Goal: Task Accomplishment & Management: Complete application form

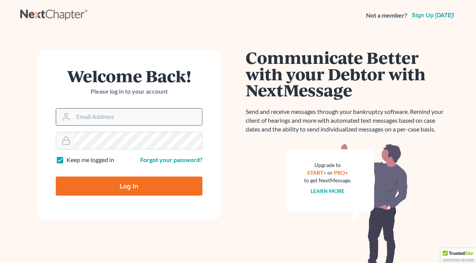
click at [141, 111] on input "Email Address" at bounding box center [137, 117] width 129 height 17
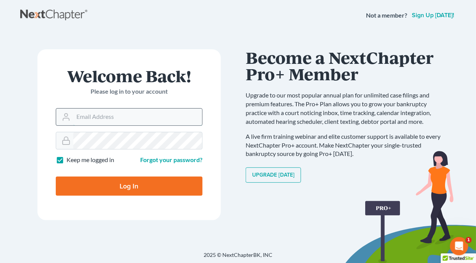
click at [97, 119] on input "Email Address" at bounding box center [137, 117] width 129 height 17
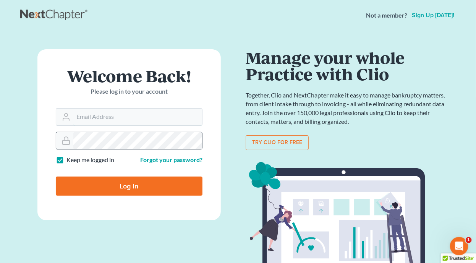
type input "[EMAIL_ADDRESS][DOMAIN_NAME]"
click at [150, 182] on input "Log In" at bounding box center [129, 186] width 147 height 19
type input "Thinking..."
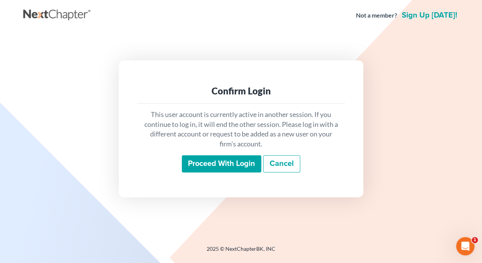
click at [251, 162] on input "Proceed with login" at bounding box center [222, 164] width 80 height 18
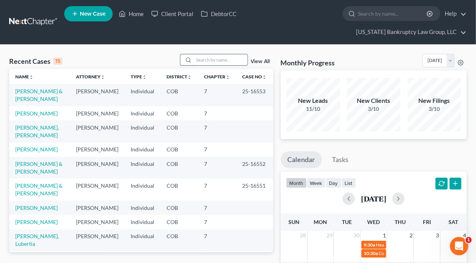
click at [228, 58] on input "search" at bounding box center [221, 59] width 54 height 11
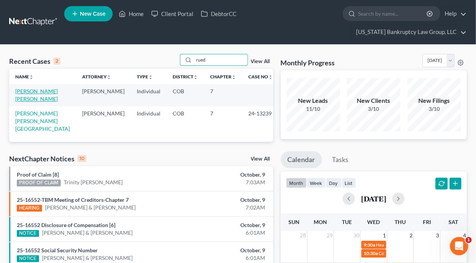
type input "rued"
click at [31, 91] on link "[PERSON_NAME] [PERSON_NAME]" at bounding box center [36, 95] width 42 height 14
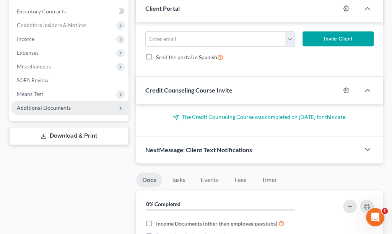
scroll to position [229, 0]
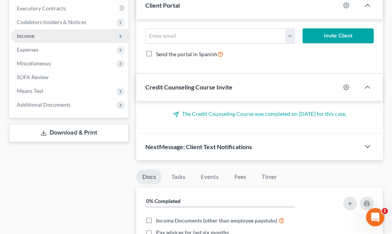
click at [28, 36] on span "Income" at bounding box center [26, 35] width 18 height 6
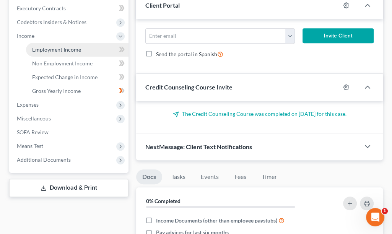
click at [37, 51] on span "Employment Income" at bounding box center [56, 49] width 49 height 6
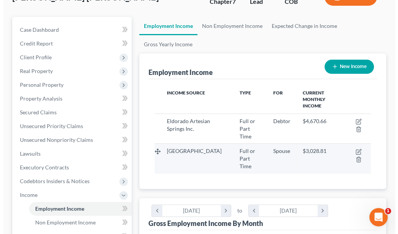
scroll to position [76, 0]
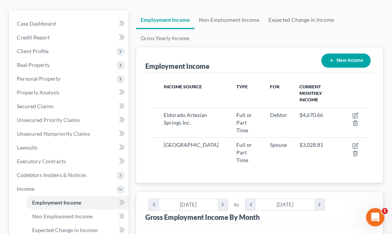
click at [339, 31] on ul "Employment Income Non Employment Income Expected Change in Income Gross Yearly …" at bounding box center [259, 29] width 247 height 37
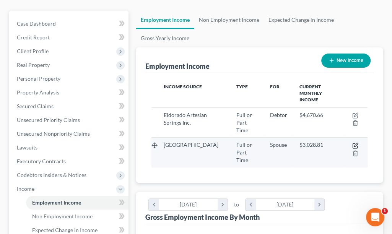
click at [355, 143] on icon "button" at bounding box center [355, 146] width 6 height 6
select select "0"
select select "5"
select select "1"
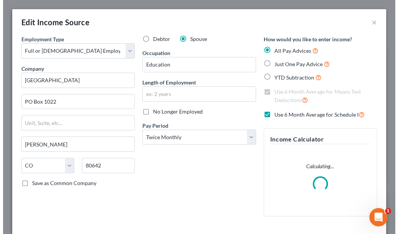
scroll to position [110, 235]
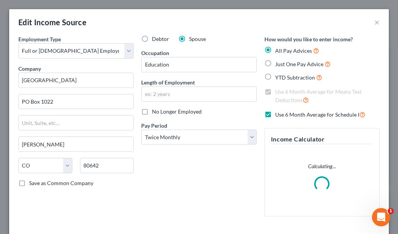
click at [196, 184] on div "Debtor Spouse Occupation Education Length of Employment No Longer Employed Pay …" at bounding box center [198, 128] width 123 height 187
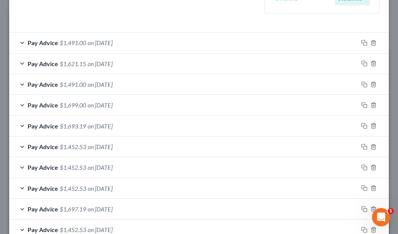
scroll to position [229, 0]
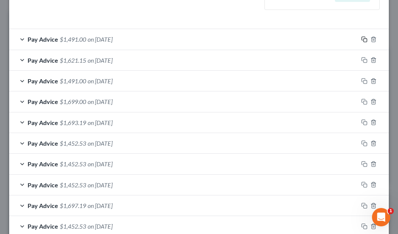
click at [361, 39] on icon "button" at bounding box center [364, 39] width 6 height 6
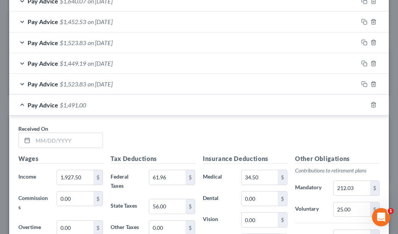
scroll to position [612, 0]
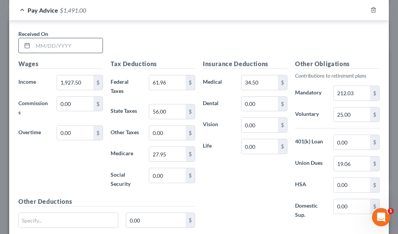
click at [81, 46] on input "text" at bounding box center [68, 45] width 70 height 15
type input "09/30/2025"
click at [197, 39] on div "Received On * 09/30/2025" at bounding box center [199, 44] width 369 height 29
click at [358, 163] on input "19.06" at bounding box center [351, 163] width 36 height 15
click at [188, 39] on div "Received On * 09/30/2025" at bounding box center [199, 44] width 369 height 29
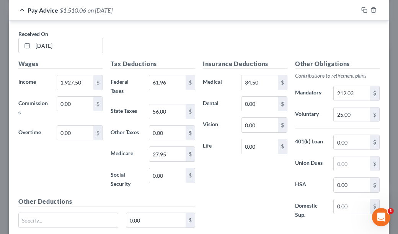
click at [196, 38] on div "Received On * 09/30/2025" at bounding box center [199, 44] width 369 height 29
click at [361, 7] on icon "button" at bounding box center [364, 10] width 6 height 6
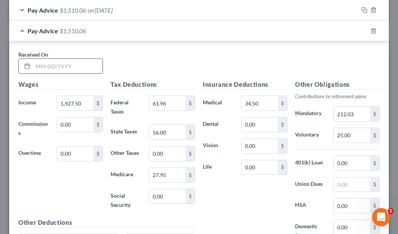
click at [82, 65] on input "text" at bounding box center [68, 66] width 70 height 15
type input "09/15/2025"
click at [171, 102] on input "61.96" at bounding box center [167, 103] width 36 height 15
type input "74.73"
click at [356, 110] on input "212.03" at bounding box center [351, 114] width 36 height 15
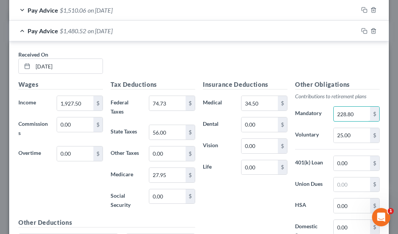
type input "228.80"
click at [167, 168] on input "27.95" at bounding box center [167, 175] width 36 height 15
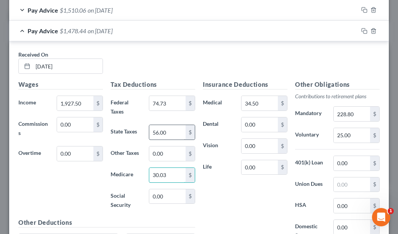
type input "30.03"
click at [172, 130] on input "56.00" at bounding box center [167, 132] width 36 height 15
type input "62"
click at [156, 55] on div "Received On * 09/15/2025" at bounding box center [199, 64] width 369 height 29
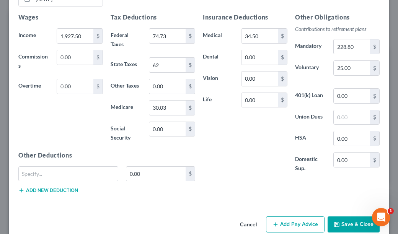
scroll to position [688, 0]
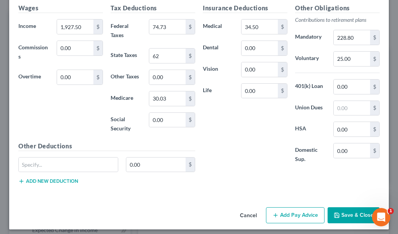
click at [202, 216] on div "Cancel Add Pay Advice Save & Close" at bounding box center [198, 216] width 379 height 25
click at [72, 73] on input "0.00" at bounding box center [75, 77] width 36 height 15
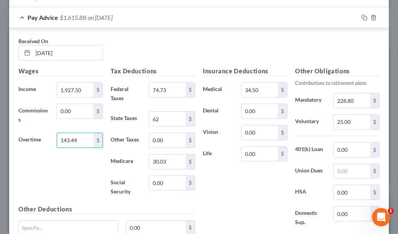
scroll to position [612, 0]
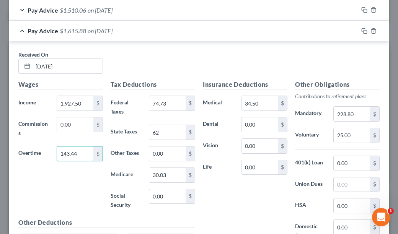
type input "143.44"
click at [189, 66] on div "Received On * 09/15/2025" at bounding box center [199, 64] width 369 height 29
click at [336, 113] on input "228.80" at bounding box center [351, 114] width 36 height 15
click at [338, 111] on input "228.80" at bounding box center [351, 114] width 36 height 15
type input "227.80"
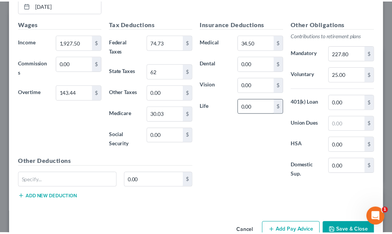
scroll to position [690, 0]
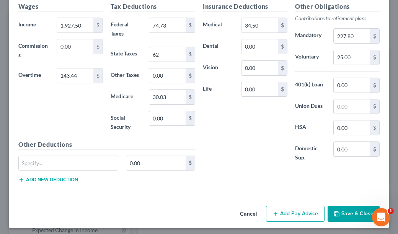
click at [344, 211] on button "Save & Close" at bounding box center [353, 214] width 52 height 16
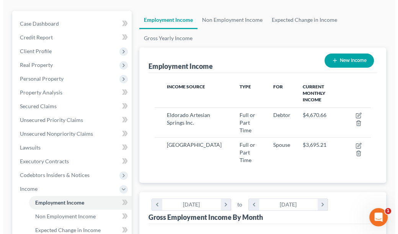
scroll to position [382186, 382063]
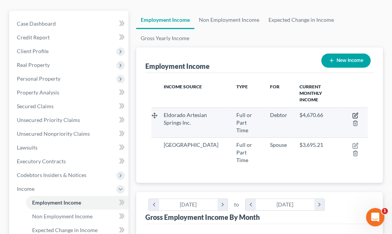
click at [354, 112] on icon "button" at bounding box center [355, 115] width 6 height 6
select select "0"
select select "5"
select select "2"
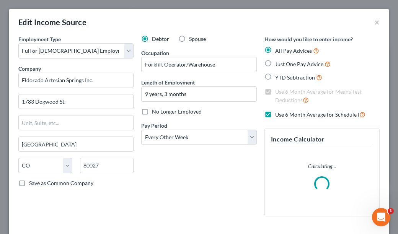
scroll to position [110, 235]
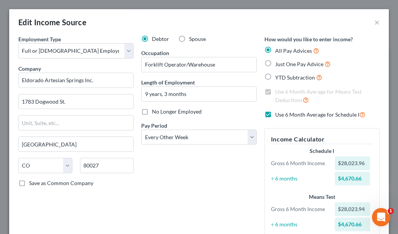
click at [213, 175] on div "Debtor Spouse Occupation Forklift Operator/Warehouse Length of Employment 9 yea…" at bounding box center [198, 140] width 123 height 210
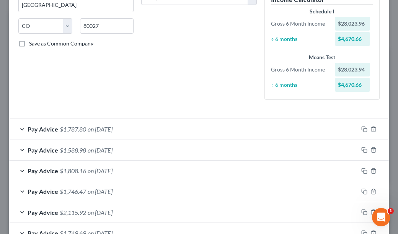
scroll to position [191, 0]
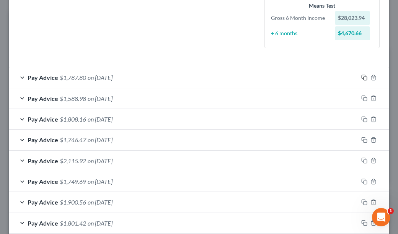
click at [361, 78] on icon "button" at bounding box center [364, 78] width 6 height 6
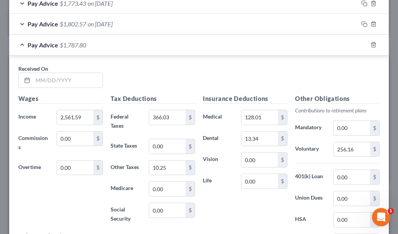
scroll to position [956, 0]
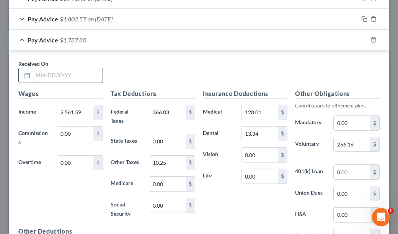
click at [83, 72] on input "text" at bounding box center [68, 75] width 70 height 15
type input "09/04/25"
click at [169, 70] on div "Received On * 09/04/25" at bounding box center [199, 74] width 369 height 29
click at [83, 107] on input "2,561.59" at bounding box center [75, 112] width 36 height 15
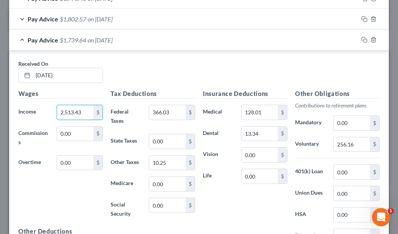
type input "2,513.43"
click at [175, 105] on input "366.03" at bounding box center [167, 112] width 36 height 15
type input "355.15"
click at [356, 140] on input "256.16" at bounding box center [351, 144] width 36 height 15
type input "251.34"
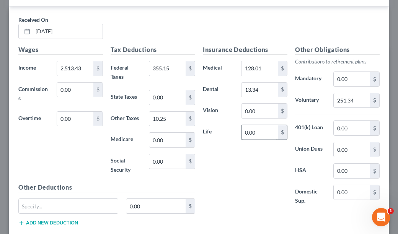
scroll to position [1032, 0]
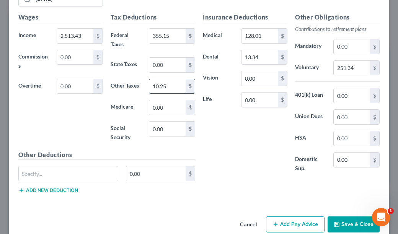
drag, startPoint x: 171, startPoint y: 80, endPoint x: 169, endPoint y: 90, distance: 9.8
click at [171, 80] on input "10.25" at bounding box center [167, 86] width 36 height 15
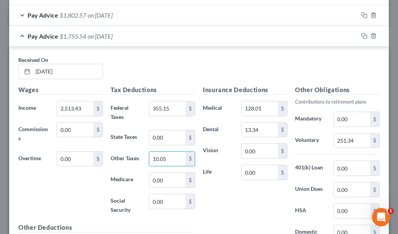
scroll to position [956, 0]
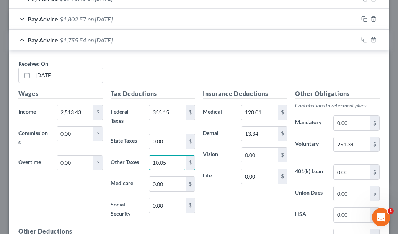
type input "10.05"
click at [304, 68] on div "Received On * 09/04/25" at bounding box center [199, 74] width 369 height 29
click at [363, 39] on rect "button" at bounding box center [364, 40] width 3 height 3
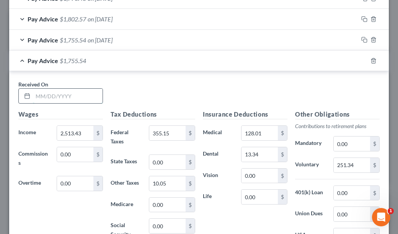
click at [89, 92] on input "text" at bounding box center [68, 96] width 70 height 15
type input "09/18/25"
click at [85, 128] on input "2,513.43" at bounding box center [75, 133] width 36 height 15
click at [203, 92] on div "Received On * 09/18/25" at bounding box center [199, 94] width 369 height 29
click at [86, 131] on input "2,513.43" at bounding box center [75, 133] width 36 height 15
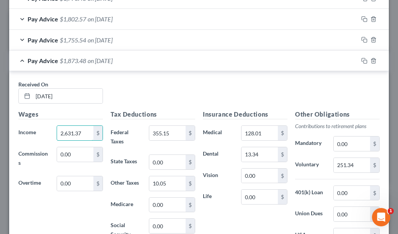
type input "2,631.37"
click at [139, 97] on div "Received On * 09/18/25" at bounding box center [199, 94] width 369 height 29
click at [175, 128] on input "355.15" at bounding box center [167, 133] width 36 height 15
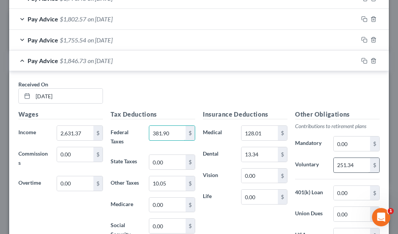
type input "381.90"
click at [352, 161] on input "251.34" at bounding box center [351, 165] width 36 height 15
type input "263.14"
click at [175, 177] on input "10.05" at bounding box center [167, 183] width 36 height 15
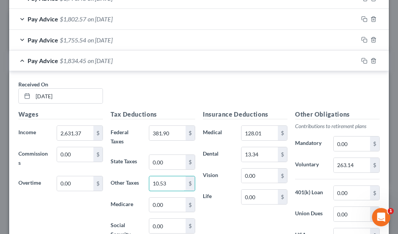
type input "10.53"
click at [268, 80] on div "Received On * 09/18/25" at bounding box center [199, 94] width 369 height 29
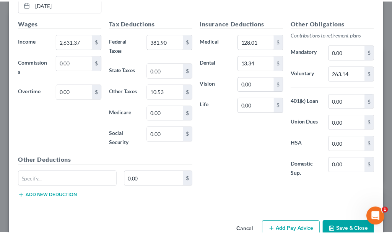
scroll to position [1062, 0]
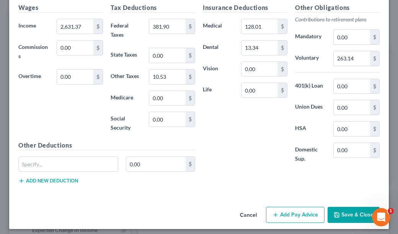
click at [345, 213] on button "Save & Close" at bounding box center [353, 215] width 52 height 16
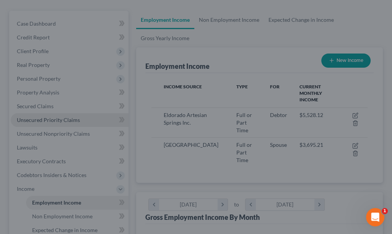
scroll to position [382186, 382063]
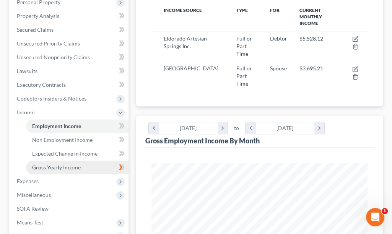
click at [67, 164] on span "Gross Yearly Income" at bounding box center [56, 167] width 49 height 6
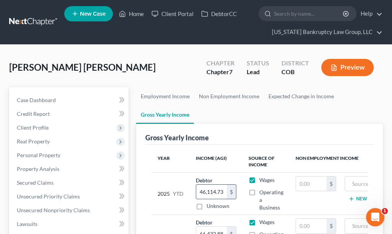
click at [225, 190] on input "46,114.73" at bounding box center [211, 192] width 31 height 15
click at [224, 192] on input "46,114.73" at bounding box center [211, 192] width 31 height 15
click at [223, 194] on input "46,114.73" at bounding box center [211, 192] width 31 height 15
click at [261, 114] on ul "Employment Income Non Employment Income Expected Change in Income Gross Yearly …" at bounding box center [259, 105] width 247 height 37
click at [215, 193] on input "51" at bounding box center [211, 192] width 31 height 15
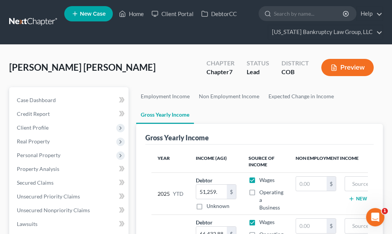
click at [282, 116] on ul "Employment Income Non Employment Income Expected Change in Income Gross Yearly …" at bounding box center [259, 105] width 247 height 37
click at [223, 193] on input "51,259." at bounding box center [211, 192] width 31 height 15
type input "51,259.53"
click at [248, 108] on ul "Employment Income Non Employment Income Expected Change in Income Gross Yearly …" at bounding box center [259, 105] width 247 height 37
click at [294, 107] on ul "Employment Income Non Employment Income Expected Change in Income Gross Yearly …" at bounding box center [259, 105] width 247 height 37
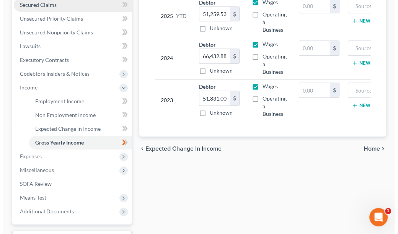
scroll to position [191, 0]
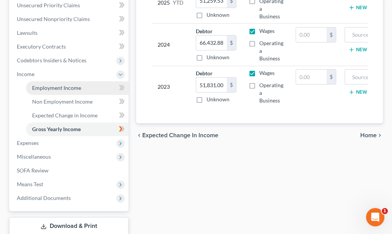
click at [39, 87] on span "Employment Income" at bounding box center [56, 87] width 49 height 6
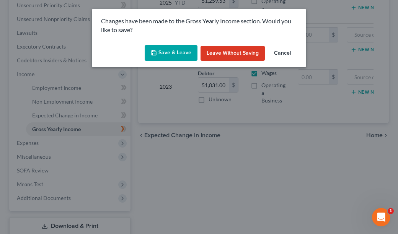
click at [167, 54] on button "Save & Leave" at bounding box center [171, 53] width 53 height 16
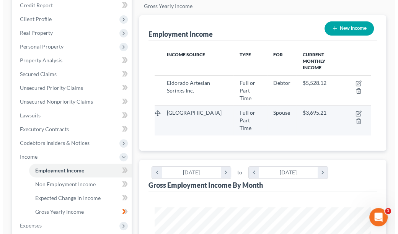
scroll to position [115, 0]
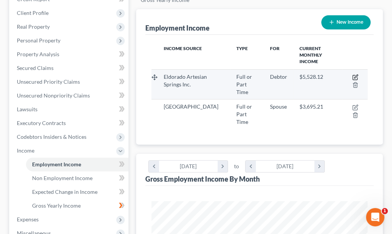
click at [355, 75] on icon "button" at bounding box center [355, 76] width 3 height 3
select select "0"
select select "5"
select select "2"
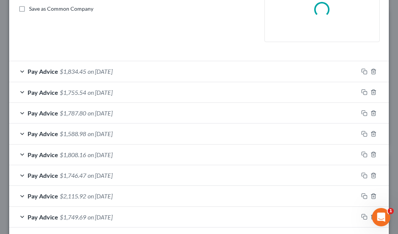
scroll to position [191, 0]
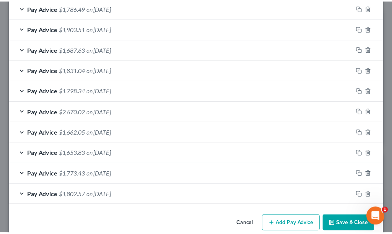
scroll to position [832, 0]
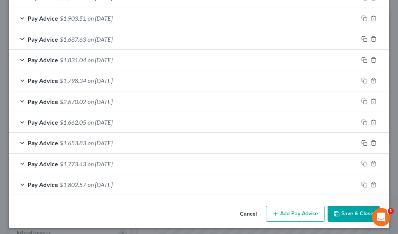
click at [354, 208] on button "Save & Close" at bounding box center [353, 214] width 52 height 16
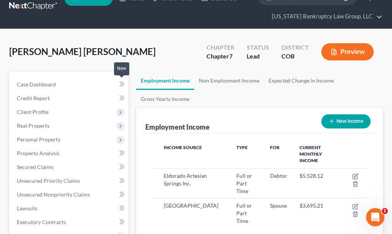
scroll to position [0, 0]
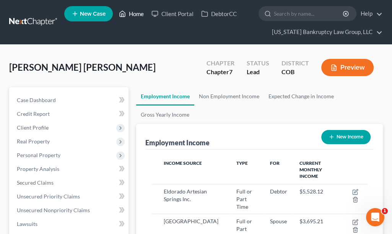
click at [131, 13] on link "Home" at bounding box center [131, 14] width 32 height 14
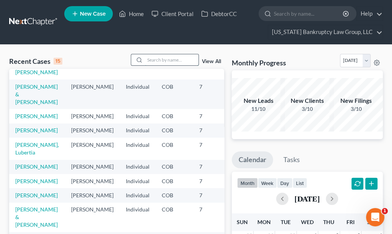
click at [157, 56] on input "search" at bounding box center [172, 59] width 54 height 11
type input "campos"
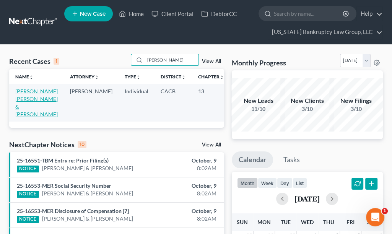
click at [27, 96] on link "Campos Saucedo, Jose & Baray, Adriana" at bounding box center [36, 102] width 42 height 29
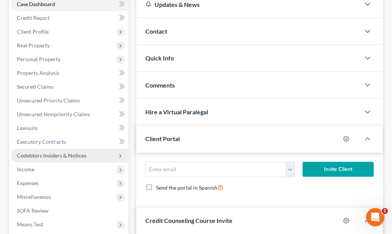
scroll to position [115, 0]
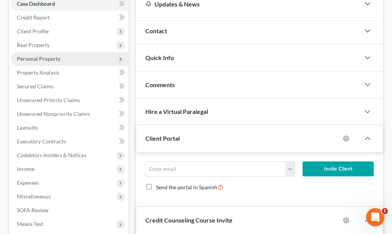
click at [26, 55] on span "Personal Property" at bounding box center [39, 58] width 44 height 6
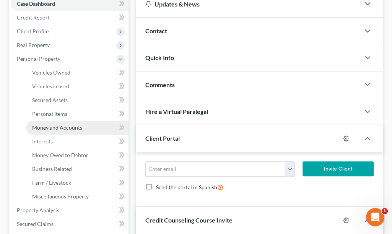
click at [44, 124] on span "Money and Accounts" at bounding box center [57, 127] width 50 height 6
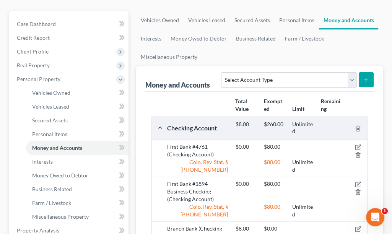
scroll to position [115, 0]
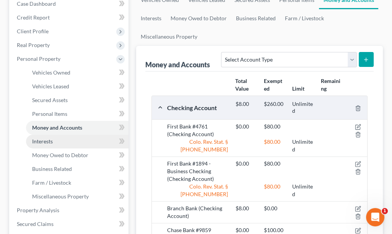
click at [42, 138] on span "Interests" at bounding box center [42, 141] width 21 height 6
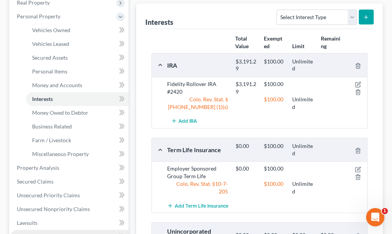
scroll to position [153, 0]
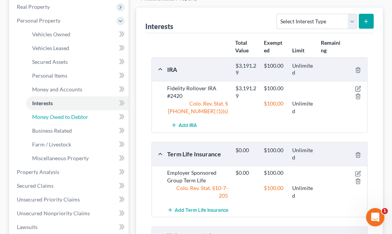
click at [61, 114] on span "Money Owed to Debtor" at bounding box center [60, 117] width 56 height 6
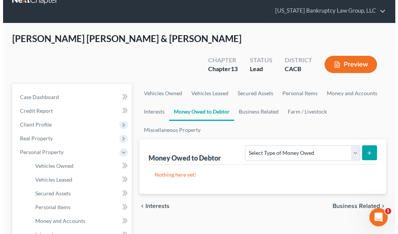
scroll to position [38, 0]
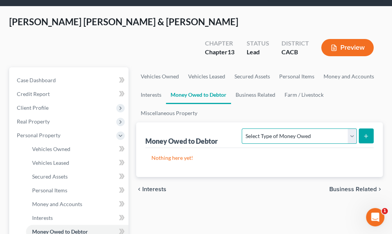
click at [309, 128] on select "Select Type of Money Owed Accounts Receivable Alimony Child Support Claims Agai…" at bounding box center [299, 135] width 115 height 15
select select "child_support"
click at [243, 128] on select "Select Type of Money Owed Accounts Receivable Alimony Child Support Claims Agai…" at bounding box center [299, 135] width 115 height 15
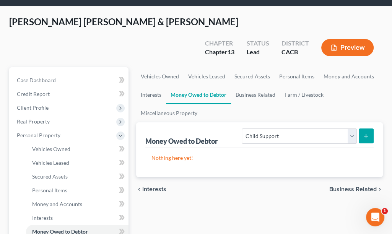
click at [367, 133] on icon "submit" at bounding box center [366, 136] width 6 height 6
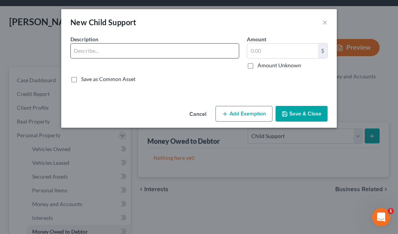
click at [173, 51] on input "text" at bounding box center [155, 51] width 168 height 15
type input "Ongoing Domestic Support Obligations from Jose Chavez"
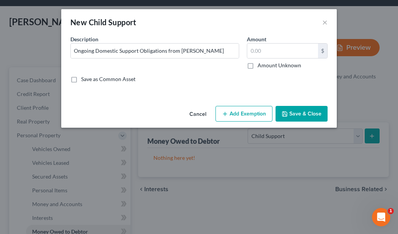
click at [249, 115] on button "Add Exemption" at bounding box center [243, 114] width 57 height 16
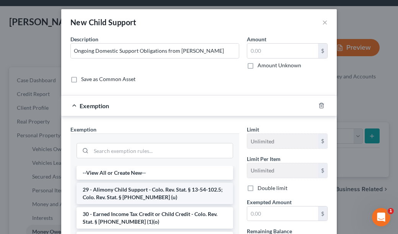
click at [158, 192] on li "29 - Alimony Child Support - Colo. Rev. Stat. § 13-54-102.5; Colo. Rev. Stat. §…" at bounding box center [154, 193] width 156 height 21
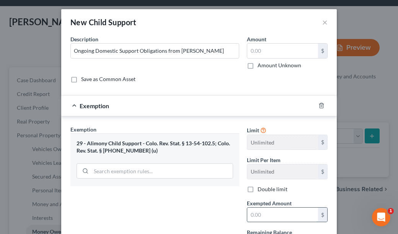
click at [313, 214] on input "text" at bounding box center [282, 215] width 71 height 15
type input "100"
click at [183, 212] on div "Exemption Set must be selected for CA. Exemption * 29 - Alimony Child Support -…" at bounding box center [155, 191] width 176 height 132
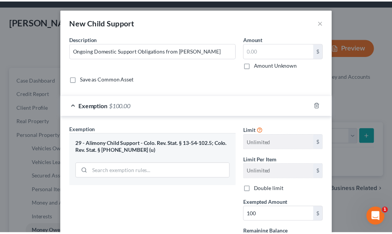
scroll to position [71, 0]
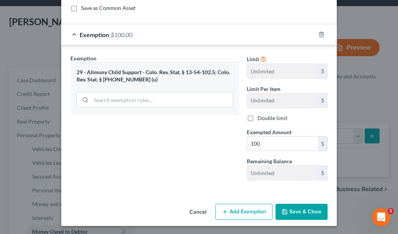
click at [311, 207] on button "Save & Close" at bounding box center [301, 212] width 52 height 16
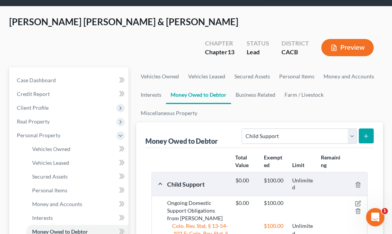
click at [352, 87] on ul "Vehicles Owned Vehicles Leased Secured Assets Personal Items Money and Accounts…" at bounding box center [259, 94] width 247 height 55
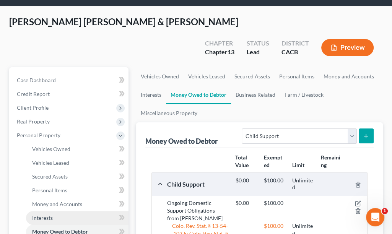
click at [42, 214] on span "Interests" at bounding box center [42, 217] width 21 height 6
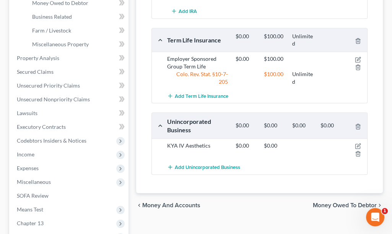
scroll to position [268, 0]
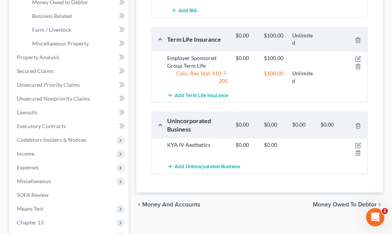
click at [194, 141] on div "KYA IV Aesthetics" at bounding box center [197, 148] width 68 height 15
click at [358, 142] on icon "button" at bounding box center [358, 145] width 6 height 6
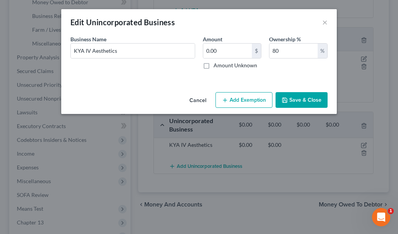
click at [307, 99] on button "Save & Close" at bounding box center [301, 100] width 52 height 16
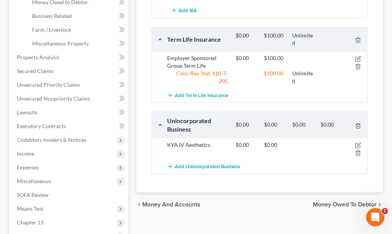
click at [280, 199] on div "Vehicles Owned Vehicles Leased Secured Assets Personal Items Money and Accounts…" at bounding box center [259, 55] width 254 height 435
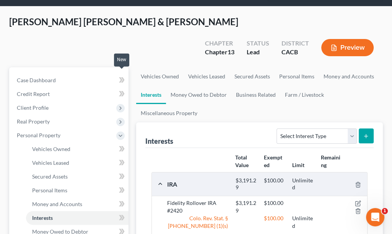
scroll to position [0, 0]
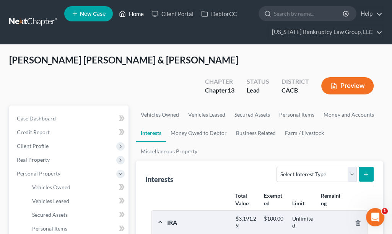
click at [133, 13] on link "Home" at bounding box center [131, 14] width 32 height 14
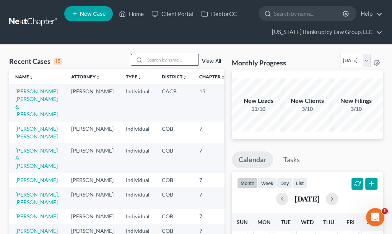
click at [162, 58] on input "search" at bounding box center [172, 59] width 54 height 11
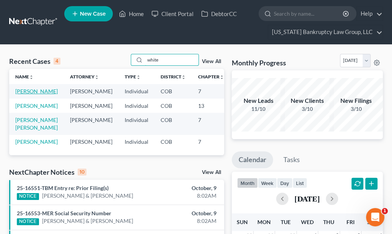
type input "white"
click at [23, 94] on link "White, Tiffany" at bounding box center [36, 91] width 42 height 6
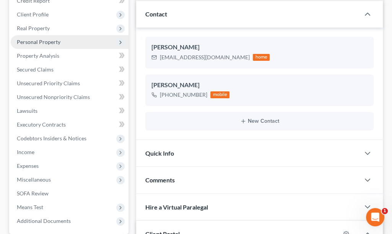
scroll to position [115, 0]
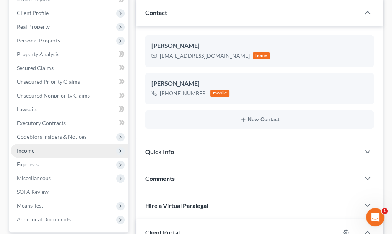
click at [14, 147] on span "Income" at bounding box center [70, 151] width 118 height 14
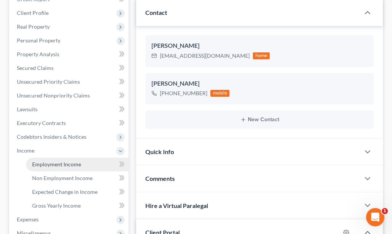
click at [50, 165] on span "Employment Income" at bounding box center [56, 164] width 49 height 6
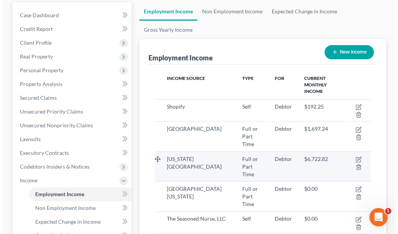
scroll to position [115, 0]
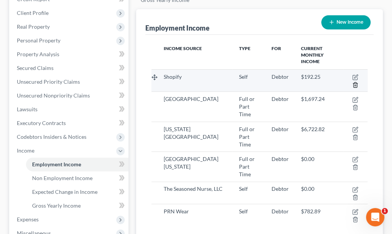
click at [356, 84] on icon "button" at bounding box center [355, 85] width 6 height 6
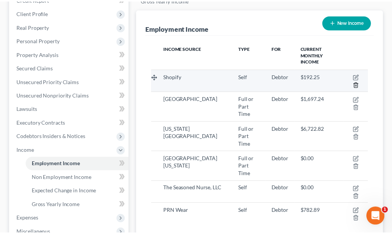
scroll to position [110, 235]
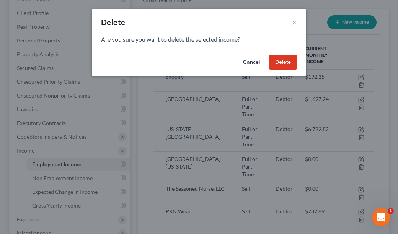
click at [286, 65] on button "Delete" at bounding box center [283, 62] width 28 height 15
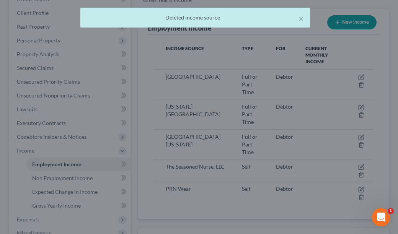
scroll to position [382186, 382063]
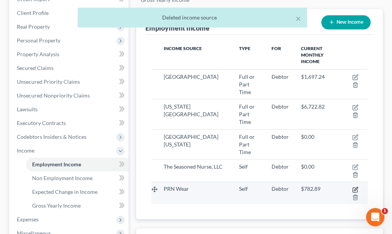
click at [356, 187] on icon "button" at bounding box center [355, 188] width 3 height 3
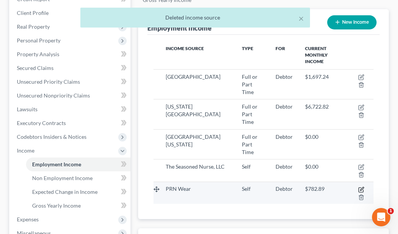
select select "1"
select select "5"
select select "0"
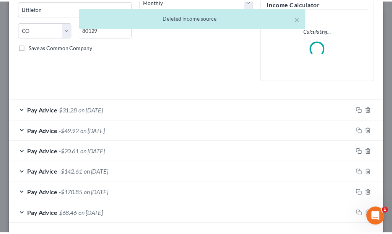
scroll to position [167, 0]
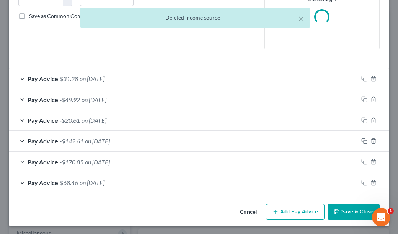
click at [359, 207] on button "Save & Close" at bounding box center [353, 212] width 52 height 16
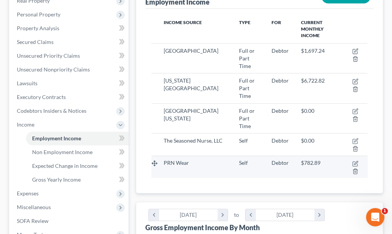
scroll to position [229, 0]
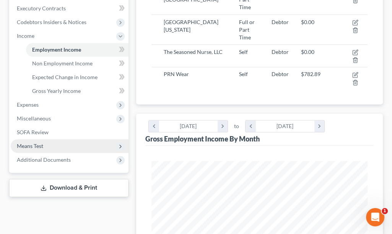
click at [31, 144] on span "Means Test" at bounding box center [30, 146] width 26 height 6
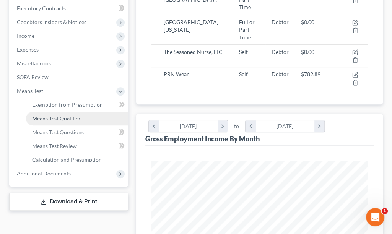
click at [39, 120] on span "Means Test Qualifier" at bounding box center [56, 118] width 49 height 6
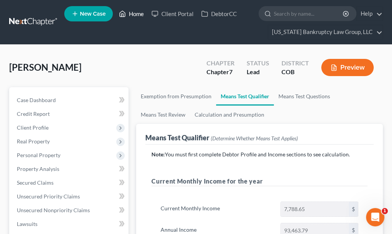
click at [127, 16] on link "Home" at bounding box center [131, 14] width 32 height 14
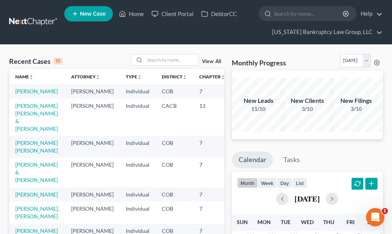
click at [252, 34] on ul "New Case Home Client Portal DebtorCC - No Result - See all results Or Press Ent…" at bounding box center [223, 22] width 318 height 37
click at [27, 94] on link "White, Tiffany" at bounding box center [36, 91] width 42 height 6
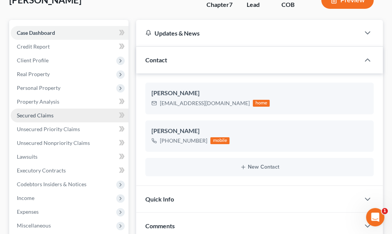
scroll to position [115, 0]
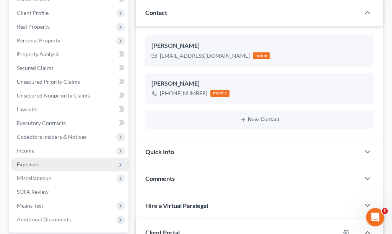
click at [32, 166] on span "Expenses" at bounding box center [28, 164] width 22 height 6
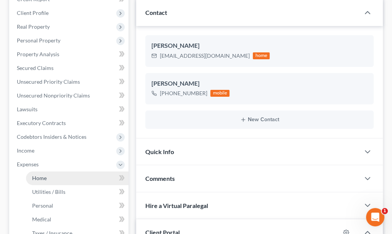
click at [40, 180] on span "Home" at bounding box center [39, 178] width 15 height 6
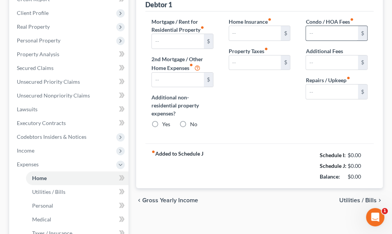
radio input "true"
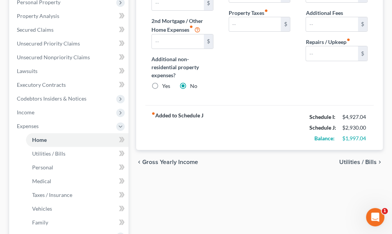
scroll to position [115, 0]
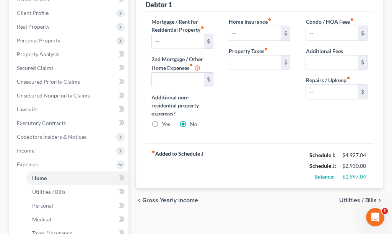
click at [245, 204] on div "chevron_left Gross Yearly Income Utilities / Bills chevron_right" at bounding box center [259, 200] width 247 height 24
click at [298, 209] on div "chevron_left Gross Yearly Income Utilities / Bills chevron_right" at bounding box center [259, 200] width 247 height 24
click at [28, 153] on span "Income" at bounding box center [26, 150] width 18 height 6
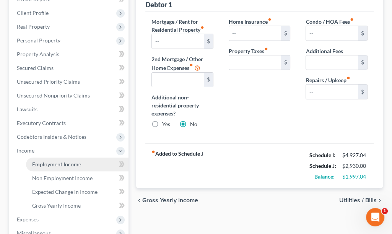
click at [38, 164] on span "Employment Income" at bounding box center [56, 164] width 49 height 6
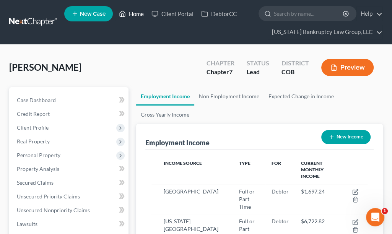
click at [132, 10] on link "Home" at bounding box center [131, 14] width 32 height 14
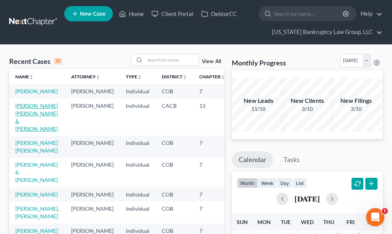
click at [29, 123] on link "Campos Saucedo, Jose & Baray, Adriana" at bounding box center [36, 116] width 42 height 29
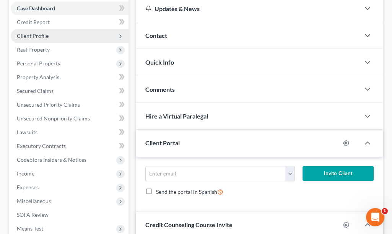
scroll to position [115, 0]
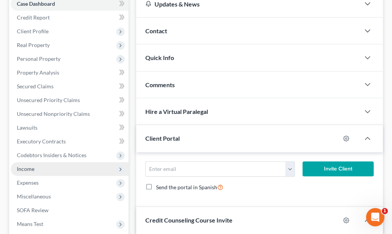
click at [29, 166] on span "Income" at bounding box center [26, 169] width 18 height 6
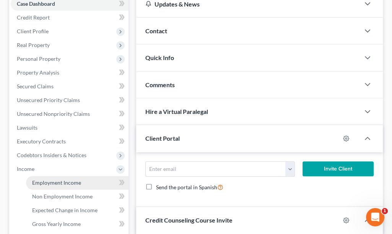
click at [37, 179] on span "Employment Income" at bounding box center [56, 182] width 49 height 6
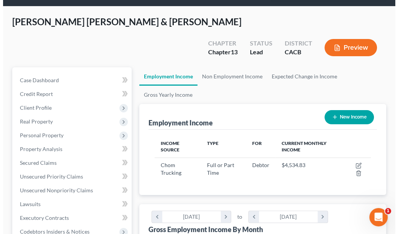
scroll to position [38, 0]
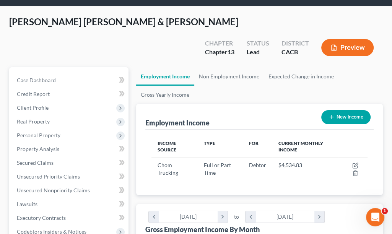
click at [345, 110] on button "New Income" at bounding box center [345, 117] width 49 height 14
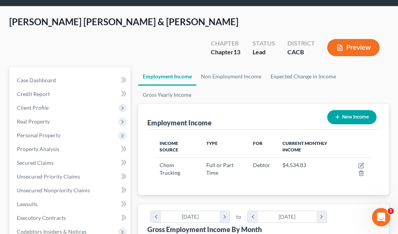
select select "0"
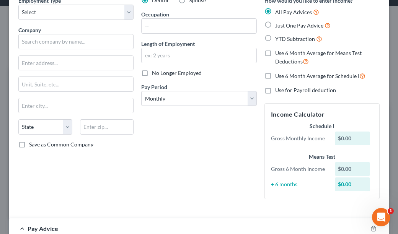
scroll to position [0, 0]
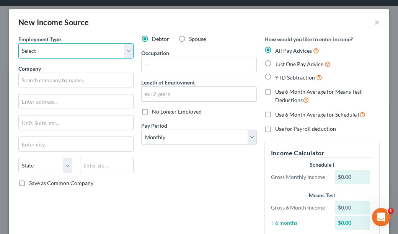
click at [98, 47] on select "Select Full or Part Time Employment Self Employment" at bounding box center [75, 50] width 115 height 15
select select "1"
click at [18, 43] on select "Select Full or Part Time Employment Self Employment" at bounding box center [75, 50] width 115 height 15
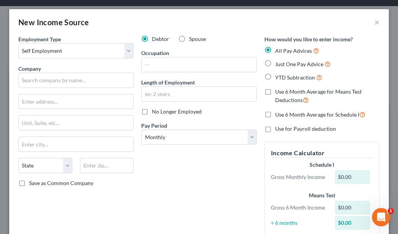
click at [189, 39] on label "Spouse" at bounding box center [197, 39] width 17 height 8
click at [192, 39] on input "Spouse" at bounding box center [194, 37] width 5 height 5
radio input "true"
click at [66, 80] on input "text" at bounding box center [75, 80] width 115 height 15
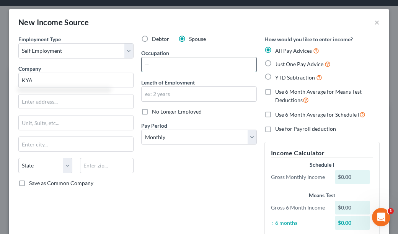
click at [171, 64] on input "text" at bounding box center [198, 64] width 114 height 15
type input "KYA"
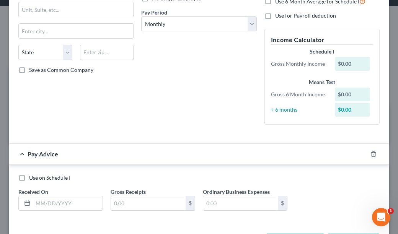
scroll to position [115, 0]
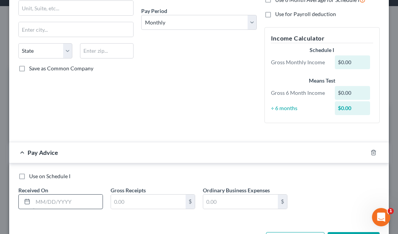
type input "Med Spa"
click at [56, 202] on input "text" at bounding box center [68, 202] width 70 height 15
type input "04/30/2025"
click at [356, 203] on div "Use on Schedule I Received On * 04/30/2025 Gross Receipts $ Ordinary Business E…" at bounding box center [199, 193] width 369 height 43
click at [136, 197] on input "text" at bounding box center [148, 202] width 75 height 15
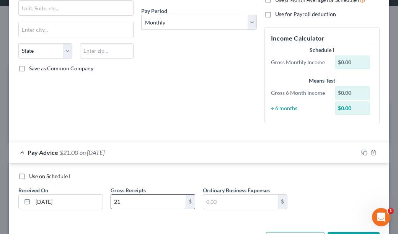
type input "2"
click at [302, 190] on div "Use on Schedule I Received On * 04/30/2025 Gross Receipts 12,174.46 $ Ordinary …" at bounding box center [199, 193] width 369 height 43
click at [147, 207] on input "12,174.46" at bounding box center [148, 202] width 75 height 15
click at [325, 186] on div "Use on Schedule I Received On * 04/30/2025 Gross Receipts 9,739.57 $ Ordinary B…" at bounding box center [199, 193] width 369 height 43
click at [135, 201] on input "9,739.57" at bounding box center [148, 202] width 75 height 15
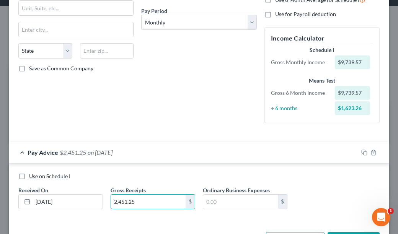
type input "2,451.25"
click at [235, 175] on div "Use on Schedule I" at bounding box center [198, 176] width 361 height 8
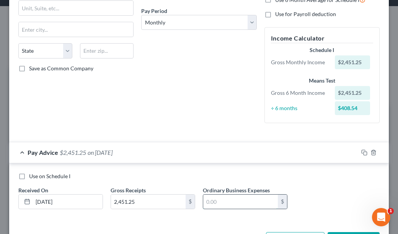
click at [248, 203] on input "text" at bounding box center [240, 202] width 75 height 15
type input "3,853.30"
click at [232, 122] on div "Debtor Spouse Occupation Med Spa Length of Employment No Longer Employed Pay Pe…" at bounding box center [198, 24] width 123 height 209
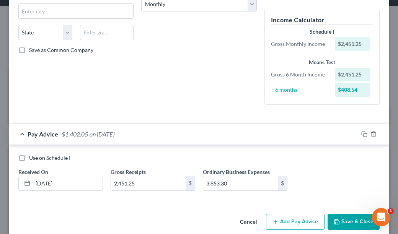
scroll to position [143, 0]
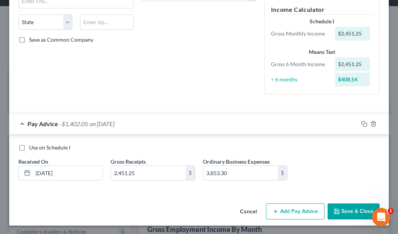
click at [302, 209] on button "Add Pay Advice" at bounding box center [295, 211] width 58 height 16
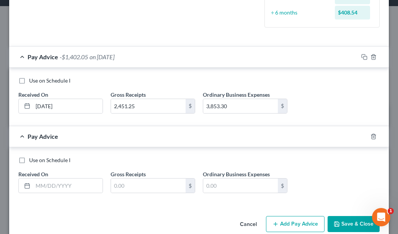
scroll to position [223, 0]
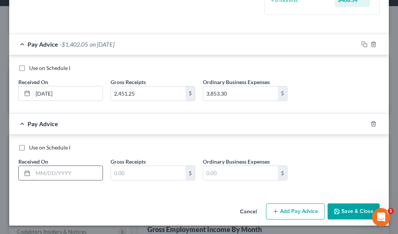
click at [44, 174] on input "text" at bounding box center [68, 173] width 70 height 15
click at [325, 147] on div "Use on Schedule I" at bounding box center [198, 148] width 361 height 8
click at [67, 171] on input "text" at bounding box center [68, 173] width 70 height 15
type input "05/30/2025"
click at [340, 159] on div "Use on Schedule I Received On * 05/30/2025 Gross Receipts $ Ordinary Business E…" at bounding box center [199, 165] width 369 height 43
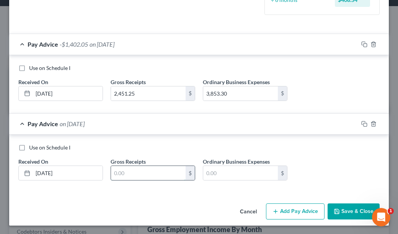
click at [145, 177] on input "text" at bounding box center [148, 173] width 75 height 15
type input "7,841.48"
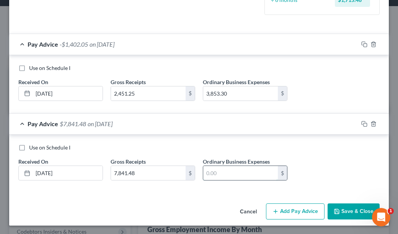
click at [242, 170] on input "text" at bounding box center [240, 173] width 75 height 15
type input "3,217.78"
click at [299, 210] on button "Add Pay Advice" at bounding box center [295, 211] width 58 height 16
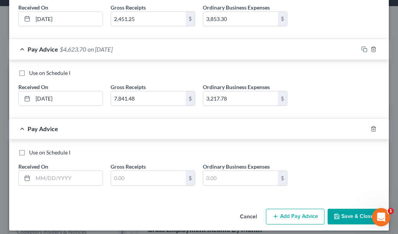
scroll to position [302, 0]
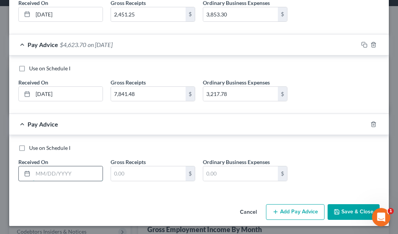
click at [63, 171] on input "text" at bounding box center [68, 173] width 70 height 15
type input "06/30/2025"
click at [329, 169] on div "Use on Schedule I Received On * 06/30/2025 Gross Receipts $ Ordinary Business E…" at bounding box center [199, 165] width 369 height 43
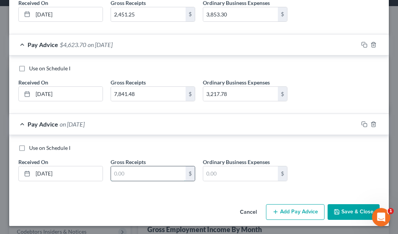
click at [144, 169] on input "text" at bounding box center [148, 173] width 75 height 15
type input "5,906.65"
click at [349, 175] on div "Use on Schedule I Received On * 06/30/2025 Gross Receipts 5,906.65 $ Ordinary B…" at bounding box center [199, 165] width 369 height 43
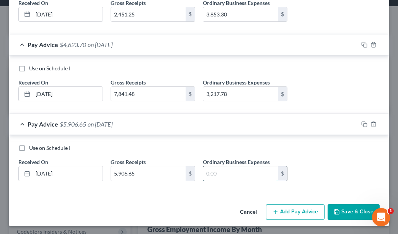
click at [219, 171] on input "text" at bounding box center [240, 173] width 75 height 15
type input "3,447.42"
click at [245, 191] on div "Use on Schedule I Received On * 06/30/2025 Gross Receipts 5,906.65 $ Ordinary B…" at bounding box center [198, 164] width 379 height 58
click at [302, 209] on button "Add Pay Advice" at bounding box center [295, 212] width 58 height 16
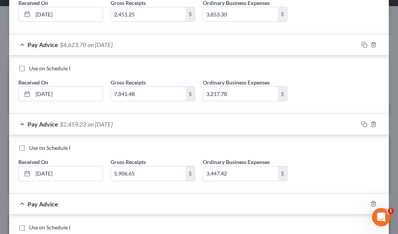
click at [298, 176] on div "Use on Schedule I Received On * 06/30/2025 Gross Receipts 5,906.65 $ Ordinary B…" at bounding box center [199, 165] width 369 height 43
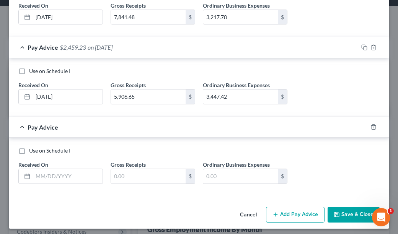
scroll to position [381, 0]
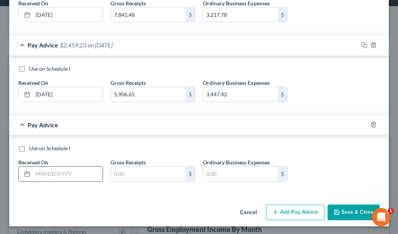
click at [98, 172] on input "text" at bounding box center [68, 174] width 70 height 15
type input "07/31/2025"
click at [161, 173] on input "text" at bounding box center [148, 174] width 75 height 15
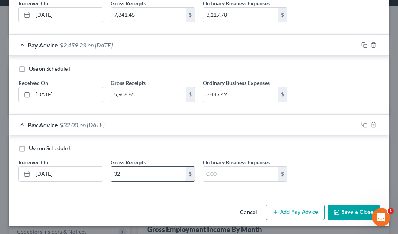
type input "3"
type input "2,625.86"
click at [227, 174] on input "text" at bounding box center [240, 174] width 75 height 15
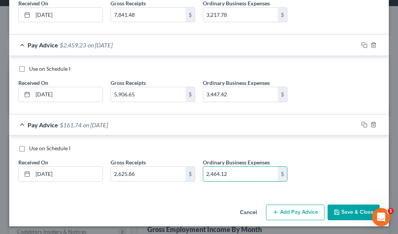
type input "2,464.12"
click at [361, 170] on div "Use on Schedule I Received On * 07/31/2025 Gross Receipts 2,625.86 $ Ordinary B…" at bounding box center [199, 166] width 369 height 43
click at [299, 211] on button "Add Pay Advice" at bounding box center [295, 213] width 58 height 16
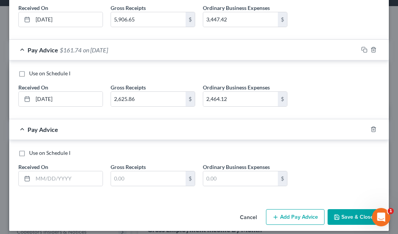
scroll to position [460, 0]
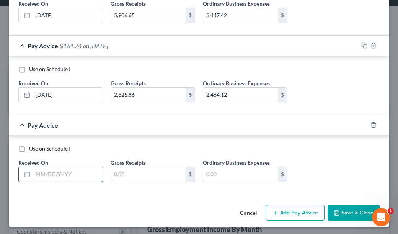
click at [78, 174] on input "text" at bounding box center [68, 174] width 70 height 15
type input "08/31/2025"
drag, startPoint x: 337, startPoint y: 179, endPoint x: 305, endPoint y: 175, distance: 32.7
click at [337, 179] on div "Use on Schedule I Received On * 08/31/2025 Gross Receipts $ Ordinary Business E…" at bounding box center [199, 166] width 369 height 43
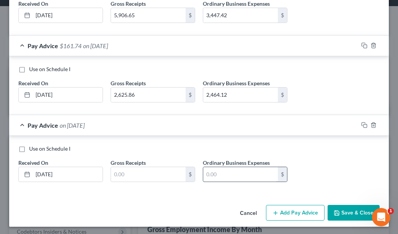
click at [224, 174] on input "text" at bounding box center [240, 174] width 75 height 15
type input "9,393.78"
click at [303, 211] on button "Add Pay Advice" at bounding box center [295, 213] width 58 height 16
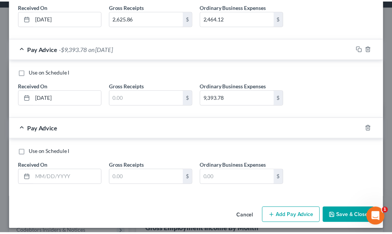
scroll to position [540, 0]
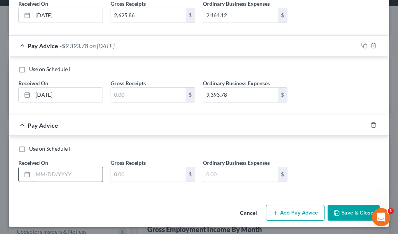
click at [53, 167] on input "text" at bounding box center [68, 174] width 70 height 15
type input "09/30/2025"
click at [354, 165] on div "Use on Schedule I Received On * 09/30/2025 Gross Receipts $ Ordinary Business E…" at bounding box center [199, 166] width 369 height 43
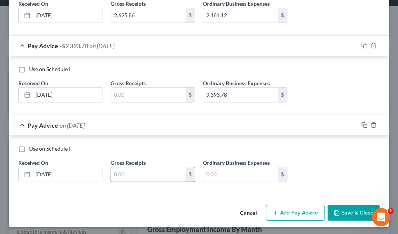
click at [152, 174] on input "text" at bounding box center [148, 174] width 75 height 15
type input "10,966.77"
click at [323, 178] on div "Use on Schedule I Received On * 09/30/2025 Gross Receipts 10,966.77 $ Ordinary …" at bounding box center [199, 166] width 369 height 43
click at [237, 174] on input "text" at bounding box center [240, 174] width 75 height 15
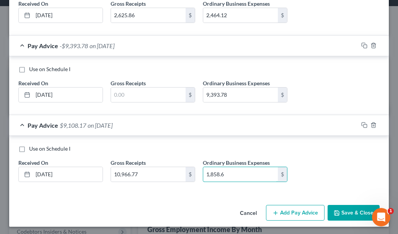
type input "1,858.6"
click at [347, 211] on button "Save & Close" at bounding box center [353, 213] width 52 height 16
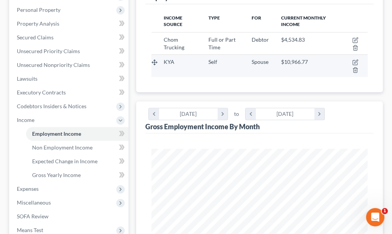
scroll to position [191, 0]
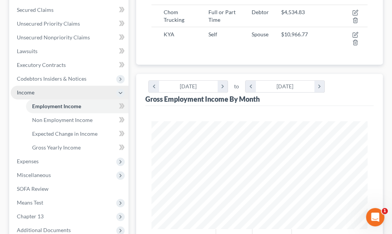
click at [35, 86] on span "Income" at bounding box center [70, 93] width 118 height 14
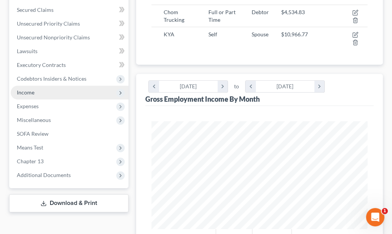
click at [50, 86] on span "Income" at bounding box center [70, 93] width 118 height 14
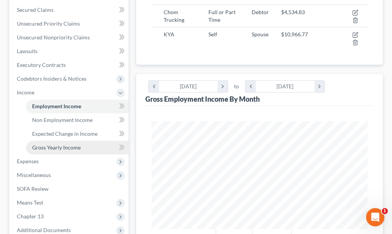
click at [60, 144] on span "Gross Yearly Income" at bounding box center [56, 147] width 49 height 6
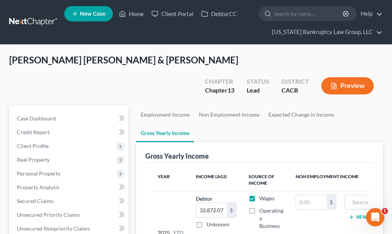
click at [306, 142] on div "Gross Yearly Income" at bounding box center [259, 152] width 228 height 21
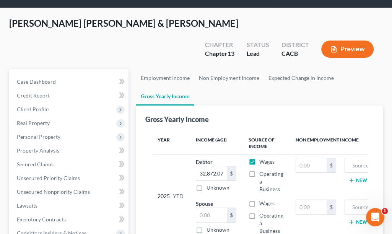
scroll to position [76, 0]
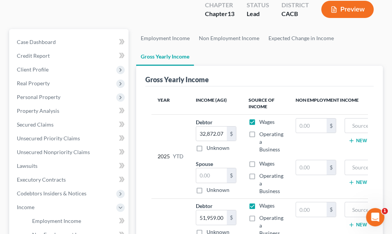
click at [259, 172] on label "Operating a Business" at bounding box center [271, 183] width 24 height 23
click at [262, 172] on input "Operating a Business" at bounding box center [264, 174] width 5 height 5
checkbox input "true"
click at [216, 168] on input "text" at bounding box center [211, 175] width 31 height 15
type input "93,541.42"
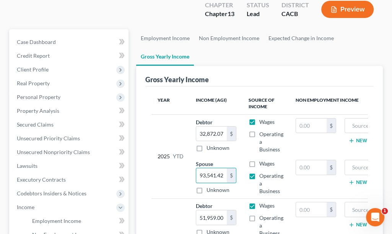
click at [168, 118] on div "2025 YTD" at bounding box center [171, 156] width 26 height 77
click at [275, 37] on ul "Employment Income Non Employment Income Expected Change in Income Gross Yearly …" at bounding box center [259, 47] width 247 height 37
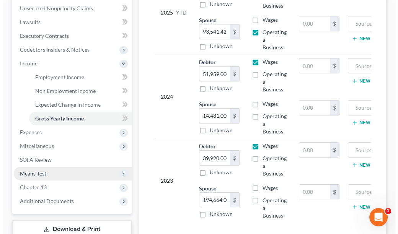
scroll to position [229, 0]
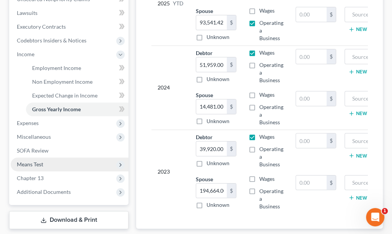
click at [30, 161] on span "Means Test" at bounding box center [30, 164] width 26 height 6
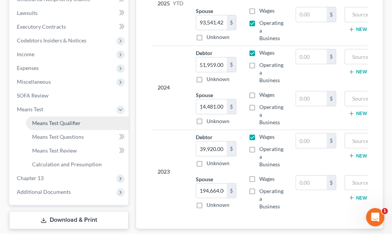
click at [52, 120] on span "Means Test Qualifier" at bounding box center [56, 123] width 49 height 6
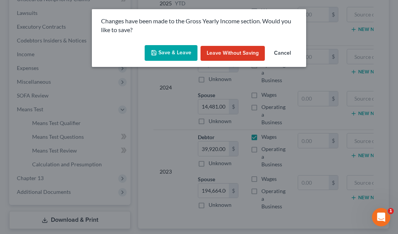
click at [162, 49] on button "Save & Leave" at bounding box center [171, 53] width 53 height 16
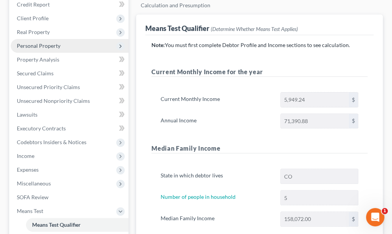
scroll to position [153, 0]
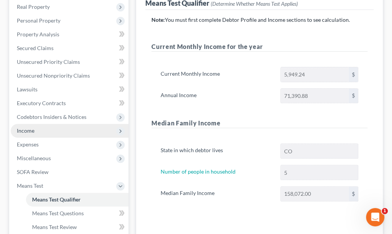
click at [19, 127] on span "Income" at bounding box center [26, 130] width 18 height 6
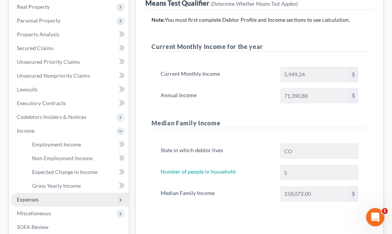
click at [28, 196] on span "Expenses" at bounding box center [28, 199] width 22 height 6
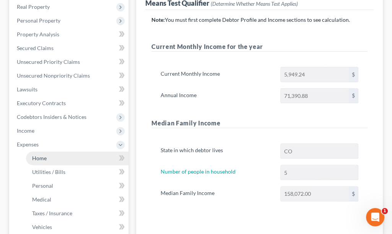
click at [40, 155] on span "Home" at bounding box center [39, 158] width 15 height 6
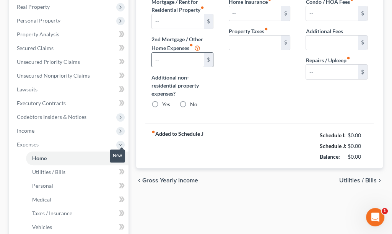
scroll to position [60, 0]
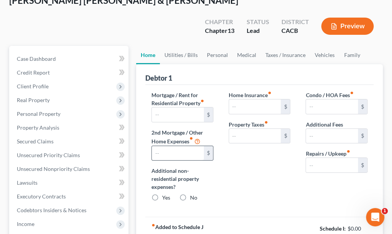
type input "3,200.00"
type input "0.00"
radio input "true"
type input "417.41"
type input "0.00"
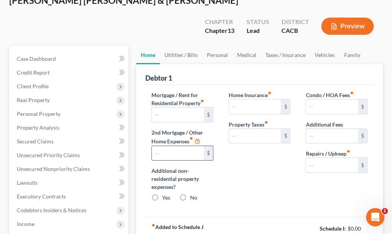
type input "60.00"
type input "0.00"
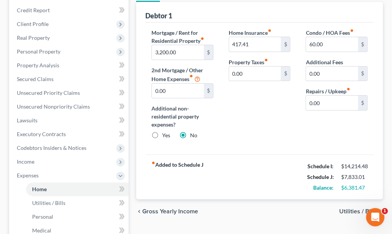
scroll to position [38, 0]
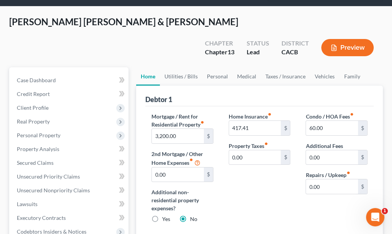
click at [255, 180] on div "Home Insurance fiber_manual_record 417.41 $ Property Taxes fiber_manual_record …" at bounding box center [259, 170] width 77 height 117
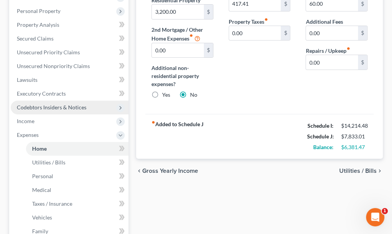
scroll to position [161, 0]
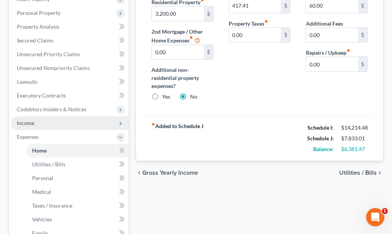
click at [31, 120] on span "Income" at bounding box center [26, 123] width 18 height 6
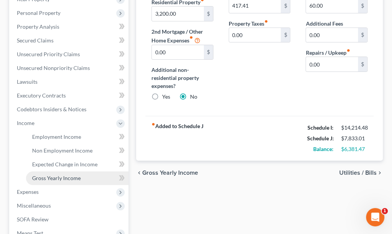
click at [44, 175] on span "Gross Yearly Income" at bounding box center [56, 178] width 49 height 6
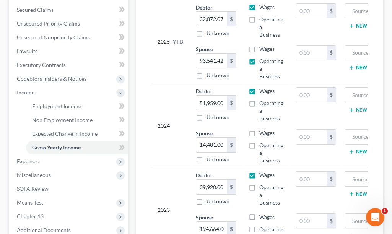
scroll to position [229, 0]
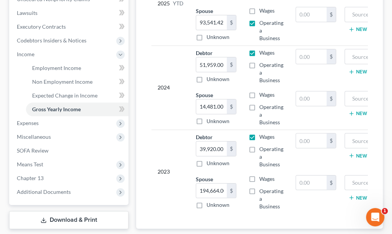
click at [310, 184] on td "$" at bounding box center [315, 193] width 53 height 42
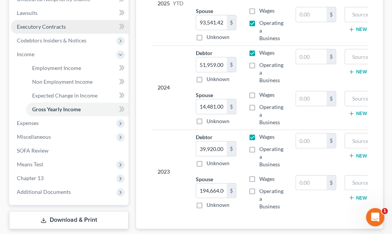
click at [26, 23] on span "Executory Contracts" at bounding box center [41, 26] width 49 height 6
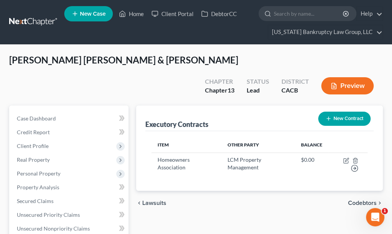
click at [294, 191] on div "chevron_left Lawsuits Codebtors chevron_right" at bounding box center [259, 203] width 247 height 24
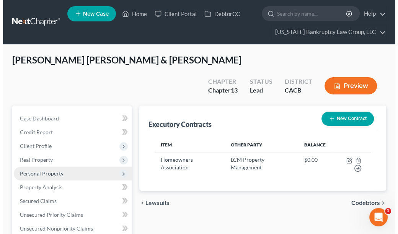
scroll to position [76, 0]
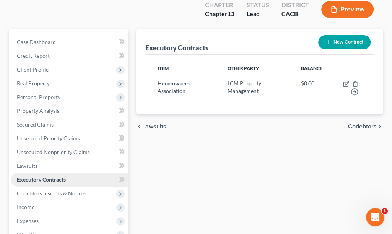
click at [49, 176] on span "Executory Contracts" at bounding box center [41, 179] width 49 height 6
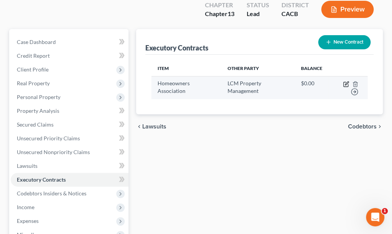
click at [347, 81] on icon "button" at bounding box center [346, 84] width 6 height 6
select select "0"
select select "5"
select select "2"
select select "0"
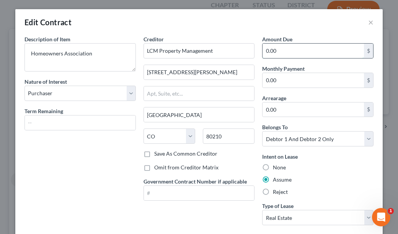
click at [297, 49] on input "0.00" at bounding box center [312, 51] width 101 height 15
click at [292, 114] on input "0.00" at bounding box center [312, 109] width 101 height 15
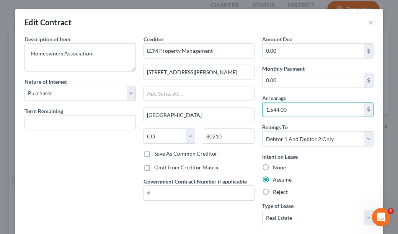
type input "1,544.00"
click at [80, 145] on div "Description of non-residential real property * Description of Item * Homeowners…" at bounding box center [80, 133] width 119 height 196
click at [154, 155] on label "Save As Common Creditor" at bounding box center [185, 154] width 63 height 8
click at [157, 155] on input "Save As Common Creditor" at bounding box center [159, 152] width 5 height 5
checkbox input "true"
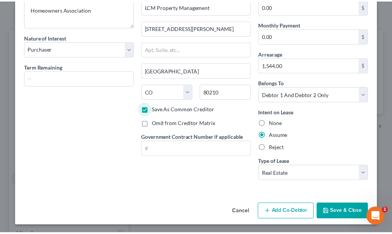
scroll to position [44, 0]
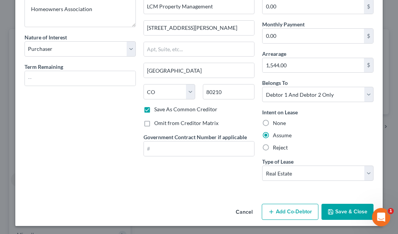
click at [358, 210] on button "Save & Close" at bounding box center [347, 212] width 52 height 16
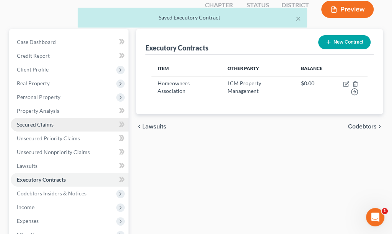
click at [38, 121] on span "Secured Claims" at bounding box center [35, 124] width 37 height 6
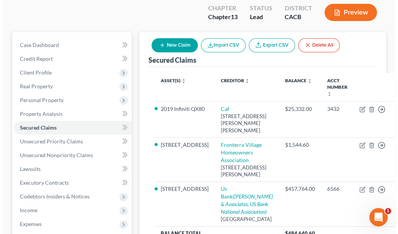
scroll to position [76, 0]
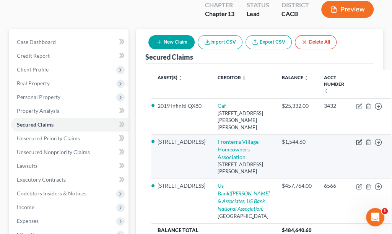
click at [358, 140] on icon "button" at bounding box center [359, 141] width 3 height 3
select select "5"
select select "10"
select select "4"
select select "2"
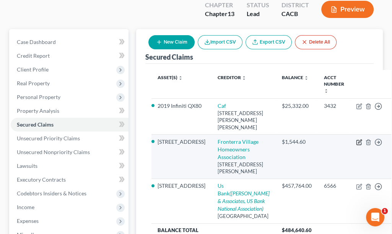
select select "1"
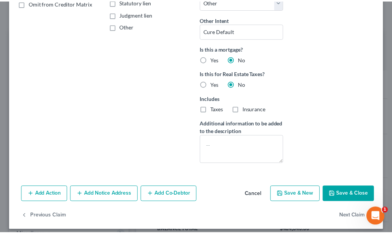
scroll to position [182, 0]
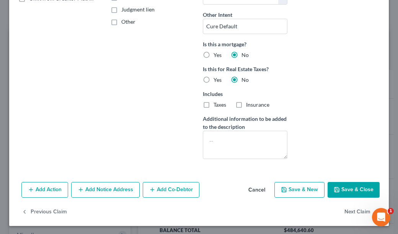
click at [340, 182] on button "Save & Close" at bounding box center [353, 190] width 52 height 16
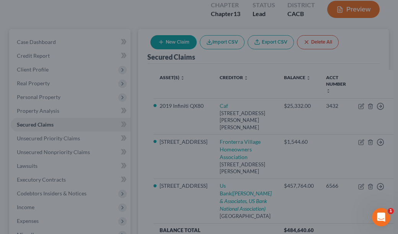
select select "10"
type input "0"
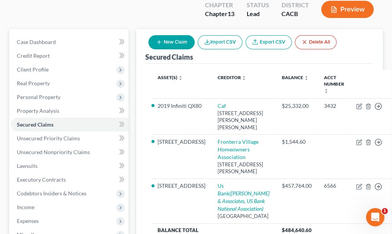
click at [362, 70] on th at bounding box center [370, 84] width 41 height 29
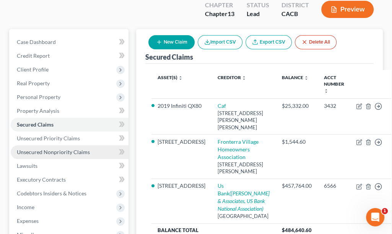
click at [86, 149] on span "Unsecured Nonpriority Claims" at bounding box center [53, 152] width 73 height 6
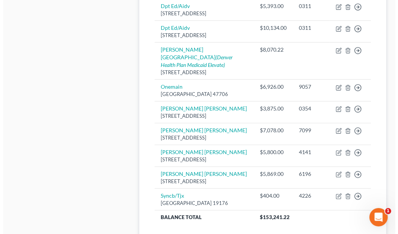
scroll to position [612, 0]
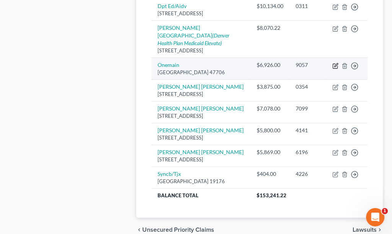
click at [335, 67] on icon "button" at bounding box center [335, 64] width 3 height 3
select select "15"
select select "1"
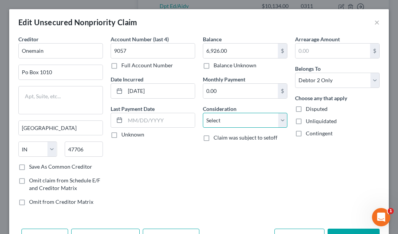
click at [222, 119] on select "Select Cable / Satellite Services Collection Agency Credit Card Debt Debt Couns…" at bounding box center [245, 120] width 84 height 15
select select "10"
click at [203, 113] on select "Select Cable / Satellite Services Collection Agency Credit Card Debt Debt Couns…" at bounding box center [245, 120] width 84 height 15
click at [257, 177] on div "Balance 6,926.00 $ Balance Unknown Balance Undetermined 6,926.00 $ Balance Unkn…" at bounding box center [245, 123] width 92 height 177
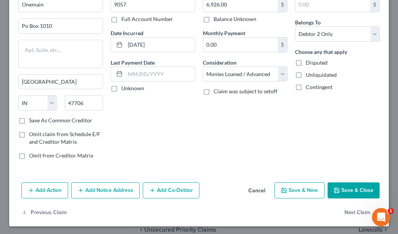
scroll to position [47, 0]
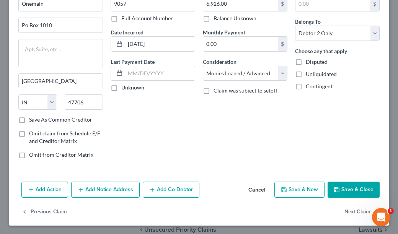
click at [115, 189] on button "Add Notice Address" at bounding box center [105, 190] width 68 height 16
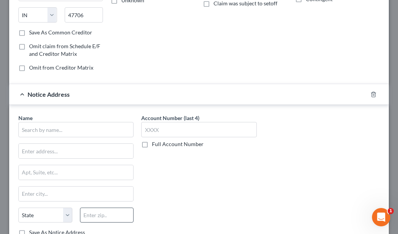
scroll to position [162, 0]
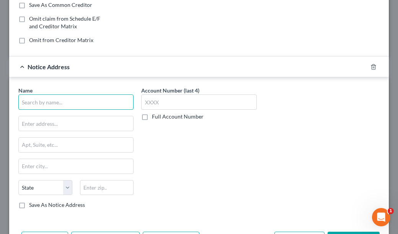
click at [92, 103] on input "text" at bounding box center [75, 101] width 115 height 15
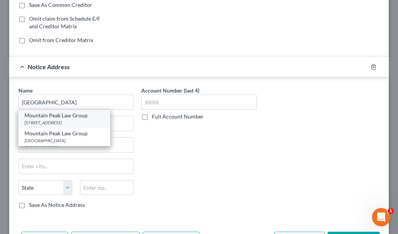
click at [72, 113] on div "Mountain Peak Law Group" at bounding box center [64, 116] width 80 height 8
type input "Mountain Peak Law Group"
type input "101 E Gray St. #B"
type input "Norman"
select select "37"
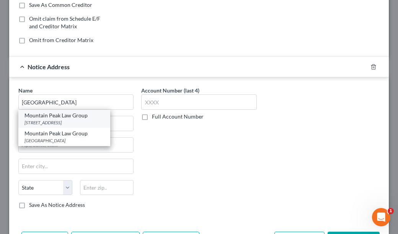
type input "73069"
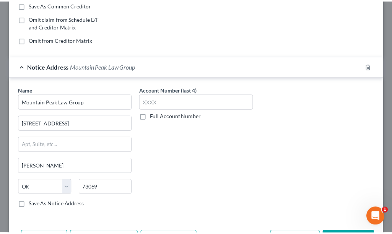
scroll to position [211, 0]
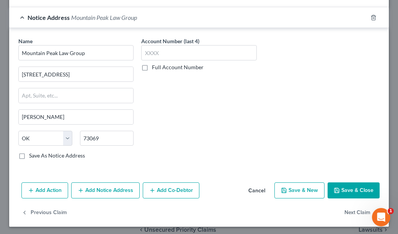
click at [354, 195] on button "Save & Close" at bounding box center [353, 190] width 52 height 16
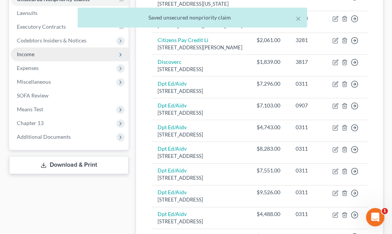
scroll to position [153, 0]
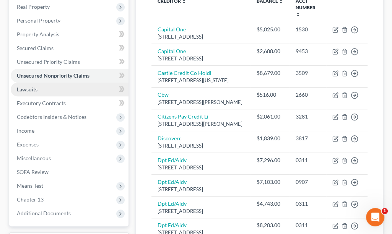
click at [34, 86] on span "Lawsuits" at bounding box center [27, 89] width 21 height 6
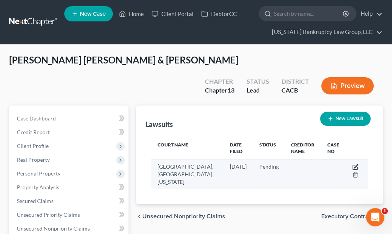
click at [356, 164] on icon "button" at bounding box center [355, 167] width 6 height 6
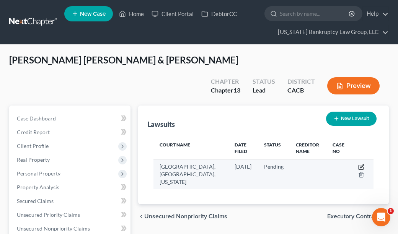
select select "5"
select select "0"
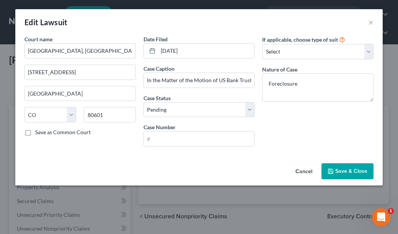
click at [301, 167] on button "Cancel" at bounding box center [303, 171] width 29 height 15
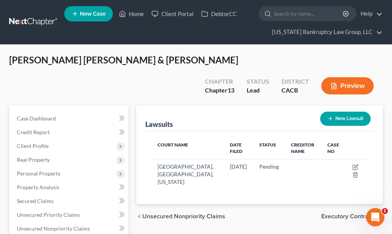
click at [345, 112] on button "New Lawsuit" at bounding box center [345, 119] width 50 height 14
select select "0"
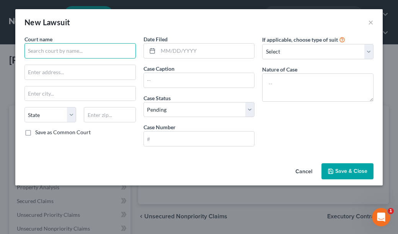
click at [112, 52] on input "text" at bounding box center [79, 50] width 111 height 15
click at [297, 148] on div "If applicable, choose type of suit Select Repossession Garnishment Foreclosure …" at bounding box center [317, 93] width 119 height 117
click at [54, 54] on input "text" at bounding box center [79, 50] width 111 height 15
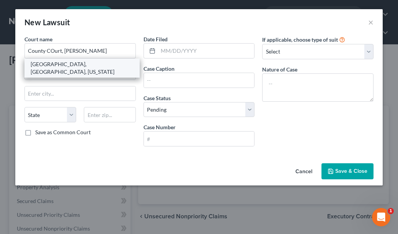
click at [57, 64] on div "County Court, Adams County, Colorado" at bounding box center [82, 67] width 103 height 15
type input "County Court, Adams County, Colorado"
type input "1100 Judicial Center Dr"
type input "Brighton"
select select "5"
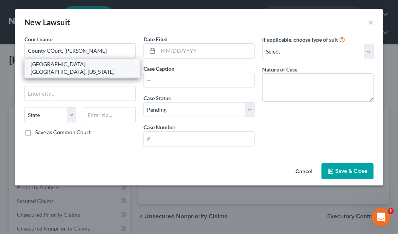
type input "80601"
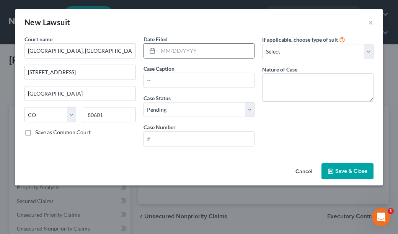
click at [242, 50] on input "text" at bounding box center [206, 51] width 96 height 15
type input "04/11/2025"
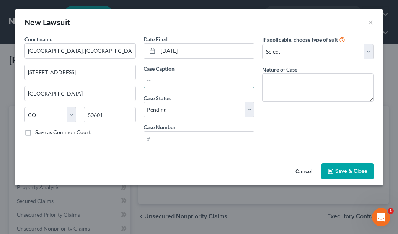
click at [221, 81] on input "text" at bounding box center [199, 80] width 110 height 15
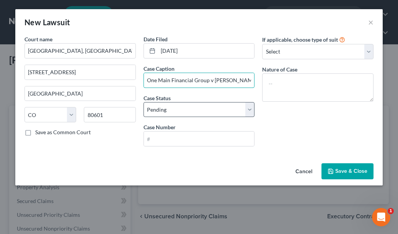
type input "One Main Financial Group v Adriana G Bray"
click at [196, 104] on select "Select Pending On Appeal Concluded" at bounding box center [198, 109] width 111 height 15
select select "2"
click at [143, 102] on select "Select Pending On Appeal Concluded" at bounding box center [198, 109] width 111 height 15
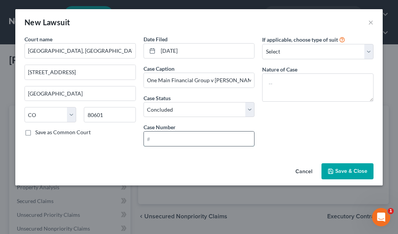
click at [192, 139] on input "text" at bounding box center [199, 139] width 110 height 15
click at [200, 143] on input "text" at bounding box center [199, 139] width 110 height 15
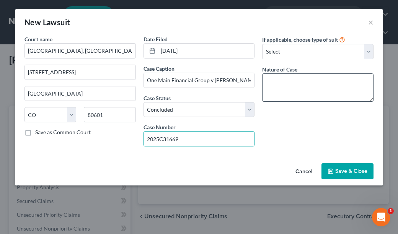
type input "2025C31669"
click at [314, 80] on textarea at bounding box center [317, 87] width 111 height 28
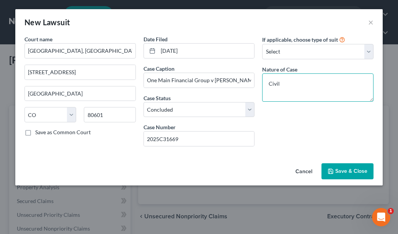
type textarea "Civil"
click at [365, 166] on button "Save & Close" at bounding box center [347, 171] width 52 height 16
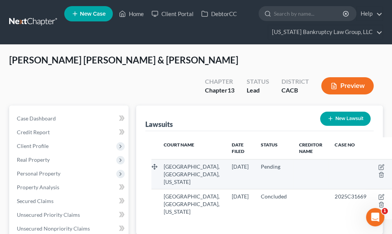
click at [293, 175] on td at bounding box center [311, 174] width 36 height 30
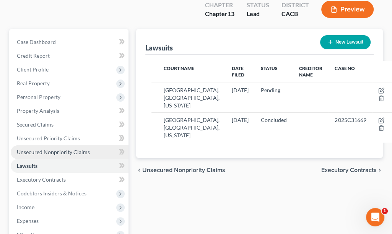
click at [56, 149] on span "Unsecured Nonpriority Claims" at bounding box center [53, 152] width 73 height 6
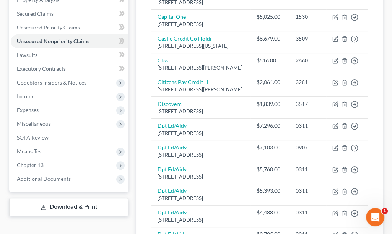
scroll to position [174, 0]
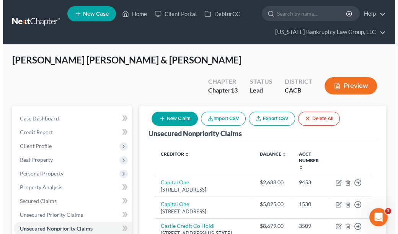
scroll to position [0, 0]
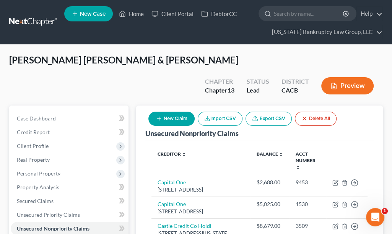
click at [180, 112] on button "New Claim" at bounding box center [171, 119] width 46 height 14
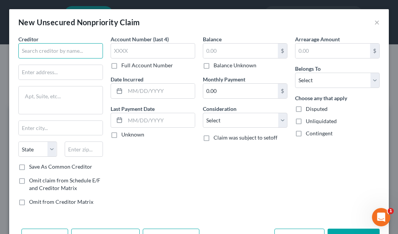
click at [83, 53] on input "text" at bounding box center [60, 50] width 84 height 15
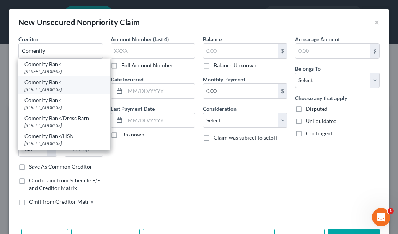
click at [49, 93] on div "PO Box 182125, Columbus, OH 43218" at bounding box center [64, 89] width 80 height 6
type input "Comenity Bank"
type input "PO Box 182125"
type input "Columbus"
select select "36"
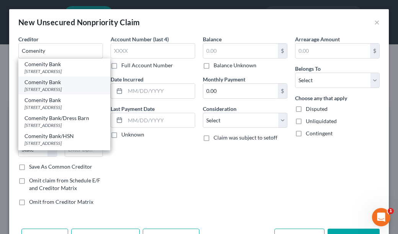
type input "43218"
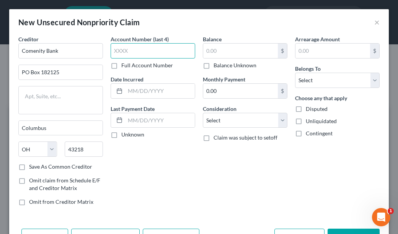
click at [146, 53] on input "text" at bounding box center [152, 50] width 84 height 15
type input "0727"
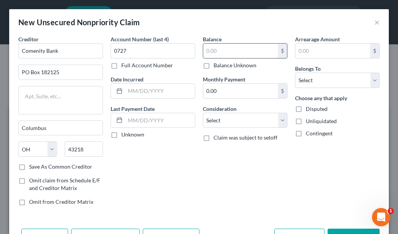
click at [243, 52] on input "text" at bounding box center [240, 51] width 75 height 15
type input "4,184.62"
click at [226, 119] on select "Select Cable / Satellite Services Collection Agency Credit Card Debt Debt Couns…" at bounding box center [245, 120] width 84 height 15
select select "2"
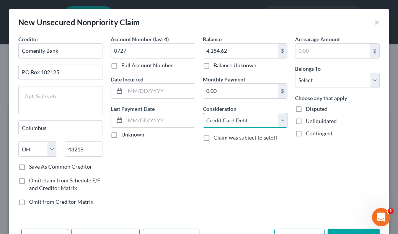
click at [203, 113] on select "Select Cable / Satellite Services Collection Agency Credit Card Debt Debt Couns…" at bounding box center [245, 120] width 84 height 15
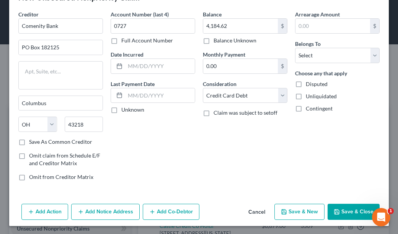
click at [109, 209] on button "Add Notice Address" at bounding box center [105, 212] width 68 height 16
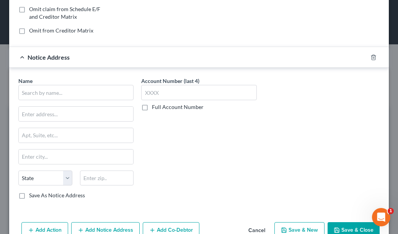
scroll to position [189, 0]
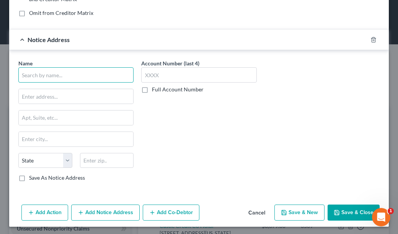
drag, startPoint x: 60, startPoint y: 76, endPoint x: 60, endPoint y: 85, distance: 8.8
click at [60, 76] on input "text" at bounding box center [75, 74] width 115 height 15
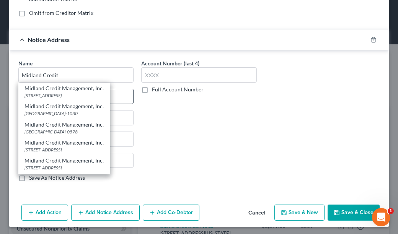
click at [55, 90] on div "Midland Credit Management, Inc." at bounding box center [64, 88] width 80 height 8
type input "Midland Credit Management, Inc."
type input "350 Camino De La Reina #100"
type input "San Diego"
select select "4"
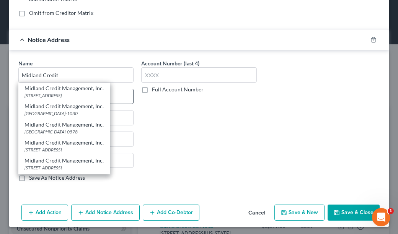
type input "92108"
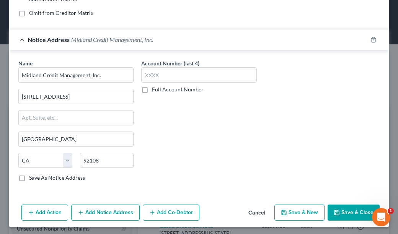
click at [127, 206] on button "Add Notice Address" at bounding box center [105, 213] width 68 height 16
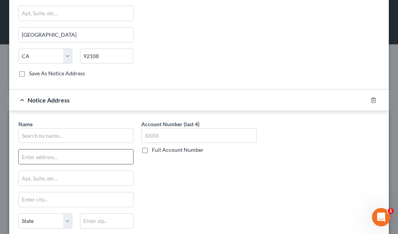
scroll to position [304, 0]
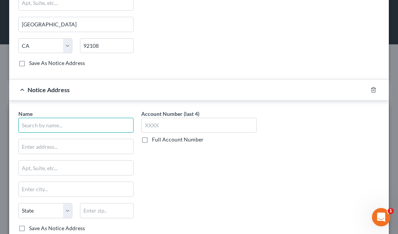
click at [57, 122] on input "text" at bounding box center [75, 125] width 115 height 15
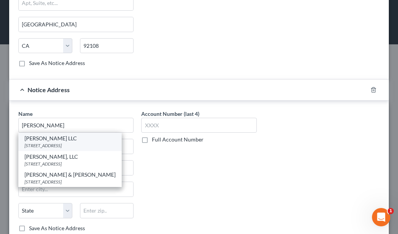
click at [52, 142] on div "PO Box 7811, Sandy, UT 84091" at bounding box center [69, 145] width 91 height 6
type input "Johnson Mark LLC"
type input "PO Box 7811"
type input "Sandy"
select select "46"
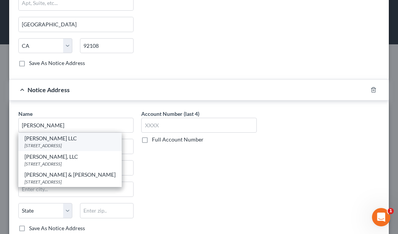
type input "84091"
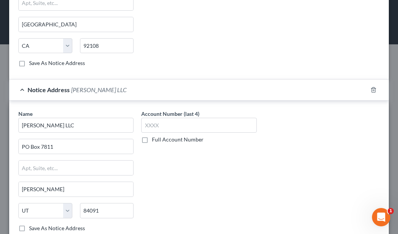
scroll to position [353, 0]
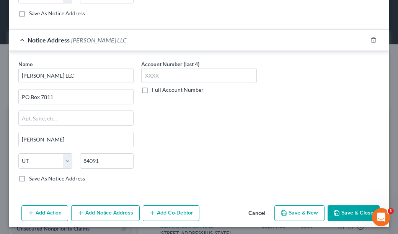
click at [348, 215] on button "Save & Close" at bounding box center [353, 213] width 52 height 16
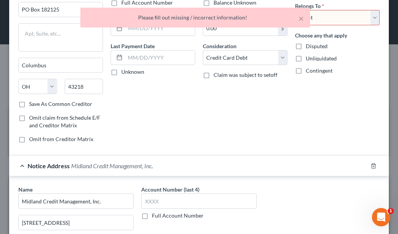
scroll to position [0, 0]
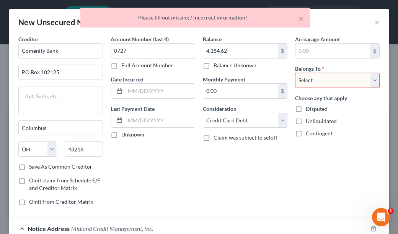
click at [341, 73] on select "Select Debtor 1 Only Debtor 2 Only Debtor 1 And Debtor 2 Only At Least One Of T…" at bounding box center [337, 80] width 84 height 15
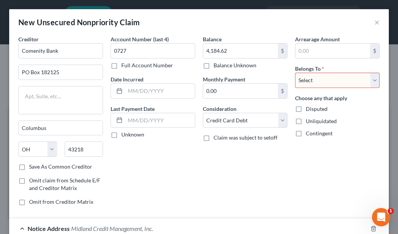
select select "0"
click at [295, 73] on select "Select Debtor 1 Only Debtor 2 Only Debtor 1 And Debtor 2 Only At Least One Of T…" at bounding box center [337, 80] width 84 height 15
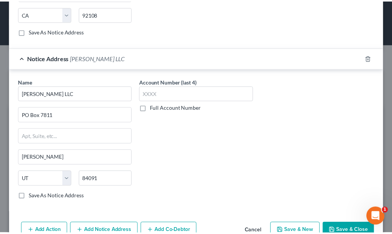
scroll to position [353, 0]
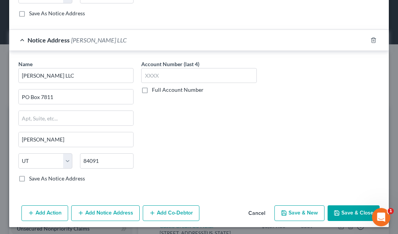
click at [357, 211] on button "Save & Close" at bounding box center [353, 213] width 52 height 16
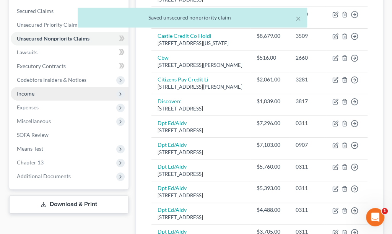
scroll to position [191, 0]
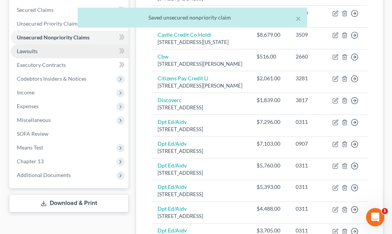
click at [26, 48] on span "Lawsuits" at bounding box center [27, 51] width 21 height 6
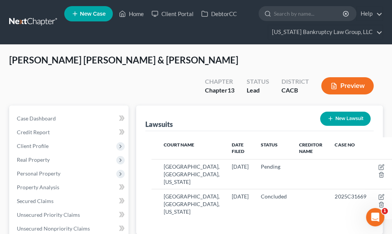
click at [300, 106] on div "Lawsuits New Lawsuit" at bounding box center [259, 119] width 228 height 26
click at [343, 112] on button "New Lawsuit" at bounding box center [345, 119] width 50 height 14
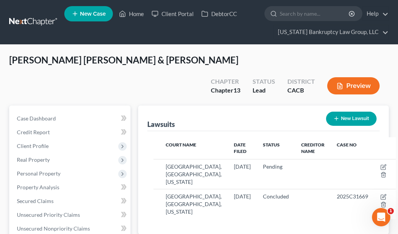
select select "0"
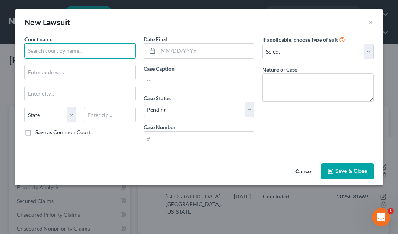
drag, startPoint x: 84, startPoint y: 48, endPoint x: 84, endPoint y: 52, distance: 3.8
click at [84, 48] on input "text" at bounding box center [79, 50] width 111 height 15
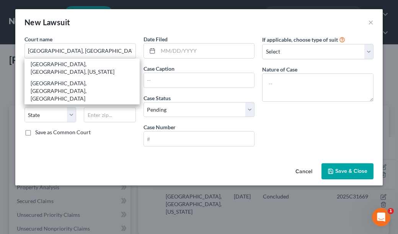
click at [77, 67] on div "County Court, Denver County, Colorado" at bounding box center [82, 67] width 103 height 15
type input "County Court, Denver County, Colorado"
type input "1437 Bannock St."
type input "Denver"
select select "5"
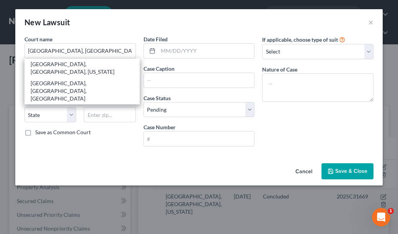
type input "80202"
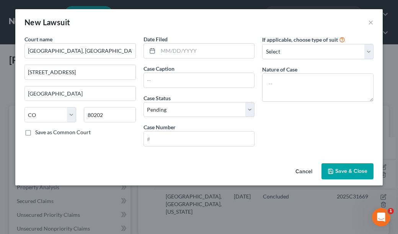
click at [243, 20] on div "New Lawsuit ×" at bounding box center [198, 22] width 367 height 26
click at [210, 50] on input "text" at bounding box center [206, 51] width 96 height 15
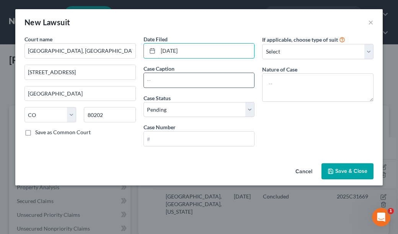
type input "09/24/2024"
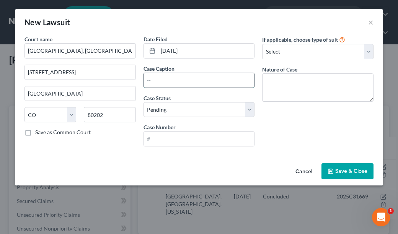
click at [220, 84] on input "text" at bounding box center [199, 80] width 110 height 15
click at [230, 78] on input "Midland Credit Management, Inc. v Gregory Parrish" at bounding box center [199, 80] width 110 height 15
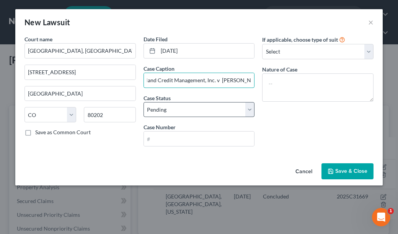
type input "Midland Credit Management, Inc. v Jose Campos"
click at [199, 112] on select "Select Pending On Appeal Concluded" at bounding box center [198, 109] width 111 height 15
select select "2"
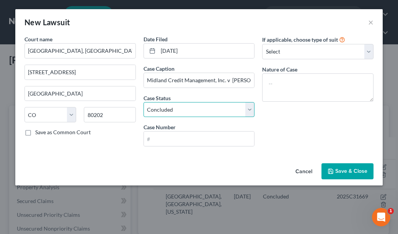
click at [143, 102] on select "Select Pending On Appeal Concluded" at bounding box center [198, 109] width 111 height 15
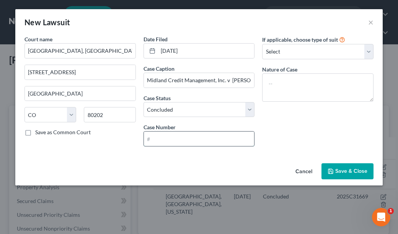
click at [201, 140] on input "text" at bounding box center [199, 139] width 110 height 15
click at [235, 140] on input "text" at bounding box center [199, 139] width 110 height 15
drag, startPoint x: 296, startPoint y: 123, endPoint x: 277, endPoint y: 128, distance: 19.5
click at [296, 123] on div "If applicable, choose type of suit Select Repossession Garnishment Foreclosure …" at bounding box center [317, 93] width 119 height 117
click at [180, 139] on input "24C69" at bounding box center [199, 139] width 110 height 15
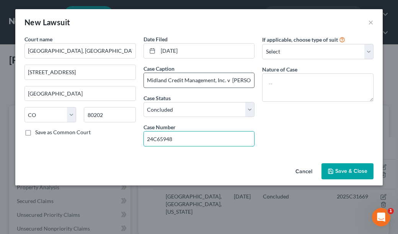
type input "24C65948"
click at [241, 78] on input "Midland Credit Management, Inc. v Jose Campos" at bounding box center [199, 80] width 110 height 15
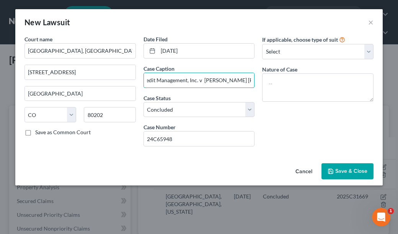
scroll to position [0, 31]
type input "Midland Credit Management, Inc. v Jose Campos Saucedo"
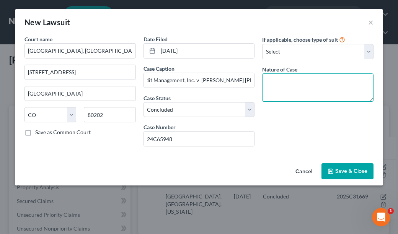
click at [284, 78] on textarea at bounding box center [317, 87] width 111 height 28
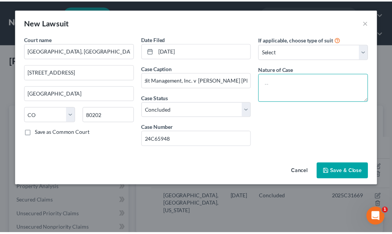
scroll to position [0, 0]
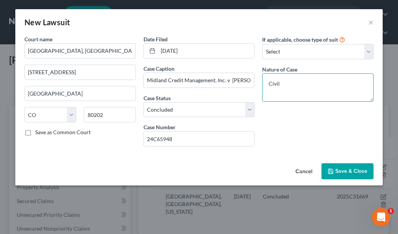
type textarea "Civil"
click at [345, 173] on span "Save & Close" at bounding box center [351, 171] width 32 height 6
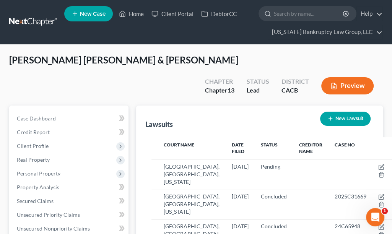
click at [387, 121] on div "Campos Saucedo, Jose & Baray, Adriana Upgraded Chapter Chapter 13 Status Lead D…" at bounding box center [196, 232] width 392 height 374
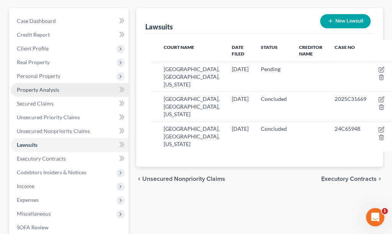
scroll to position [153, 0]
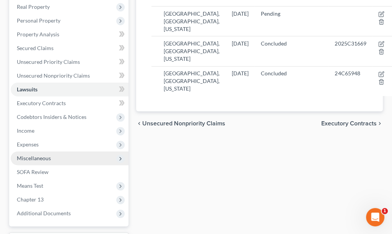
click at [34, 155] on span "Miscellaneous" at bounding box center [34, 158] width 34 height 6
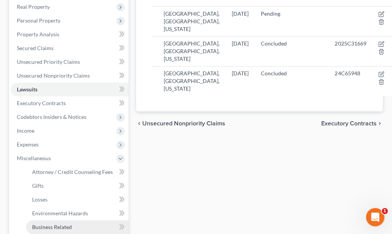
click at [52, 224] on span "Business Related" at bounding box center [52, 227] width 40 height 6
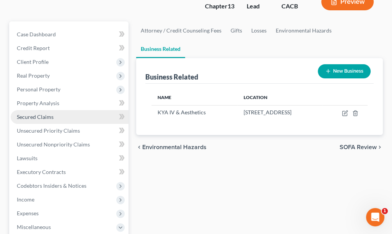
scroll to position [115, 0]
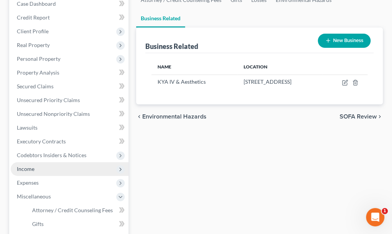
click at [25, 166] on span "Income" at bounding box center [26, 169] width 18 height 6
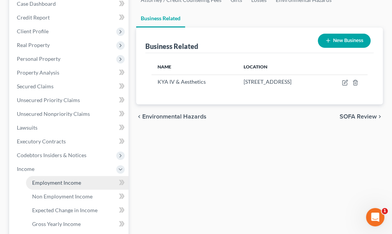
click at [55, 179] on span "Employment Income" at bounding box center [56, 182] width 49 height 6
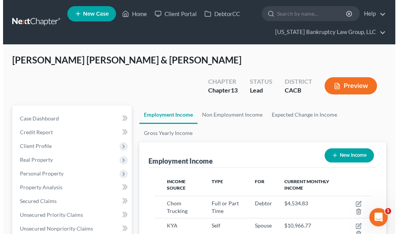
scroll to position [107, 231]
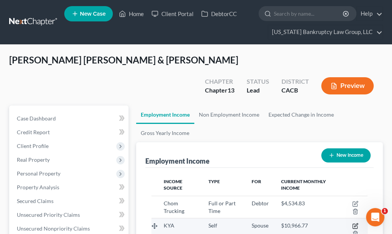
click at [355, 223] on icon "button" at bounding box center [355, 226] width 6 height 6
select select "1"
select select "0"
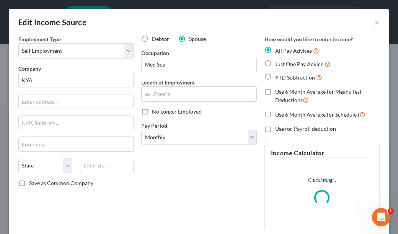
scroll to position [110, 235]
click at [55, 81] on input "KYA" at bounding box center [75, 80] width 115 height 15
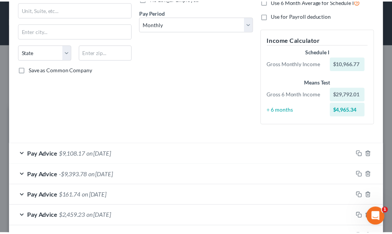
scroll to position [188, 0]
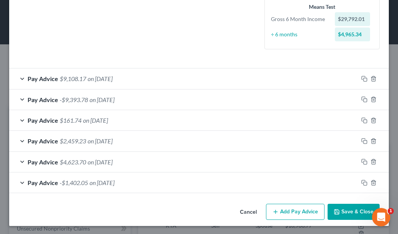
type input "KYA IV & Aesthetics"
click at [354, 212] on button "Save & Close" at bounding box center [353, 212] width 52 height 16
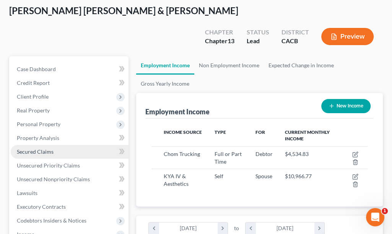
scroll to position [115, 0]
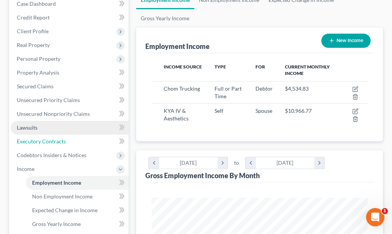
click at [40, 138] on span "Executory Contracts" at bounding box center [41, 141] width 49 height 6
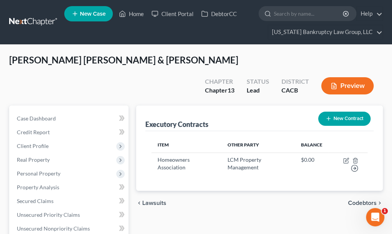
click at [357, 112] on button "New Contract" at bounding box center [344, 119] width 52 height 14
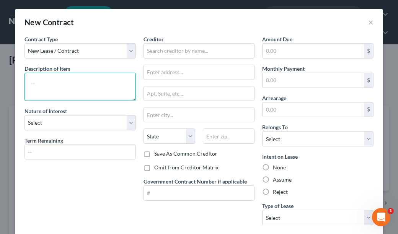
click at [98, 79] on textarea at bounding box center [79, 87] width 111 height 28
type textarea "Commercial Lease Agreement"
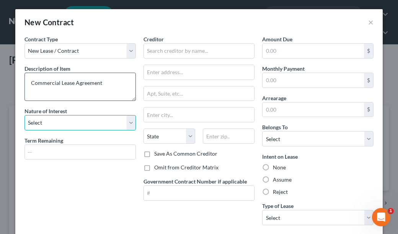
select select "2"
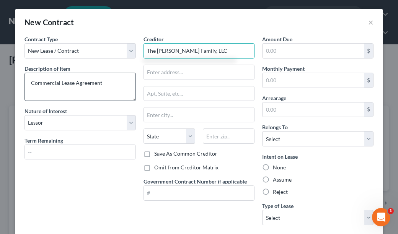
type input "The Sanders Family, LLC"
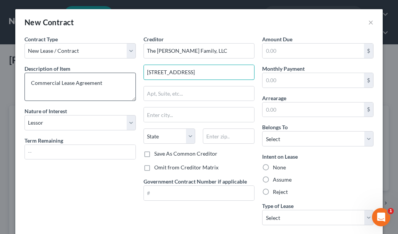
type input "574 Santa Fe Dr #300"
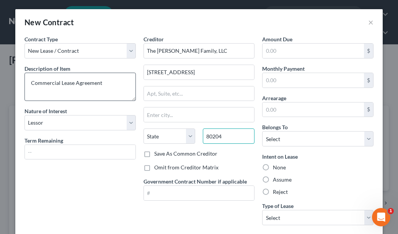
type input "80204"
type input "Denver"
select select "5"
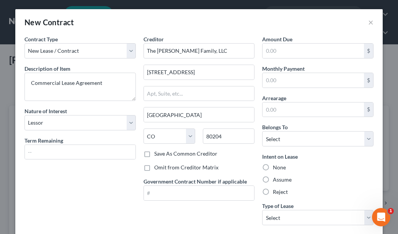
click at [335, 165] on div "None" at bounding box center [317, 168] width 111 height 8
click at [271, 175] on div "Intent on Lease None Assume Reject" at bounding box center [317, 174] width 111 height 43
click at [274, 179] on label "Assume" at bounding box center [282, 180] width 19 height 8
click at [276, 179] on input "Assume" at bounding box center [278, 178] width 5 height 5
radio input "true"
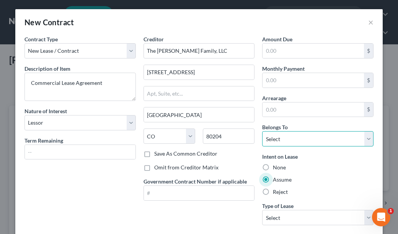
click at [290, 141] on select "Select Debtor 1 Only Debtor 2 Only Debtor 1 And Debtor 2 Only At Least One Of T…" at bounding box center [317, 138] width 111 height 15
select select "3"
click at [262, 131] on select "Select Debtor 1 Only Debtor 2 Only Debtor 1 And Debtor 2 Only At Least One Of T…" at bounding box center [317, 138] width 111 height 15
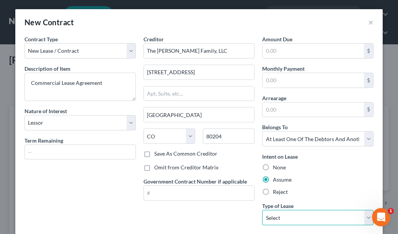
click at [286, 216] on select "Select Real Estate Car Other" at bounding box center [317, 217] width 111 height 15
select select "0"
click at [262, 210] on select "Select Real Estate Car Other" at bounding box center [317, 217] width 111 height 15
click at [154, 154] on label "Save As Common Creditor" at bounding box center [185, 154] width 63 height 8
click at [157, 154] on input "Save As Common Creditor" at bounding box center [159, 152] width 5 height 5
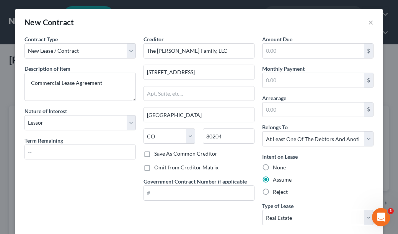
checkbox input "true"
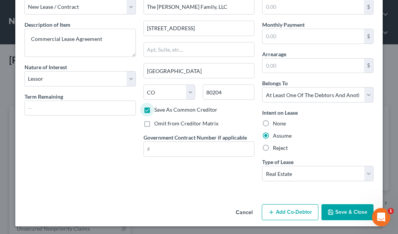
scroll to position [44, 0]
click at [301, 213] on button "Add Co-Debtor" at bounding box center [289, 212] width 57 height 16
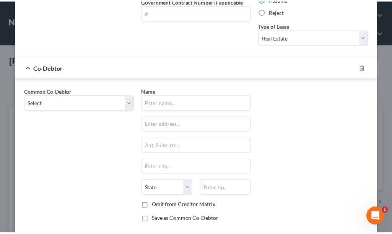
scroll to position [222, 0]
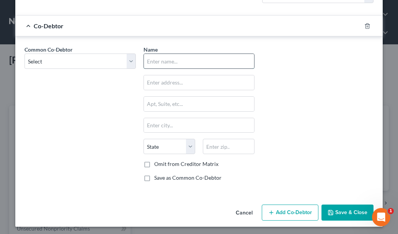
click at [203, 62] on input "text" at bounding box center [199, 61] width 110 height 15
type input "Jose Iniguez"
click at [346, 127] on div "Common Co-Debtor Select Maria Florez Name * Jose Iniguez State AL AK AR AZ CA C…" at bounding box center [199, 116] width 356 height 142
click at [354, 211] on button "Save & Close" at bounding box center [347, 213] width 52 height 16
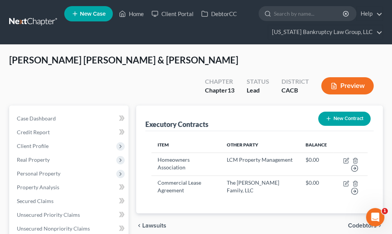
click at [273, 216] on div "chevron_left Lawsuits Codebtors chevron_right" at bounding box center [259, 225] width 247 height 24
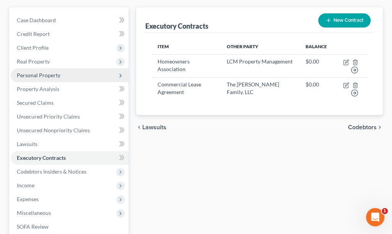
scroll to position [153, 0]
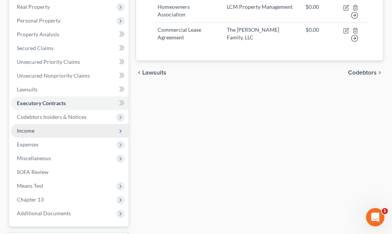
click at [29, 127] on span "Income" at bounding box center [26, 130] width 18 height 6
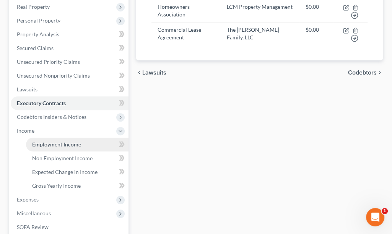
click at [34, 138] on link "Employment Income" at bounding box center [77, 145] width 102 height 14
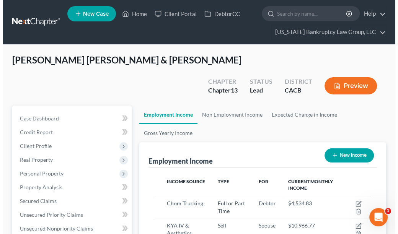
scroll to position [107, 231]
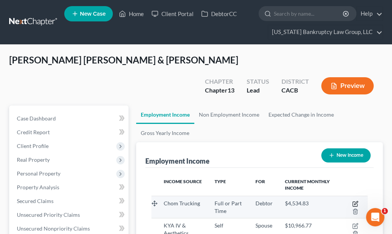
click at [355, 201] on icon "button" at bounding box center [355, 202] width 3 height 3
select select "0"
select select "5"
select select "3"
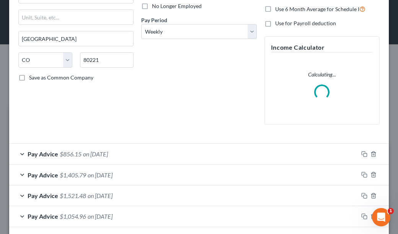
scroll to position [115, 0]
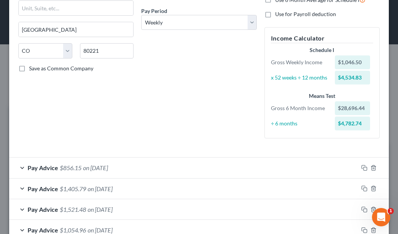
click at [252, 143] on div "Debtor Spouse Occupation Truck Driver Length of Employment 10 months No Longer …" at bounding box center [198, 32] width 123 height 224
click at [217, 122] on div "Debtor Spouse Occupation Truck Driver Length of Employment 10 months No Longer …" at bounding box center [198, 32] width 123 height 224
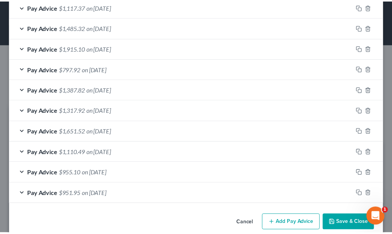
scroll to position [454, 0]
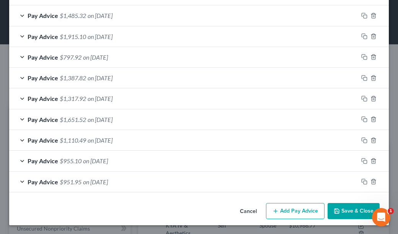
click at [358, 212] on button "Save & Close" at bounding box center [353, 211] width 52 height 16
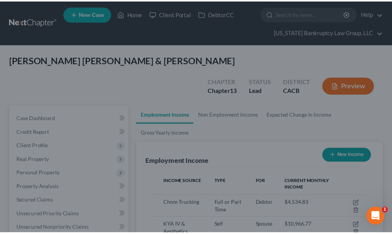
scroll to position [382186, 382063]
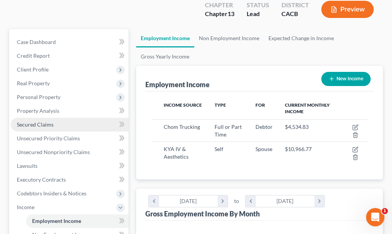
click at [40, 121] on span "Secured Claims" at bounding box center [35, 124] width 37 height 6
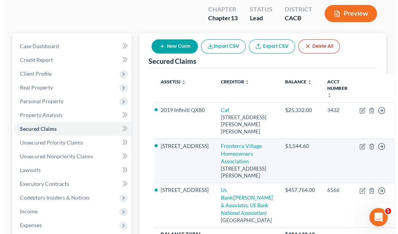
scroll to position [76, 0]
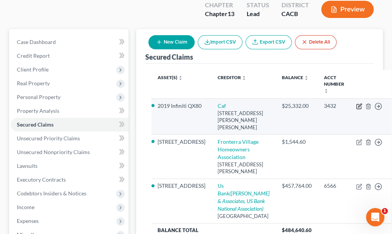
click at [356, 103] on icon "button" at bounding box center [359, 106] width 6 height 6
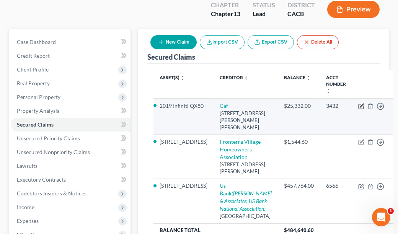
select select "10"
select select "0"
select select "11"
select select "4"
select select "1"
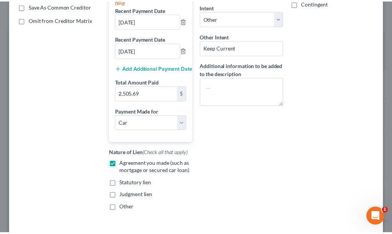
scroll to position [191, 0]
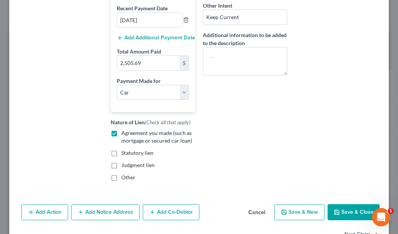
click at [358, 213] on button "Save & Close" at bounding box center [353, 212] width 52 height 16
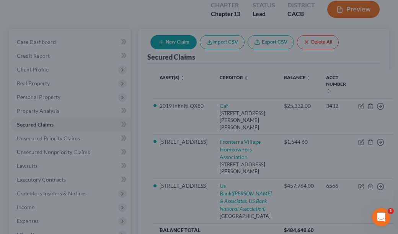
select select "11"
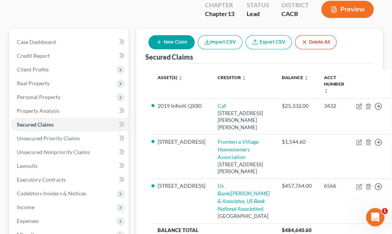
click at [373, 39] on div "Secured Claims New Claim Import CSV Export CSV Delete All" at bounding box center [259, 46] width 228 height 35
click at [37, 94] on span "Personal Property" at bounding box center [39, 97] width 44 height 6
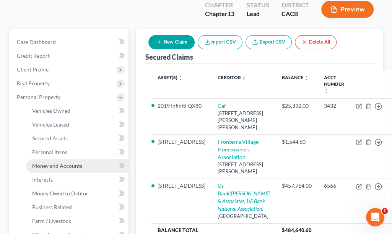
click at [50, 159] on link "Money and Accounts" at bounding box center [77, 166] width 102 height 14
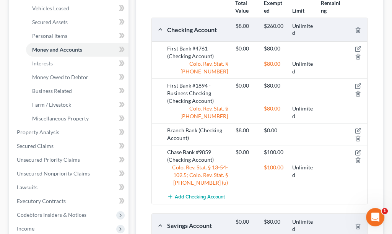
scroll to position [191, 0]
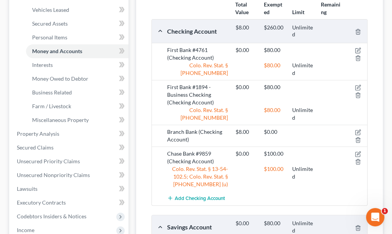
click at [387, 175] on div "Campos Saucedo, Jose & Baray, Adriana Upgraded Chapter Chapter 13 Status Lead D…" at bounding box center [196, 110] width 392 height 512
click at [325, 169] on div "Chase Bank #9859 (Checking Account) $0.00 $100.00 Colo. Rev. Stat. § 13-54-102.…" at bounding box center [259, 168] width 215 height 45
click at [354, 191] on div "Add Checking Account" at bounding box center [265, 198] width 205 height 14
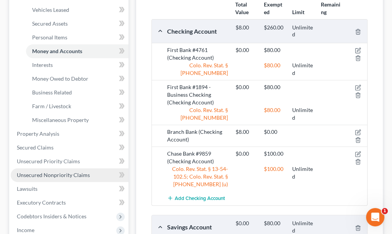
click at [67, 172] on span "Unsecured Nonpriority Claims" at bounding box center [53, 175] width 73 height 6
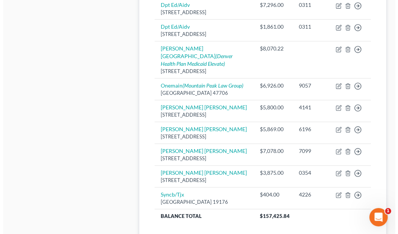
scroll to position [650, 0]
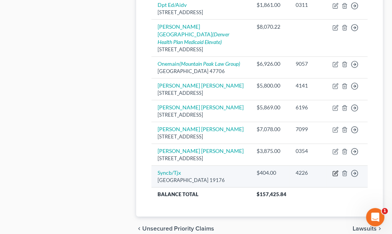
click at [336, 176] on icon "button" at bounding box center [335, 173] width 6 height 6
select select "39"
select select "2"
select select "1"
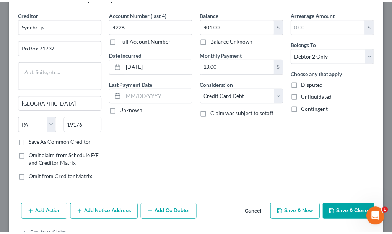
scroll to position [47, 0]
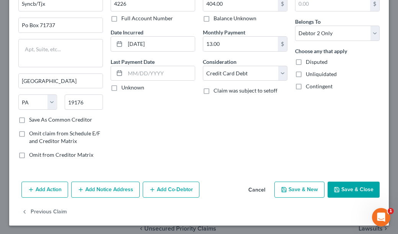
click at [346, 192] on button "Save & Close" at bounding box center [353, 190] width 52 height 16
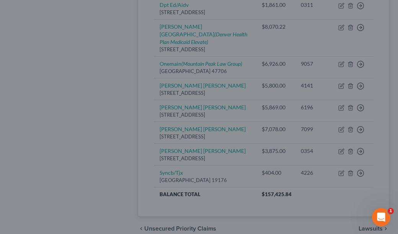
type input "0"
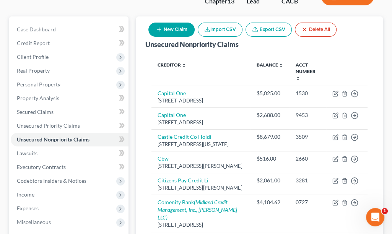
scroll to position [0, 0]
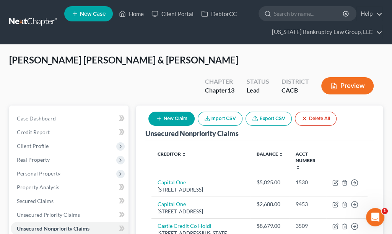
click at [169, 112] on button "New Claim" at bounding box center [171, 119] width 46 height 14
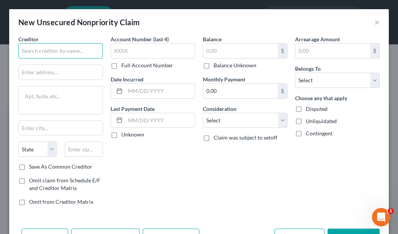
click at [44, 50] on input "text" at bounding box center [60, 50] width 84 height 15
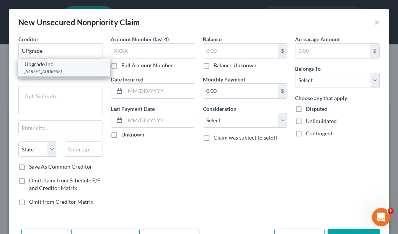
click at [46, 68] on div "2 N Central Ave 10th Flr, Phoenix, AZ 85004" at bounding box center [64, 71] width 80 height 6
type input "Upgrade Inc"
type input "2 N Central Ave 10th Flr"
type input "Phoenix"
select select "3"
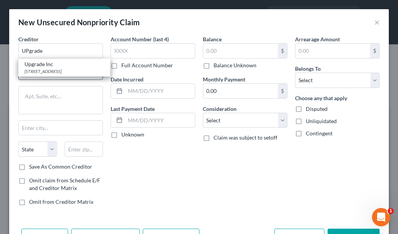
type input "85004"
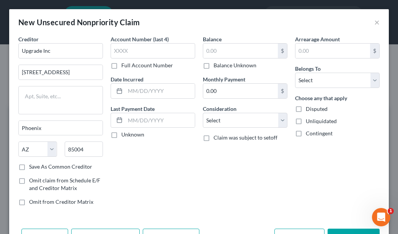
drag, startPoint x: 231, startPoint y: 22, endPoint x: 227, endPoint y: 26, distance: 5.7
click at [231, 22] on div "New Unsecured Nonpriority Claim ×" at bounding box center [198, 22] width 379 height 26
click at [141, 53] on input "text" at bounding box center [152, 50] width 84 height 15
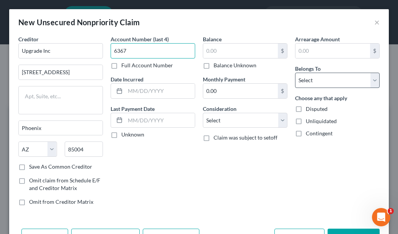
type input "6367"
click at [312, 78] on select "Select Debtor 1 Only Debtor 2 Only Debtor 1 And Debtor 2 Only At Least One Of T…" at bounding box center [337, 80] width 84 height 15
select select "1"
click at [295, 73] on select "Select Debtor 1 Only Debtor 2 Only Debtor 1 And Debtor 2 Only At Least One Of T…" at bounding box center [337, 80] width 84 height 15
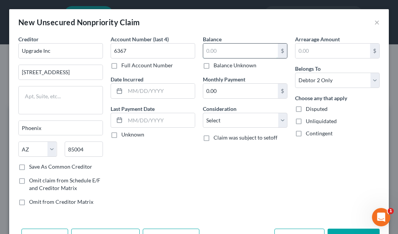
click at [240, 50] on input "text" at bounding box center [240, 51] width 75 height 15
type input "231.26"
click at [226, 115] on select "Select Cable / Satellite Services Collection Agency Credit Card Debt Debt Couns…" at bounding box center [245, 120] width 84 height 15
select select "10"
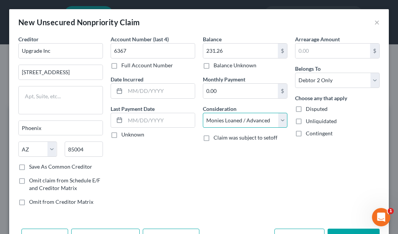
click at [203, 113] on select "Select Cable / Satellite Services Collection Agency Credit Card Debt Debt Couns…" at bounding box center [245, 120] width 84 height 15
click at [352, 230] on button "Save & Close" at bounding box center [353, 237] width 52 height 16
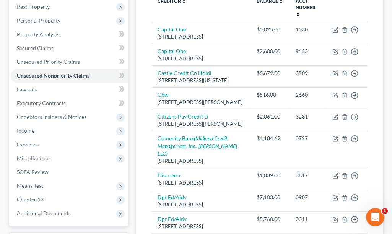
scroll to position [115, 0]
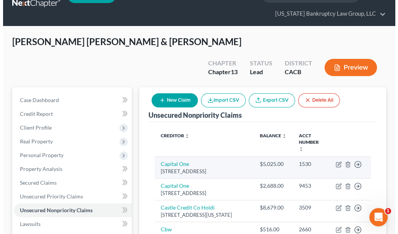
scroll to position [0, 0]
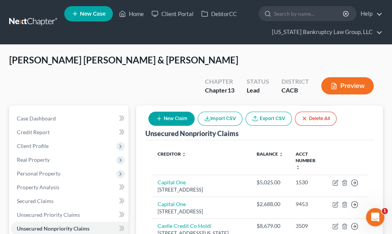
click at [179, 112] on button "New Claim" at bounding box center [171, 119] width 46 height 14
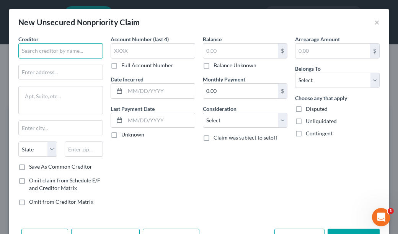
click at [83, 50] on input "text" at bounding box center [60, 50] width 84 height 15
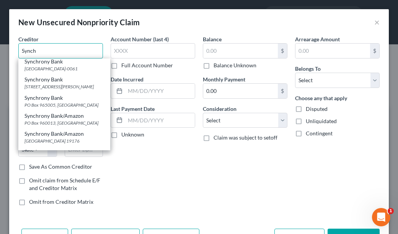
scroll to position [76, 0]
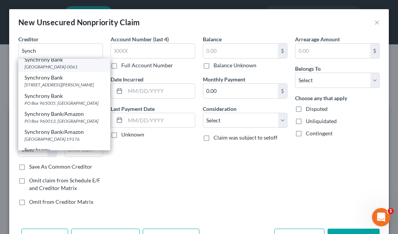
click at [57, 70] on div "PO Box 960061, Orlando, FL 32896-0061" at bounding box center [64, 66] width 80 height 6
type input "Synchrony Bank"
type input "PO Box 960061"
type input "Orlando"
select select "9"
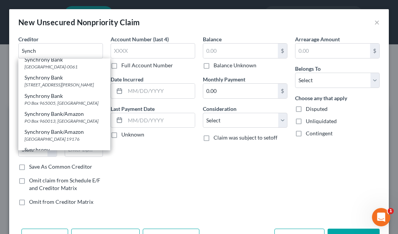
type input "32896-0061"
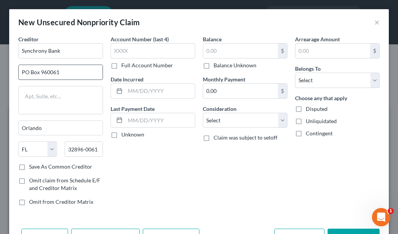
scroll to position [0, 0]
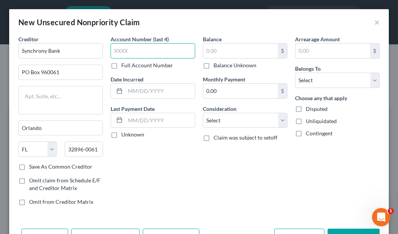
click at [124, 53] on input "text" at bounding box center [152, 50] width 84 height 15
type input "7992"
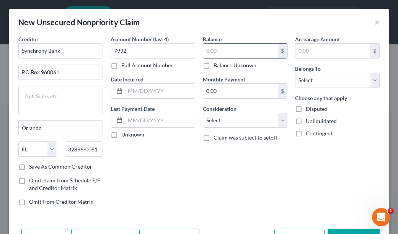
click at [214, 48] on input "text" at bounding box center [240, 51] width 75 height 15
type input "443.94"
click at [245, 116] on select "Select Cable / Satellite Services Collection Agency Credit Card Debt Debt Couns…" at bounding box center [245, 120] width 84 height 15
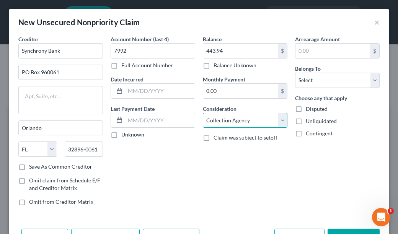
click at [203, 113] on select "Select Cable / Satellite Services Collection Agency Credit Card Debt Debt Couns…" at bounding box center [245, 120] width 84 height 15
click at [266, 117] on select "Select Cable / Satellite Services Collection Agency Credit Card Debt Debt Couns…" at bounding box center [245, 120] width 84 height 15
select select "2"
click at [203, 113] on select "Select Cable / Satellite Services Collection Agency Credit Card Debt Debt Couns…" at bounding box center [245, 120] width 84 height 15
click at [226, 168] on div "Balance 443.94 $ Balance Unknown Balance Undetermined 443.94 $ Balance Unknown …" at bounding box center [245, 123] width 92 height 177
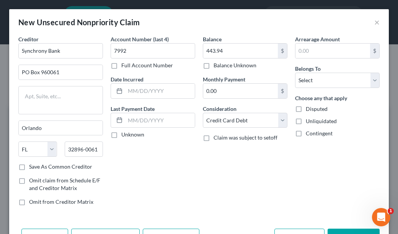
scroll to position [25, 0]
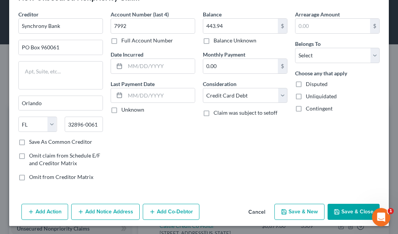
click at [100, 208] on button "Add Notice Address" at bounding box center [105, 212] width 68 height 16
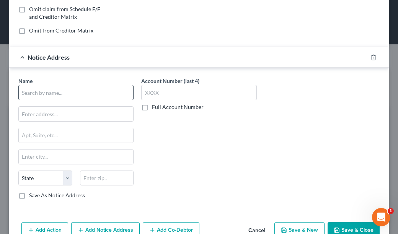
scroll to position [189, 0]
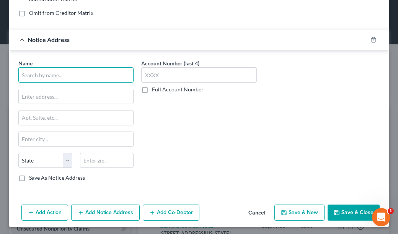
click at [75, 76] on input "text" at bounding box center [75, 74] width 115 height 15
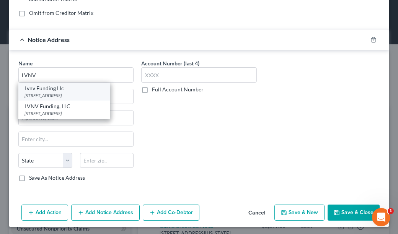
click at [68, 94] on div "Po Box 10497, Greenville, SC 29603" at bounding box center [64, 95] width 80 height 6
type input "Lvnv Funding Llc"
type input "Po Box 10497"
type input "Greenville"
select select "42"
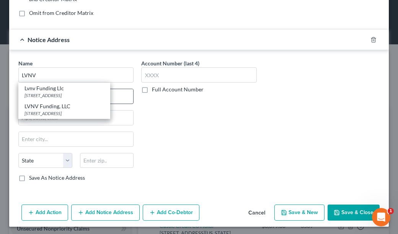
type input "29603"
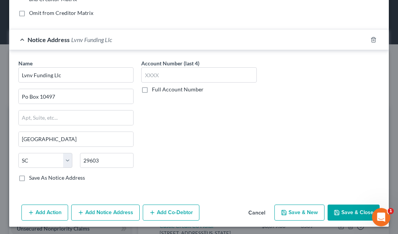
click at [104, 209] on button "Add Notice Address" at bounding box center [105, 213] width 68 height 16
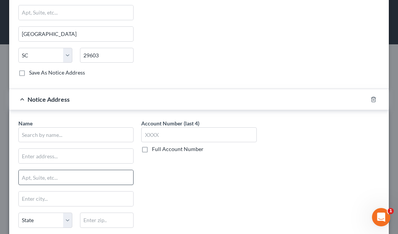
scroll to position [304, 0]
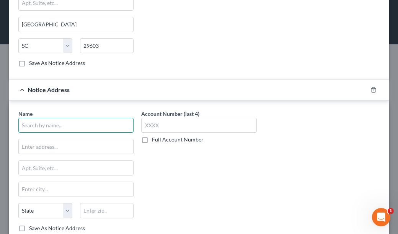
click at [76, 122] on input "text" at bounding box center [75, 125] width 115 height 15
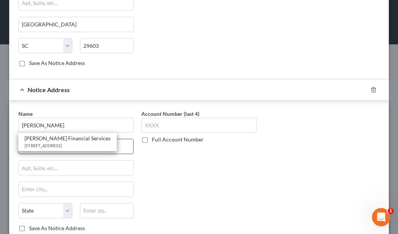
click at [62, 146] on div "PO Box 828, Skokie, IL 60076" at bounding box center [67, 145] width 86 height 6
type input "Halstead Financial Services"
type input "PO Box 828"
type input "Skokie"
select select "14"
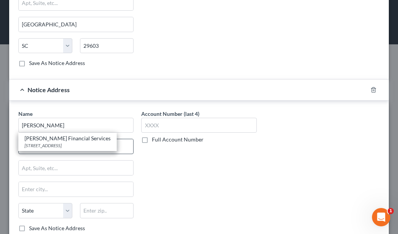
type input "60076"
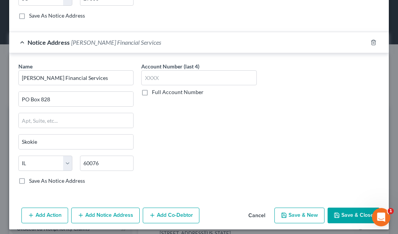
scroll to position [353, 0]
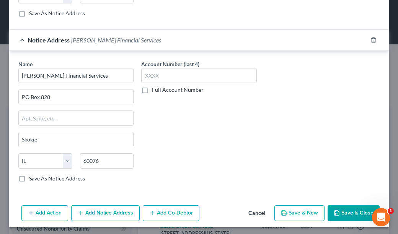
click at [344, 214] on button "Save & Close" at bounding box center [353, 213] width 52 height 16
click at [357, 209] on button "Save & Close" at bounding box center [353, 213] width 52 height 16
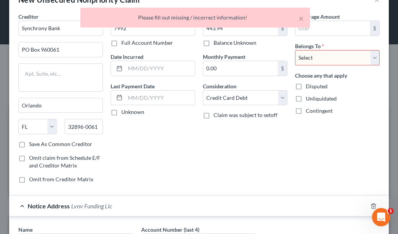
scroll to position [0, 0]
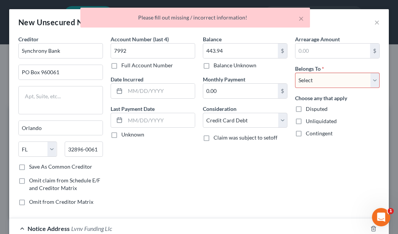
click at [330, 83] on select "Select Debtor 1 Only Debtor 2 Only Debtor 1 And Debtor 2 Only At Least One Of T…" at bounding box center [337, 80] width 84 height 15
select select "0"
click at [295, 73] on select "Select Debtor 1 Only Debtor 2 Only Debtor 1 And Debtor 2 Only At Least One Of T…" at bounding box center [337, 80] width 84 height 15
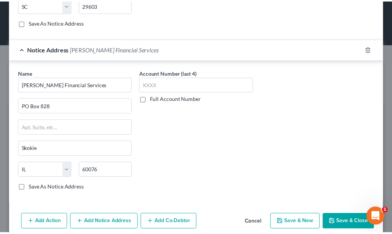
scroll to position [353, 0]
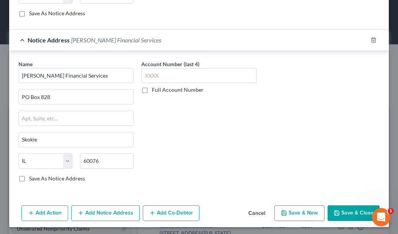
click at [361, 208] on button "Save & Close" at bounding box center [353, 213] width 52 height 16
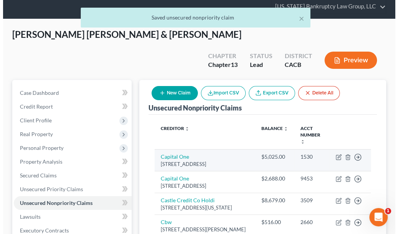
scroll to position [38, 0]
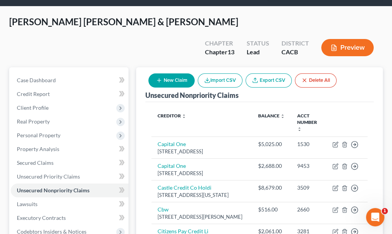
click at [176, 73] on button "New Claim" at bounding box center [171, 80] width 46 height 14
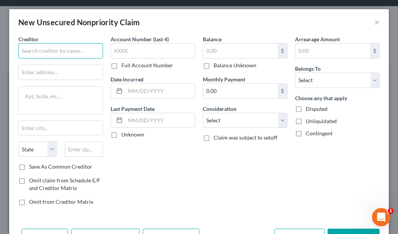
click at [60, 49] on input "text" at bounding box center [60, 50] width 84 height 15
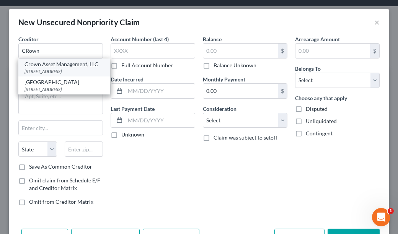
click at [44, 74] on div "3100 Breckenridge Blvd Suite 725, Duluth, GA 30096" at bounding box center [64, 71] width 80 height 6
type input "Crown Asset Management, LLC"
type input "3100 Breckenridge Blvd Suite 725"
type input "Duluth"
select select "10"
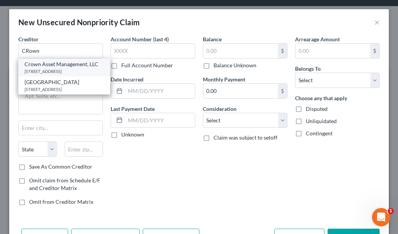
type input "30096"
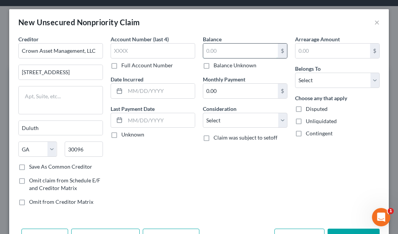
click at [219, 52] on input "text" at bounding box center [240, 51] width 75 height 15
click at [213, 65] on label "Balance Unknown" at bounding box center [234, 66] width 43 height 8
click at [216, 65] on input "Balance Unknown" at bounding box center [218, 64] width 5 height 5
checkbox input "true"
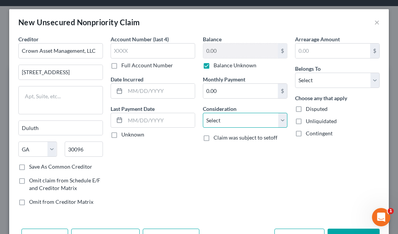
click at [216, 120] on select "Select Cable / Satellite Services Collection Agency Credit Card Debt Debt Couns…" at bounding box center [245, 120] width 84 height 15
click at [203, 113] on select "Select Cable / Satellite Services Collection Agency Credit Card Debt Debt Couns…" at bounding box center [245, 120] width 84 height 15
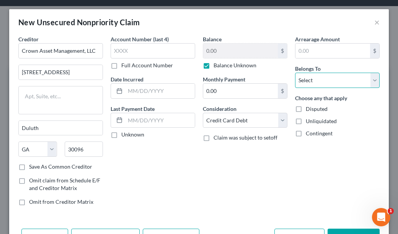
click at [320, 83] on select "Select Debtor 1 Only Debtor 2 Only Debtor 1 And Debtor 2 Only At Least One Of T…" at bounding box center [337, 80] width 84 height 15
click at [295, 73] on select "Select Debtor 1 Only Debtor 2 Only Debtor 1 And Debtor 2 Only At Least One Of T…" at bounding box center [337, 80] width 84 height 15
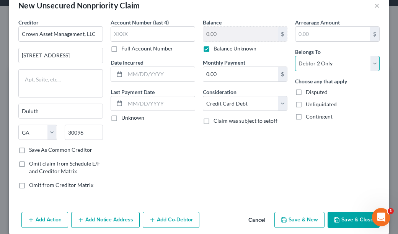
scroll to position [25, 0]
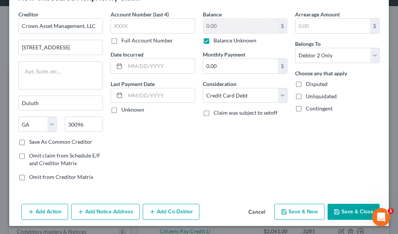
click at [92, 213] on button "Add Notice Address" at bounding box center [105, 212] width 68 height 16
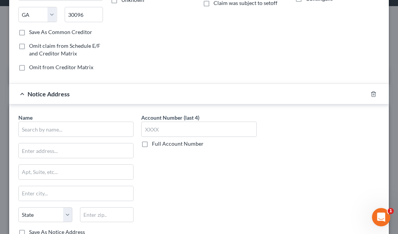
scroll to position [178, 0]
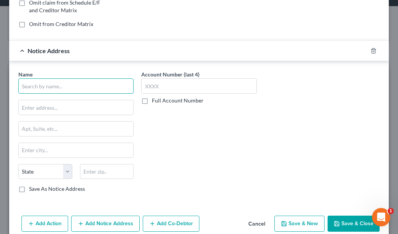
click at [81, 86] on input "text" at bounding box center [75, 85] width 115 height 15
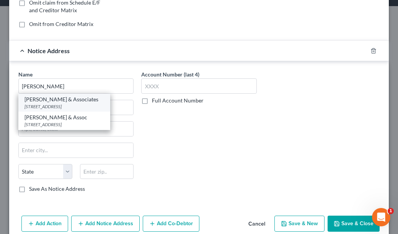
click at [76, 99] on div "Frederick I Weinberg & Associates" at bounding box center [64, 100] width 80 height 8
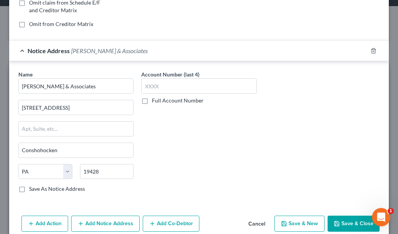
click at [110, 224] on button "Add Notice Address" at bounding box center [105, 224] width 68 height 16
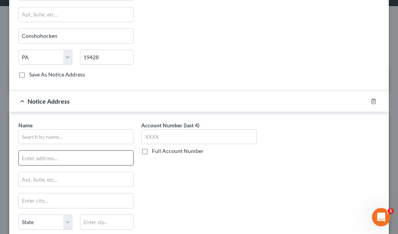
scroll to position [292, 0]
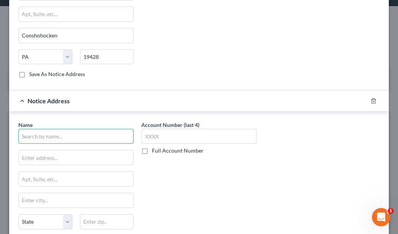
click at [86, 135] on input "text" at bounding box center [75, 136] width 115 height 15
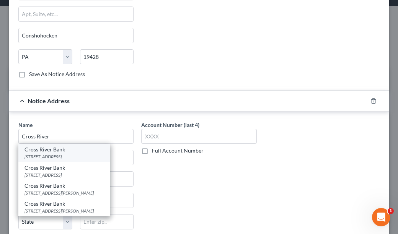
click at [61, 147] on div "Cross River Bank" at bounding box center [64, 150] width 80 height 8
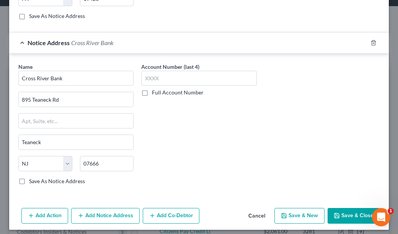
scroll to position [353, 0]
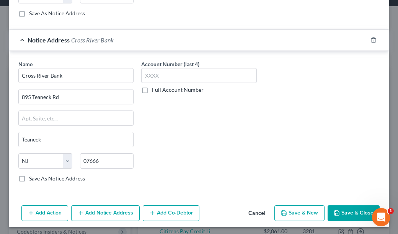
click at [351, 210] on button "Save & Close" at bounding box center [353, 213] width 52 height 16
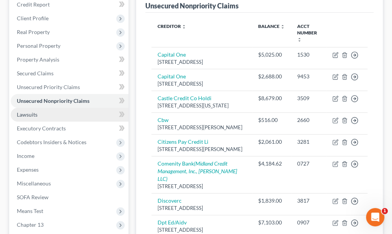
scroll to position [115, 0]
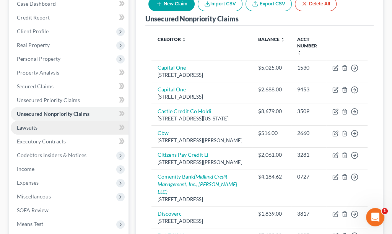
click at [29, 124] on span "Lawsuits" at bounding box center [27, 127] width 21 height 6
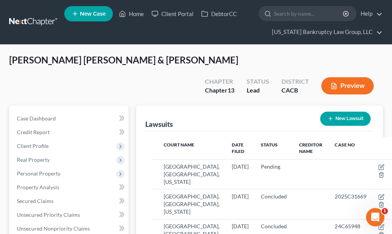
click at [344, 112] on button "New Lawsuit" at bounding box center [345, 119] width 50 height 14
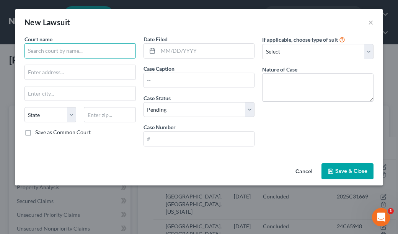
click at [120, 54] on input "text" at bounding box center [79, 50] width 111 height 15
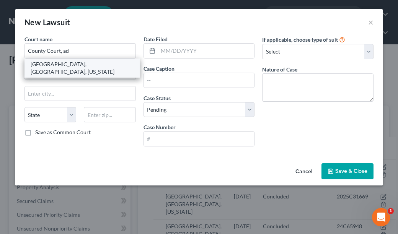
click at [99, 65] on div "County Court, Adams County, Colorado" at bounding box center [82, 67] width 103 height 15
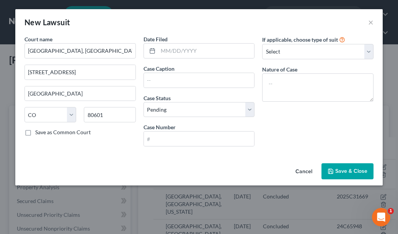
drag, startPoint x: 304, startPoint y: 124, endPoint x: 286, endPoint y: 108, distance: 24.7
click at [304, 123] on div "If applicable, choose type of suit Select Repossession Garnishment Foreclosure …" at bounding box center [317, 93] width 119 height 117
click at [209, 50] on input "text" at bounding box center [206, 51] width 96 height 15
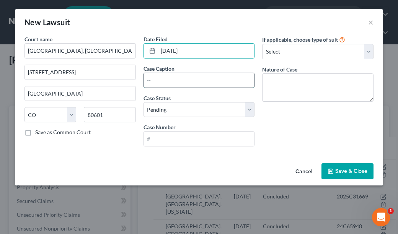
click at [214, 75] on input "text" at bounding box center [199, 80] width 110 height 15
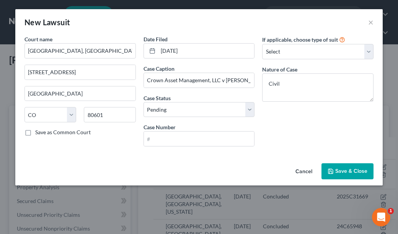
click at [340, 170] on span "Save & Close" at bounding box center [351, 171] width 32 height 6
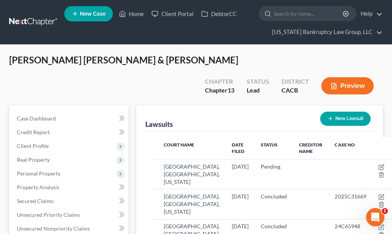
click at [359, 112] on button "New Lawsuit" at bounding box center [345, 119] width 50 height 14
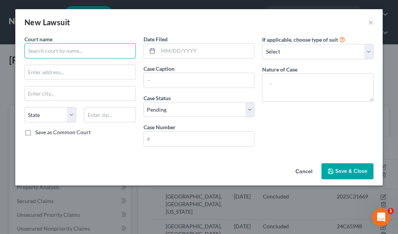
click at [95, 50] on input "text" at bounding box center [79, 50] width 111 height 15
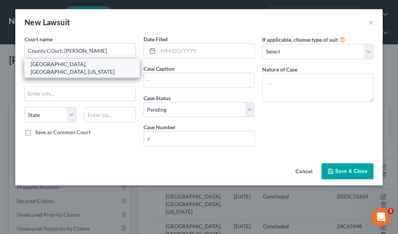
click at [91, 67] on div "County Court, Adams County, Colorado" at bounding box center [82, 67] width 103 height 15
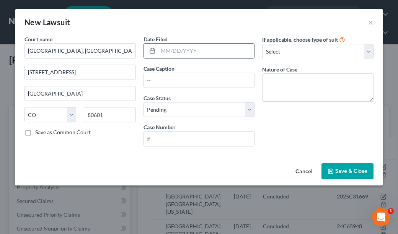
click at [186, 51] on input "text" at bounding box center [206, 51] width 96 height 15
drag, startPoint x: 299, startPoint y: 131, endPoint x: 285, endPoint y: 107, distance: 28.3
click at [299, 131] on div "If applicable, choose type of suit Select Repossession Garnishment Foreclosure …" at bounding box center [317, 93] width 119 height 117
drag, startPoint x: 222, startPoint y: 51, endPoint x: 224, endPoint y: 56, distance: 4.8
click at [222, 51] on input "text" at bounding box center [206, 51] width 96 height 15
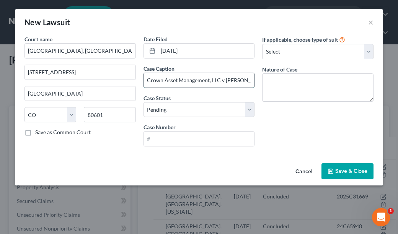
click at [226, 80] on input "Crown Asset Management, LLC v Adriana Bray" at bounding box center [199, 80] width 110 height 15
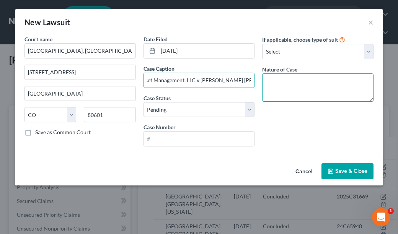
click at [277, 80] on textarea at bounding box center [317, 87] width 111 height 28
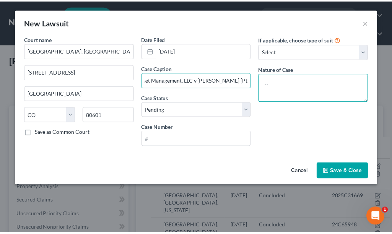
scroll to position [0, 0]
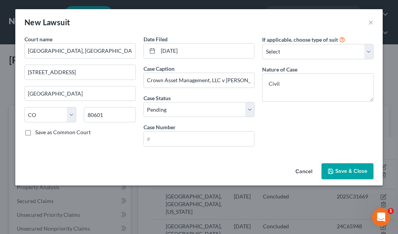
click at [342, 172] on span "Save & Close" at bounding box center [351, 171] width 32 height 6
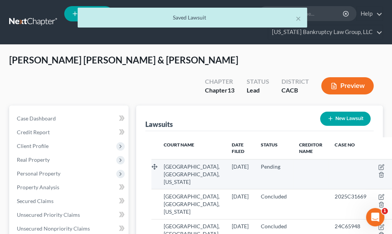
scroll to position [76, 0]
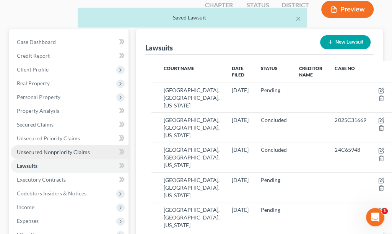
click at [50, 145] on link "Unsecured Nonpriority Claims" at bounding box center [70, 152] width 118 height 14
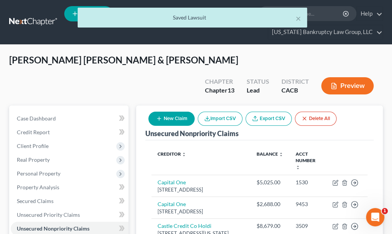
click at [180, 112] on button "New Claim" at bounding box center [171, 119] width 46 height 14
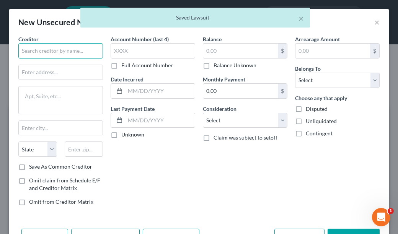
click at [57, 49] on input "text" at bounding box center [60, 50] width 84 height 15
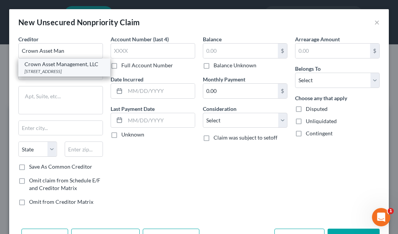
click at [54, 68] on div "3100 Breckenridge Blvd Suite 725, Duluth, GA 30096" at bounding box center [64, 71] width 80 height 6
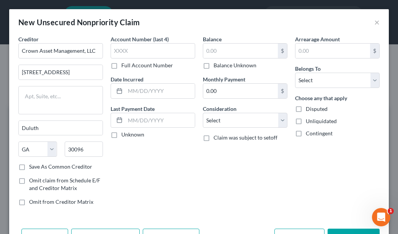
click at [213, 64] on label "Balance Unknown" at bounding box center [234, 66] width 43 height 8
click at [216, 64] on input "Balance Unknown" at bounding box center [218, 64] width 5 height 5
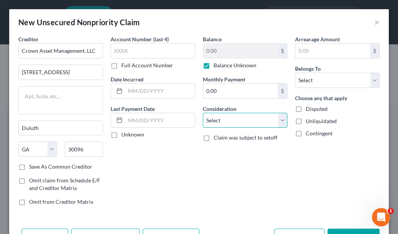
click at [214, 119] on select "Select Cable / Satellite Services Collection Agency Credit Card Debt Debt Couns…" at bounding box center [245, 120] width 84 height 15
click at [203, 113] on select "Select Cable / Satellite Services Collection Agency Credit Card Debt Debt Couns…" at bounding box center [245, 120] width 84 height 15
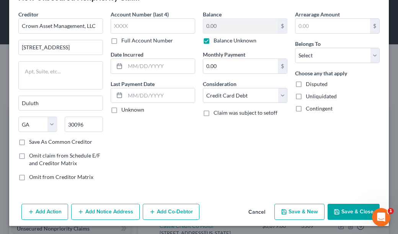
click at [114, 211] on button "Add Notice Address" at bounding box center [105, 212] width 68 height 16
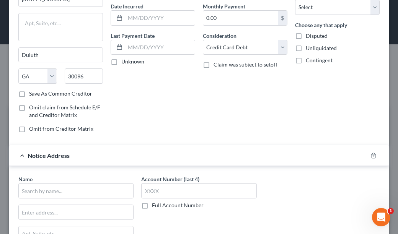
scroll to position [178, 0]
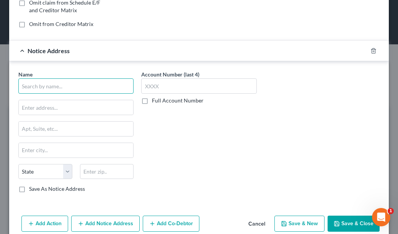
click at [104, 88] on input "text" at bounding box center [75, 85] width 115 height 15
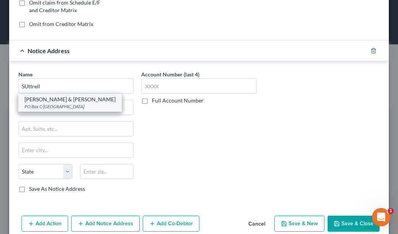
click at [70, 109] on div "Suttrell & Hammer PO Box C-90006, Bellevue, WA 98009" at bounding box center [69, 103] width 103 height 18
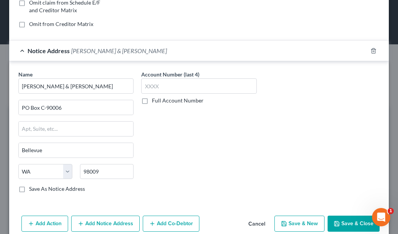
click at [356, 220] on button "Save & Close" at bounding box center [353, 224] width 52 height 16
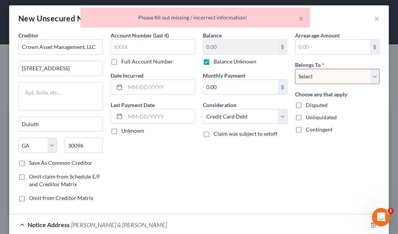
scroll to position [0, 0]
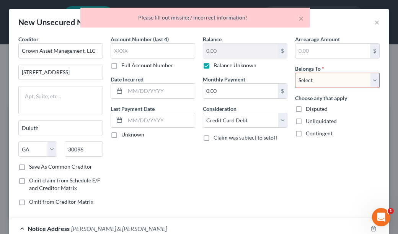
click at [312, 79] on select "Select Debtor 1 Only Debtor 2 Only Debtor 1 And Debtor 2 Only At Least One Of T…" at bounding box center [337, 80] width 84 height 15
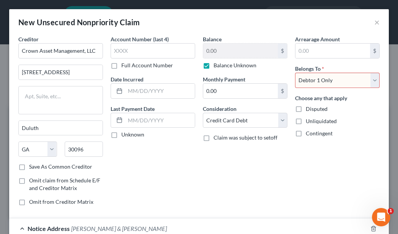
click at [295, 73] on select "Select Debtor 1 Only Debtor 2 Only Debtor 1 And Debtor 2 Only At Least One Of T…" at bounding box center [337, 80] width 84 height 15
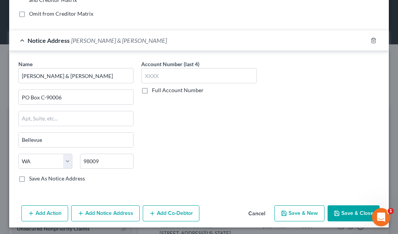
scroll to position [189, 0]
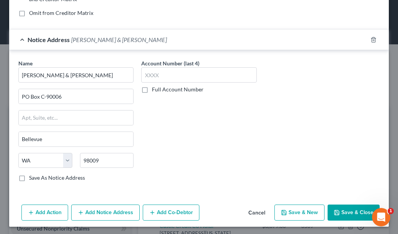
click at [344, 208] on button "Save & Close" at bounding box center [353, 213] width 52 height 16
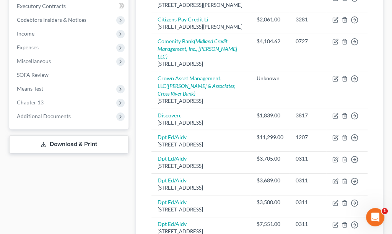
scroll to position [268, 0]
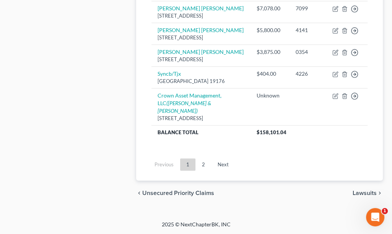
scroll to position [807, 0]
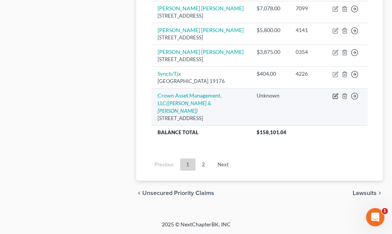
click at [334, 97] on icon "button" at bounding box center [335, 95] width 3 height 3
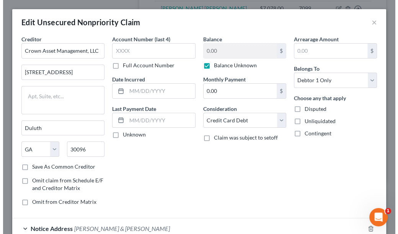
scroll to position [763, 0]
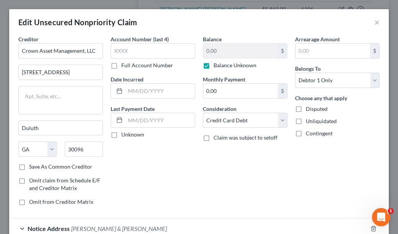
click at [213, 65] on label "Balance Unknown" at bounding box center [234, 66] width 43 height 8
click at [216, 65] on input "Balance Unknown" at bounding box center [218, 64] width 5 height 5
click at [221, 49] on input "0.00" at bounding box center [240, 51] width 75 height 15
click at [234, 47] on input "0.00" at bounding box center [240, 51] width 75 height 15
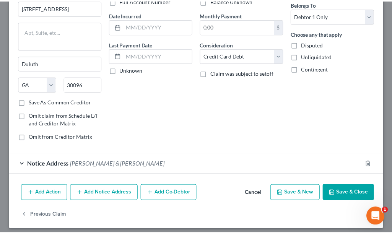
scroll to position [68, 0]
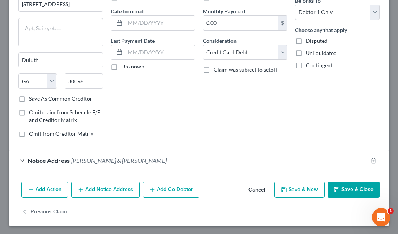
click at [347, 189] on button "Save & Close" at bounding box center [353, 190] width 52 height 16
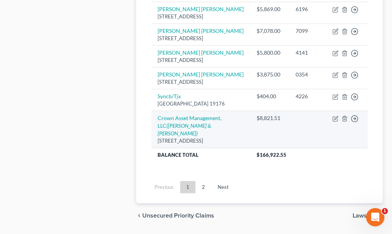
click at [320, 148] on td at bounding box center [307, 129] width 37 height 37
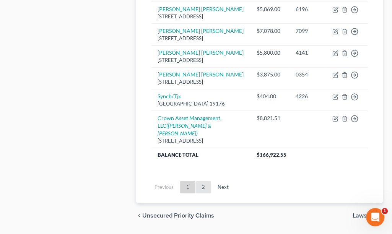
click at [205, 193] on link "2" at bounding box center [203, 187] width 15 height 12
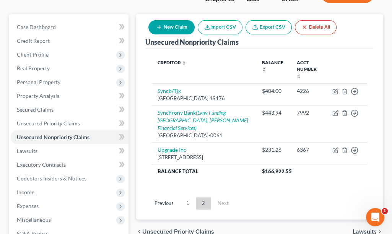
scroll to position [102, 0]
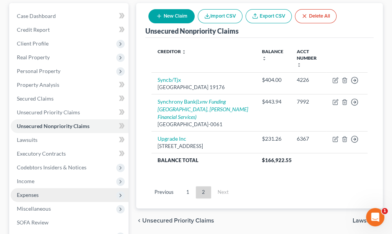
click at [42, 188] on span "Expenses" at bounding box center [70, 195] width 118 height 14
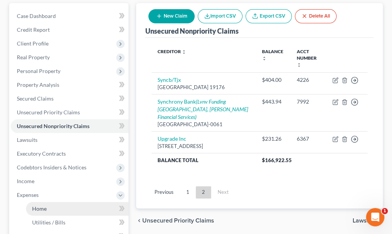
click at [43, 205] on span "Home" at bounding box center [39, 208] width 15 height 6
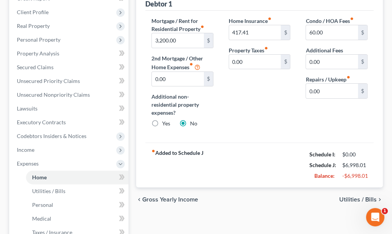
scroll to position [153, 0]
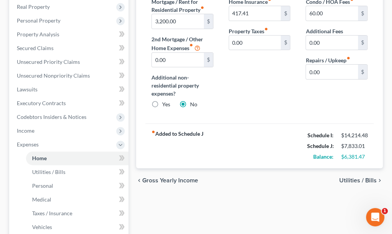
click at [276, 80] on div "Home Insurance fiber_manual_record 417.41 $ Property Taxes fiber_manual_record …" at bounding box center [259, 56] width 77 height 117
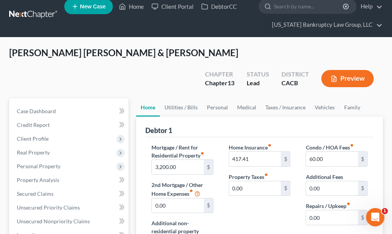
scroll to position [0, 0]
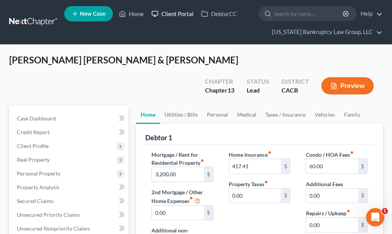
click at [174, 10] on link "Client Portal" at bounding box center [173, 14] width 50 height 14
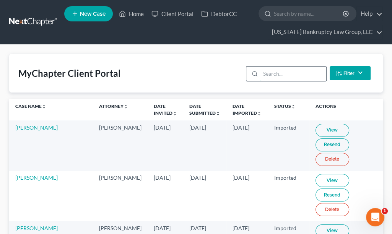
click at [306, 73] on input "search" at bounding box center [292, 74] width 65 height 15
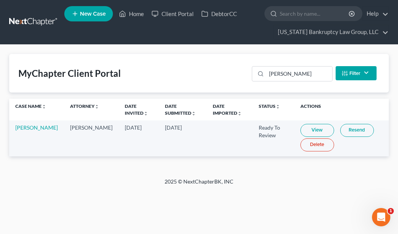
click at [310, 128] on link "View" at bounding box center [317, 130] width 34 height 13
click at [141, 29] on ul "New Case Home Client Portal DebtorCC - No Result - See all results Or Press Ent…" at bounding box center [226, 22] width 324 height 37
click at [136, 12] on link "Home" at bounding box center [131, 14] width 32 height 14
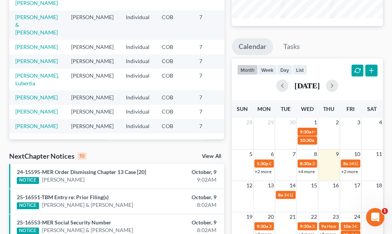
scroll to position [115, 0]
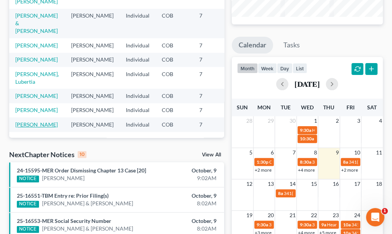
click at [30, 121] on link "Mendenhall, Deanna" at bounding box center [36, 124] width 42 height 6
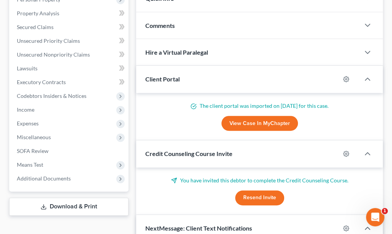
scroll to position [153, 0]
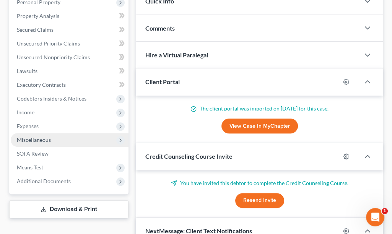
click at [32, 138] on span "Miscellaneous" at bounding box center [34, 139] width 34 height 6
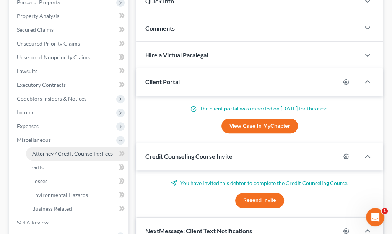
click at [45, 149] on link "Attorney / Credit Counseling Fees" at bounding box center [77, 154] width 102 height 14
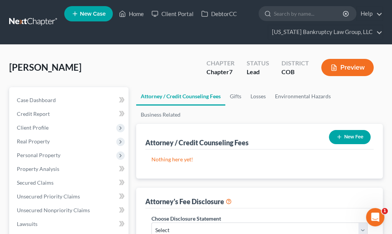
click at [359, 138] on button "New Fee" at bounding box center [350, 137] width 42 height 14
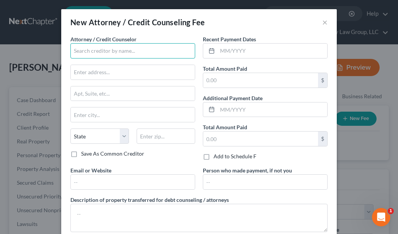
click at [128, 49] on input "text" at bounding box center [132, 50] width 125 height 15
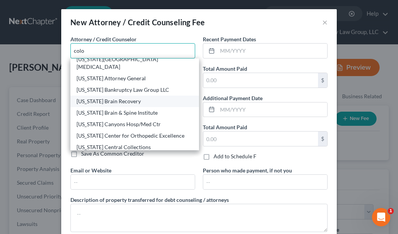
scroll to position [153, 0]
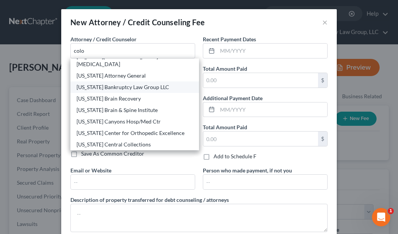
click at [136, 81] on div "Colorado Bankruptcy Law Group LLC" at bounding box center [134, 86] width 128 height 11
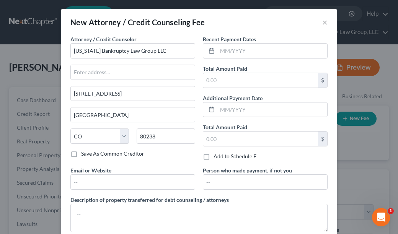
scroll to position [0, 0]
click at [249, 80] on input "text" at bounding box center [260, 80] width 115 height 15
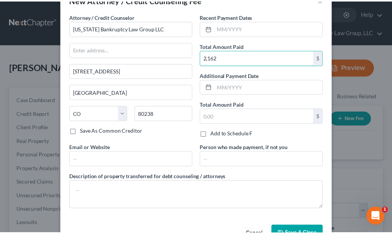
scroll to position [45, 0]
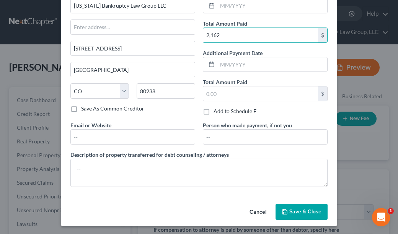
click at [312, 211] on span "Save & Close" at bounding box center [305, 211] width 32 height 6
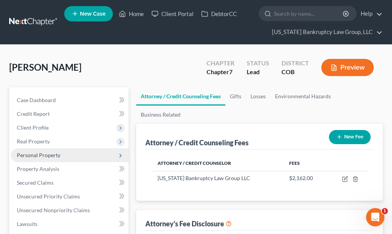
click at [44, 154] on span "Personal Property" at bounding box center [39, 155] width 44 height 6
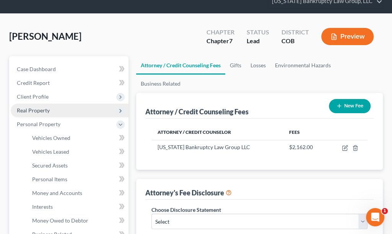
scroll to position [76, 0]
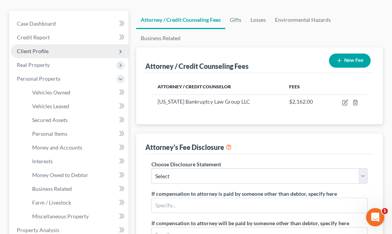
click at [35, 50] on span "Client Profile" at bounding box center [33, 51] width 32 height 6
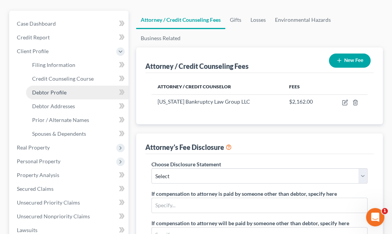
click at [46, 90] on span "Debtor Profile" at bounding box center [49, 92] width 34 height 6
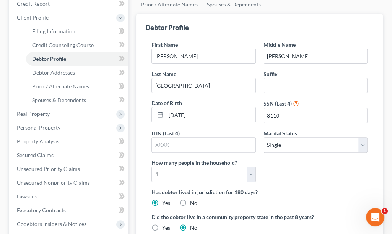
scroll to position [115, 0]
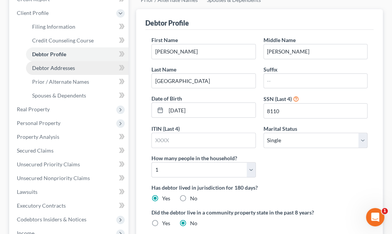
click at [58, 65] on span "Debtor Addresses" at bounding box center [53, 68] width 43 height 6
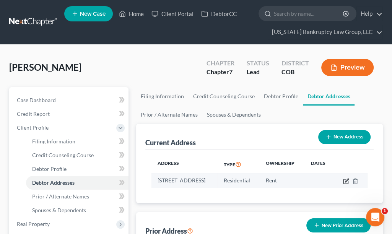
click at [349, 180] on icon "button" at bounding box center [346, 181] width 6 height 6
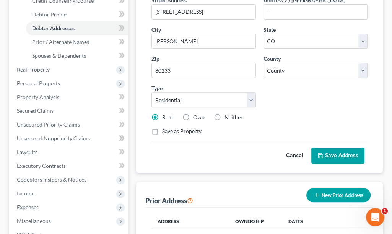
scroll to position [191, 0]
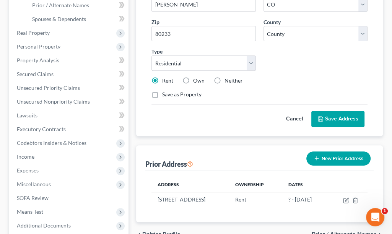
click at [355, 113] on button "Save Address" at bounding box center [337, 119] width 53 height 16
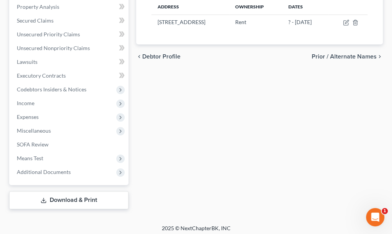
scroll to position [248, 0]
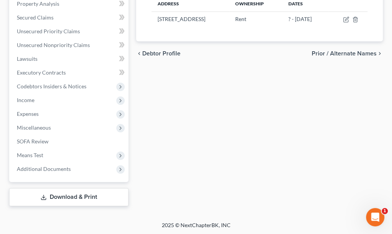
click at [283, 153] on div "Filing Information Credit Counseling Course Debtor Profile Debtor Addresses Pri…" at bounding box center [259, 22] width 254 height 367
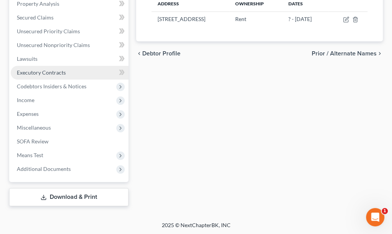
click at [41, 74] on span "Executory Contracts" at bounding box center [41, 72] width 49 height 6
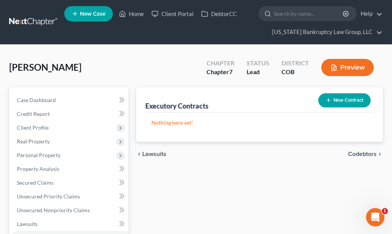
click at [352, 101] on button "New Contract" at bounding box center [344, 100] width 52 height 14
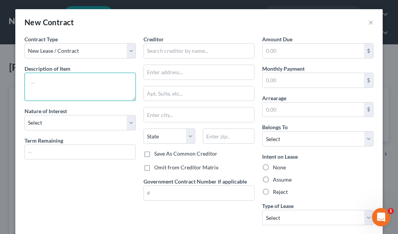
click at [58, 81] on textarea at bounding box center [79, 87] width 111 height 28
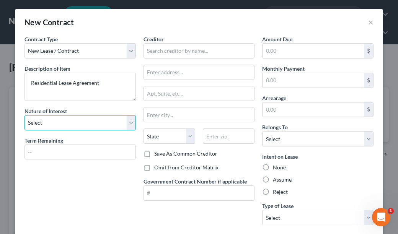
click at [53, 121] on select "Select Purchaser Agent Lessor Lessee" at bounding box center [79, 122] width 111 height 15
click at [24, 115] on select "Select Purchaser Agent Lessor Lessee" at bounding box center [79, 122] width 111 height 15
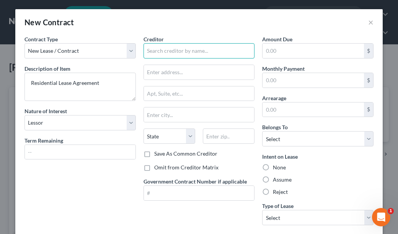
click at [188, 51] on input "text" at bounding box center [198, 50] width 111 height 15
click at [170, 49] on input "text" at bounding box center [198, 50] width 111 height 15
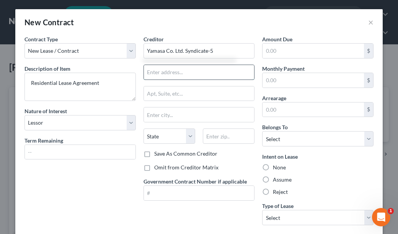
click at [150, 76] on input "text" at bounding box center [199, 72] width 110 height 15
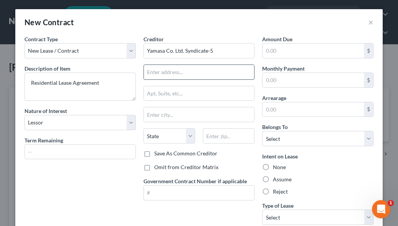
click at [187, 65] on input "text" at bounding box center [199, 72] width 110 height 15
click at [202, 71] on input "14 Inverness Dr. E, #" at bounding box center [199, 72] width 110 height 15
click at [231, 130] on input "text" at bounding box center [229, 135] width 52 height 15
click at [154, 154] on label "Save As Common Creditor" at bounding box center [185, 154] width 63 height 8
click at [157, 154] on input "Save As Common Creditor" at bounding box center [159, 152] width 5 height 5
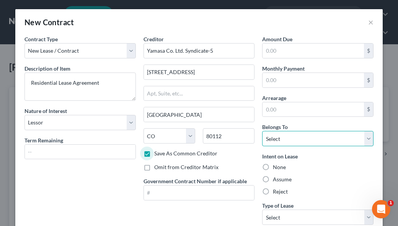
click at [281, 135] on select "Select Debtor 1 Only Debtor 2 Only Debtor 1 And Debtor 2 Only At Least One Of T…" at bounding box center [317, 138] width 111 height 15
click at [262, 131] on select "Select Debtor 1 Only Debtor 2 Only Debtor 1 And Debtor 2 Only At Least One Of T…" at bounding box center [317, 138] width 111 height 15
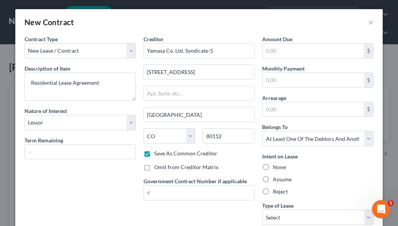
click at [286, 179] on label "Assume" at bounding box center [282, 180] width 19 height 8
click at [281, 179] on input "Assume" at bounding box center [278, 178] width 5 height 5
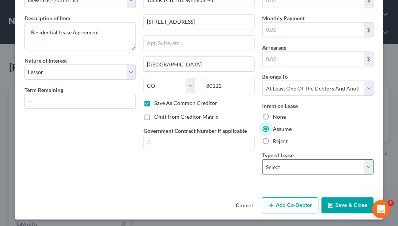
scroll to position [52, 0]
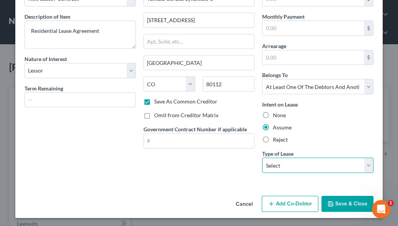
click at [310, 162] on select "Select Real Estate Car Other" at bounding box center [317, 165] width 111 height 15
click at [302, 168] on select "Select Real Estate Car Other" at bounding box center [317, 165] width 111 height 15
click at [262, 158] on select "Select Real Estate Car Other" at bounding box center [317, 165] width 111 height 15
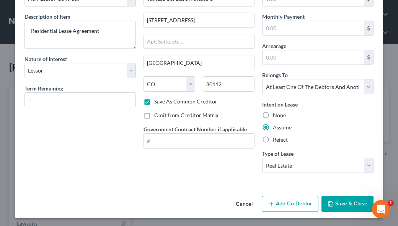
click at [297, 205] on button "Add Co-Debtor" at bounding box center [289, 204] width 57 height 16
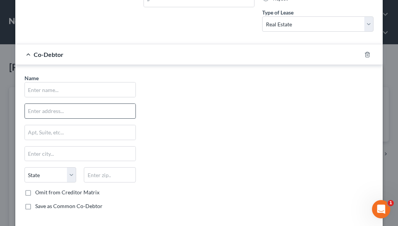
scroll to position [205, 0]
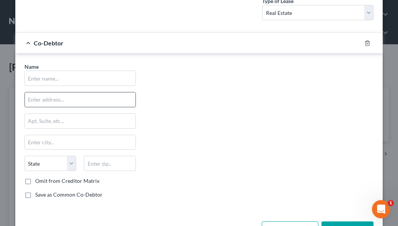
click at [73, 101] on input "text" at bounding box center [80, 100] width 110 height 15
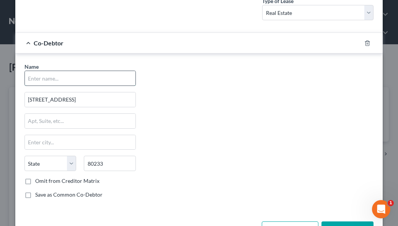
click at [75, 77] on input "text" at bounding box center [80, 78] width 110 height 15
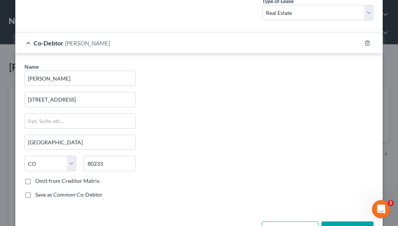
click at [35, 192] on label "Save as Common Co-Debtor" at bounding box center [68, 195] width 67 height 8
click at [38, 192] on input "Save as Common Co-Debtor" at bounding box center [40, 193] width 5 height 5
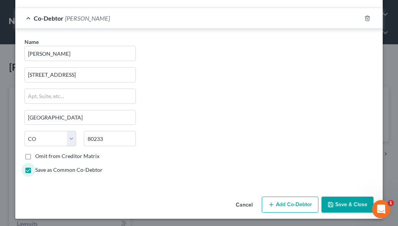
click at [299, 201] on button "Add Co-Debtor" at bounding box center [289, 205] width 57 height 16
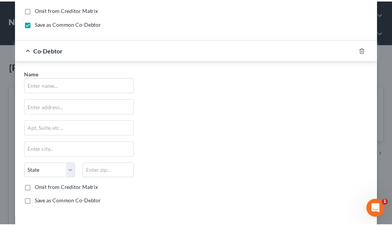
scroll to position [408, 0]
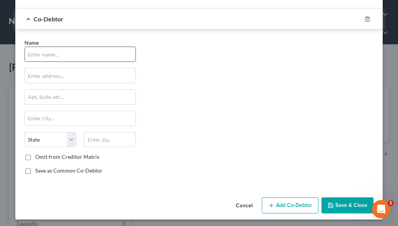
click at [86, 52] on input "text" at bounding box center [80, 54] width 110 height 15
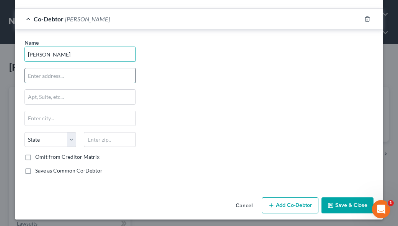
click at [87, 73] on input "text" at bounding box center [80, 75] width 110 height 15
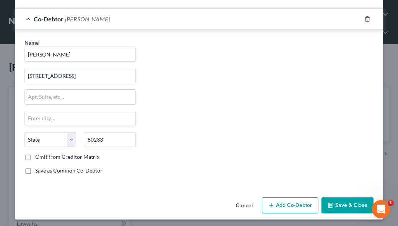
click at [35, 168] on label "Save as Common Co-Debtor" at bounding box center [68, 171] width 67 height 8
click at [38, 168] on input "Save as Common Co-Debtor" at bounding box center [40, 169] width 5 height 5
click at [348, 203] on button "Save & Close" at bounding box center [347, 206] width 52 height 16
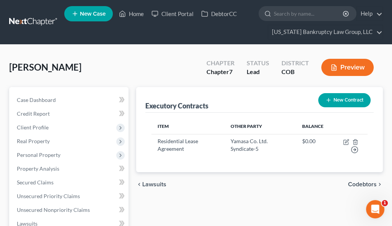
click at [271, 199] on div "Executory Contracts New Contract Item Other Party Balance Residential Lease Agr…" at bounding box center [259, 229] width 254 height 284
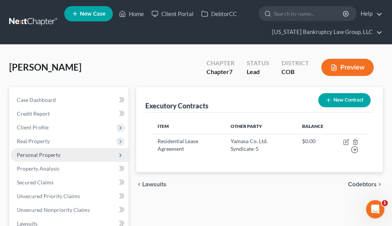
click at [44, 154] on span "Personal Property" at bounding box center [39, 155] width 44 height 6
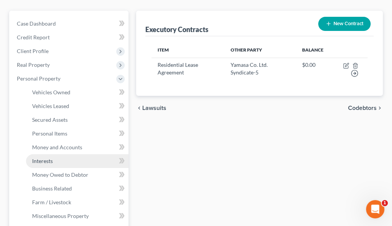
scroll to position [115, 0]
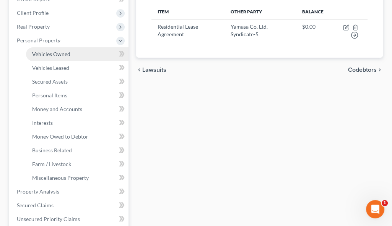
click at [54, 52] on span "Vehicles Owned" at bounding box center [51, 54] width 38 height 6
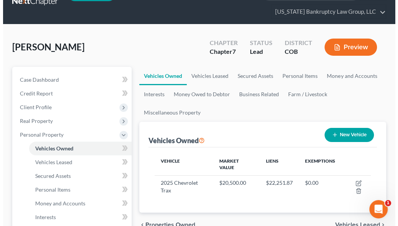
scroll to position [38, 0]
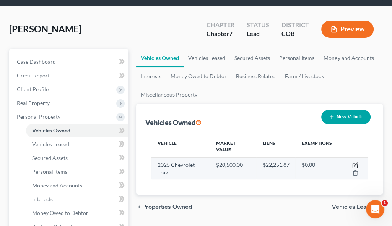
click at [356, 166] on icon "button" at bounding box center [355, 165] width 6 height 6
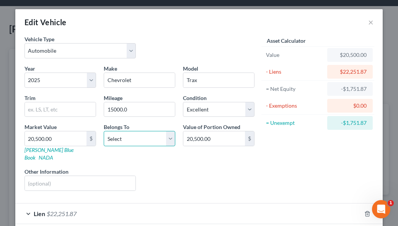
click at [128, 140] on select "Select Debtor 1 Only Debtor 2 Only Debtor 1 And Debtor 2 Only At Least One Of T…" at bounding box center [139, 138] width 71 height 15
click at [104, 131] on select "Select Debtor 1 Only Debtor 2 Only Debtor 1 And Debtor 2 Only At Least One Of T…" at bounding box center [139, 138] width 71 height 15
click at [248, 171] on div "Liens Select" at bounding box center [199, 179] width 119 height 23
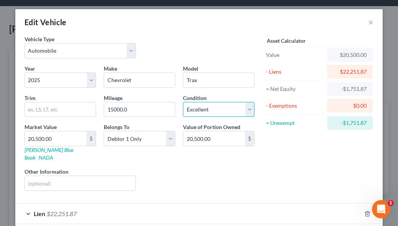
click at [205, 106] on select "Select Excellent Very Good Good Fair Poor" at bounding box center [218, 109] width 71 height 15
click at [183, 102] on select "Select Excellent Very Good Good Fair Poor" at bounding box center [218, 109] width 71 height 15
click at [207, 168] on div "Liens Select" at bounding box center [199, 179] width 119 height 23
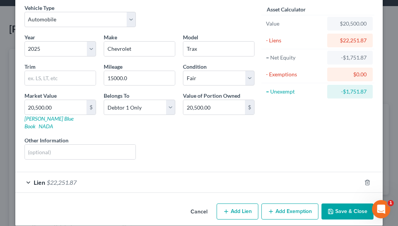
click at [269, 173] on div "Lien $22,251.87" at bounding box center [188, 182] width 346 height 20
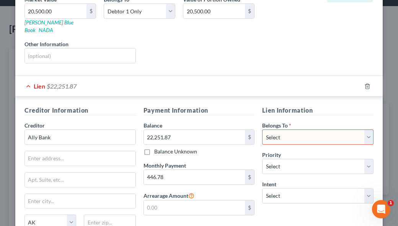
scroll to position [146, 0]
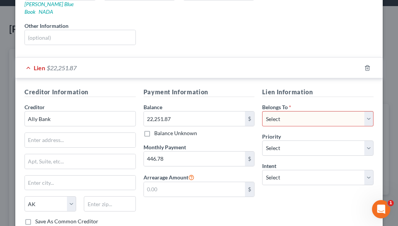
click at [283, 111] on select "Select Debtor 1 Only Debtor 2 Only Debtor 1 And Debtor 2 Only At Least One Of T…" at bounding box center [317, 118] width 111 height 15
click at [262, 111] on select "Select Debtor 1 Only Debtor 2 Only Debtor 1 And Debtor 2 Only At Least One Of T…" at bounding box center [317, 118] width 111 height 15
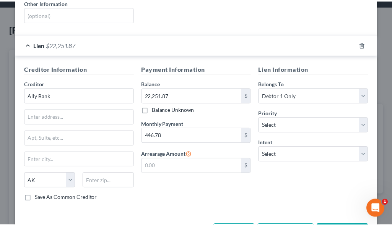
scroll to position [190, 0]
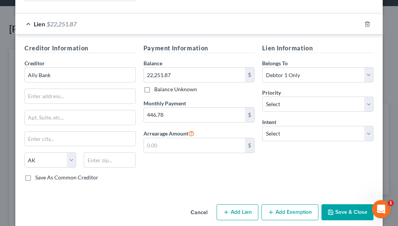
click at [342, 205] on button "Save & Close" at bounding box center [347, 213] width 52 height 16
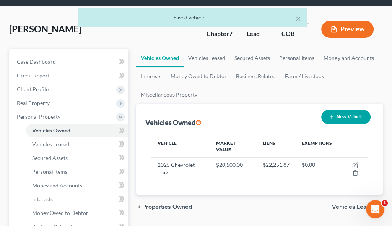
click at [256, 85] on ul "Vehicles Owned Vehicles Leased Secured Assets Personal Items Money and Accounts…" at bounding box center [259, 76] width 247 height 55
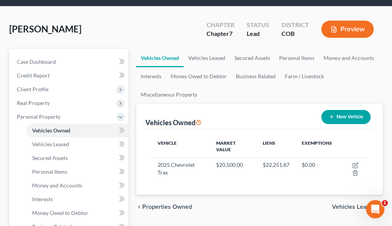
click at [283, 97] on ul "Vehicles Owned Vehicles Leased Secured Assets Personal Items Money and Accounts…" at bounding box center [259, 76] width 247 height 55
click at [269, 93] on ul "Vehicles Owned Vehicles Leased Secured Assets Personal Items Money and Accounts…" at bounding box center [259, 76] width 247 height 55
click at [55, 174] on span "Personal Items" at bounding box center [49, 172] width 35 height 6
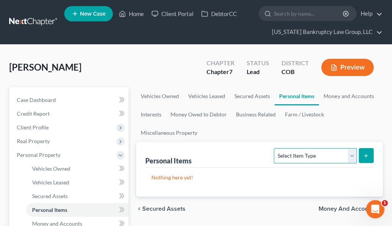
click at [306, 150] on select "Select Item Type Clothing Collectibles Of Value Electronics Firearms Household …" at bounding box center [315, 155] width 83 height 15
click at [275, 148] on select "Select Item Type Clothing Collectibles Of Value Electronics Firearms Household …" at bounding box center [315, 155] width 83 height 15
click at [370, 154] on button "submit" at bounding box center [366, 155] width 15 height 15
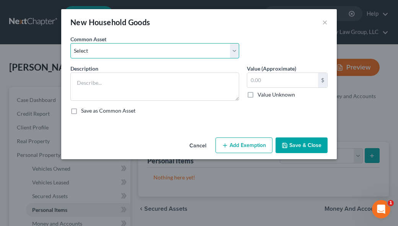
click at [198, 53] on select "Select Household Goods Including:" at bounding box center [154, 50] width 169 height 15
click at [70, 43] on select "Select Household Goods Including:" at bounding box center [154, 50] width 169 height 15
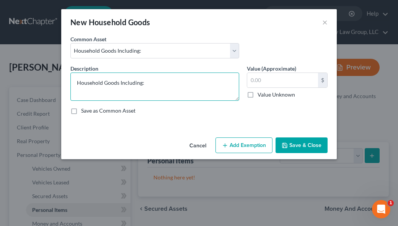
click at [183, 85] on textarea "Household Goods Including:" at bounding box center [154, 87] width 169 height 28
click at [126, 90] on textarea "Household Goods Including: 2 couches, chair, 2 side tables, 2 bookshelves, bed," at bounding box center [154, 87] width 169 height 28
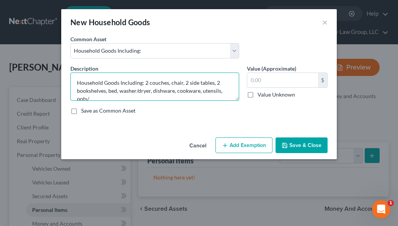
scroll to position [1, 0]
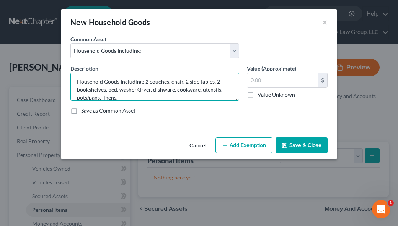
click at [118, 97] on textarea "Household Goods Including: 2 couches, chair, 2 side tables, 2 bookshelves, bed,…" at bounding box center [154, 87] width 169 height 28
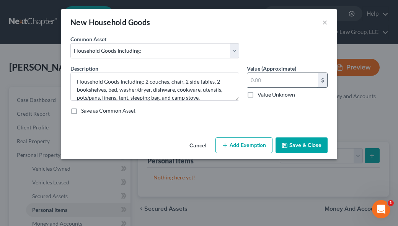
click at [285, 81] on input "text" at bounding box center [282, 80] width 71 height 15
click at [240, 146] on button "Add Exemption" at bounding box center [243, 146] width 57 height 16
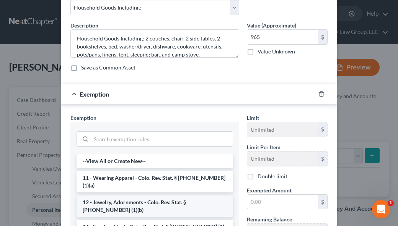
scroll to position [76, 0]
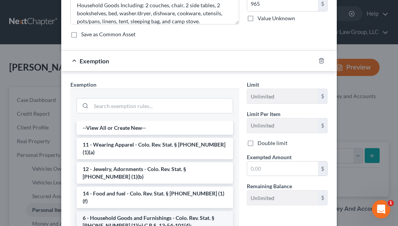
click at [191, 211] on li "6 - Household Goods and Furnishings - Colo. Rev. Stat. § 13-54-102 (1)(e) C.R.S…" at bounding box center [154, 221] width 156 height 21
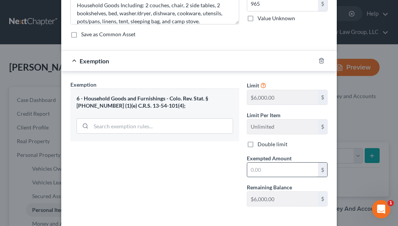
click at [274, 172] on input "text" at bounding box center [282, 170] width 71 height 15
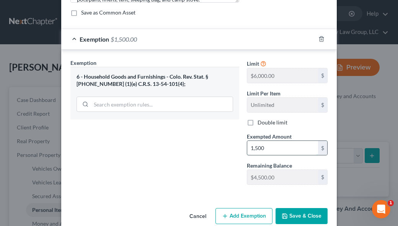
scroll to position [110, 0]
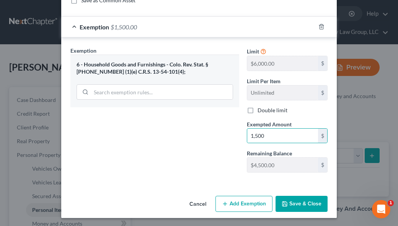
click at [292, 204] on button "Save & Close" at bounding box center [301, 204] width 52 height 16
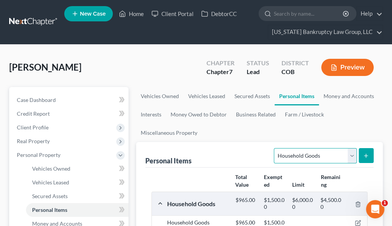
click at [331, 157] on select "Select Item Type Clothing Collectibles Of Value Electronics Firearms Household …" at bounding box center [315, 155] width 83 height 15
click at [275, 148] on select "Select Item Type Clothing Collectibles Of Value Electronics Firearms Household …" at bounding box center [315, 155] width 83 height 15
click at [362, 159] on button "submit" at bounding box center [366, 155] width 15 height 15
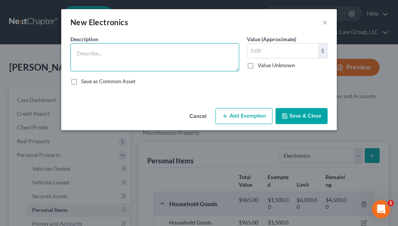
click at [100, 50] on textarea at bounding box center [154, 57] width 169 height 28
click at [109, 50] on textarea at bounding box center [154, 57] width 169 height 28
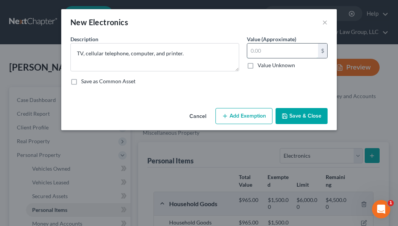
click at [265, 52] on input "text" at bounding box center [282, 51] width 71 height 15
click at [254, 118] on button "Add Exemption" at bounding box center [243, 116] width 57 height 16
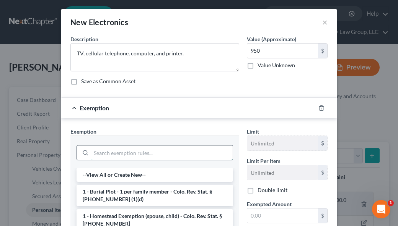
click at [184, 153] on input "search" at bounding box center [161, 153] width 141 height 15
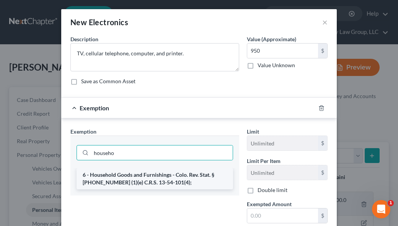
click at [188, 179] on li "6 - Household Goods and Furnishings - Colo. Rev. Stat. § 13-54-102 (1)(e) C.R.S…" at bounding box center [154, 178] width 156 height 21
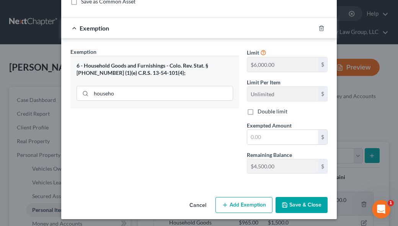
scroll to position [81, 0]
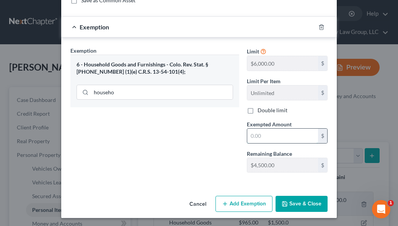
click at [268, 134] on input "text" at bounding box center [282, 136] width 71 height 15
click at [278, 197] on button "Save & Close" at bounding box center [301, 204] width 52 height 16
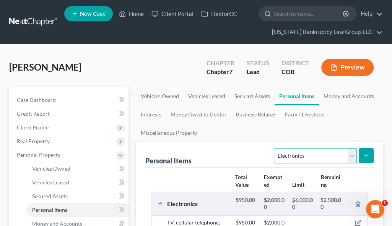
click at [309, 161] on select "Select Item Type Clothing Collectibles Of Value Electronics Firearms Household …" at bounding box center [315, 155] width 83 height 15
click at [275, 148] on select "Select Item Type Clothing Collectibles Of Value Electronics Firearms Household …" at bounding box center [315, 155] width 83 height 15
click at [371, 151] on button "submit" at bounding box center [366, 155] width 15 height 15
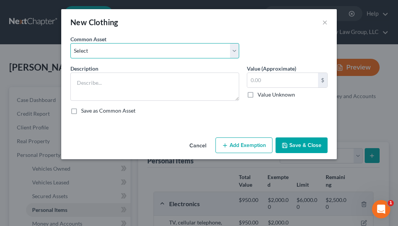
click at [140, 45] on select "Select Clothing and Outerwear" at bounding box center [154, 50] width 169 height 15
click at [70, 43] on select "Select Clothing and Outerwear" at bounding box center [154, 50] width 169 height 15
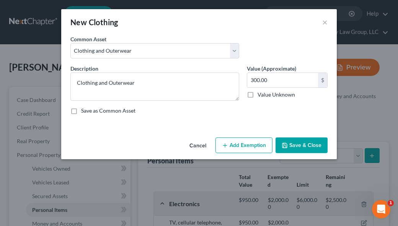
click at [249, 143] on button "Add Exemption" at bounding box center [243, 146] width 57 height 16
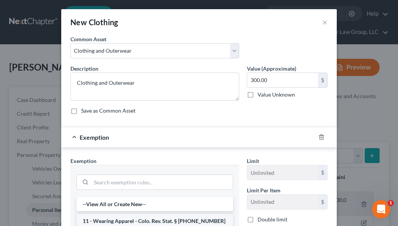
click at [158, 221] on li "11 - Wearing Apparel - Colo. Rev. Stat. § 13-54-102 (1)(a)" at bounding box center [154, 224] width 156 height 21
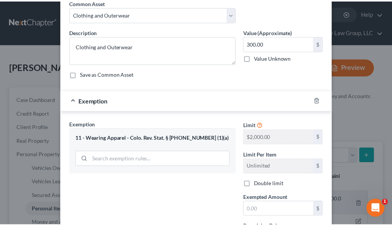
scroll to position [110, 0]
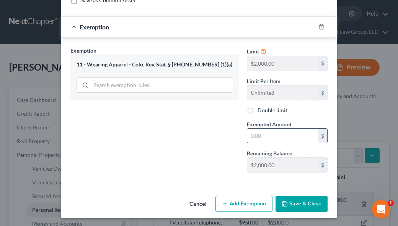
drag, startPoint x: 274, startPoint y: 133, endPoint x: 274, endPoint y: 138, distance: 4.6
click at [274, 133] on input "text" at bounding box center [282, 136] width 71 height 15
click at [307, 202] on button "Save & Close" at bounding box center [301, 204] width 52 height 16
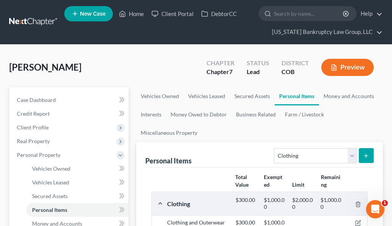
click at [237, 125] on ul "Vehicles Owned Vehicles Leased Secured Assets Personal Items Money and Accounts…" at bounding box center [259, 114] width 247 height 55
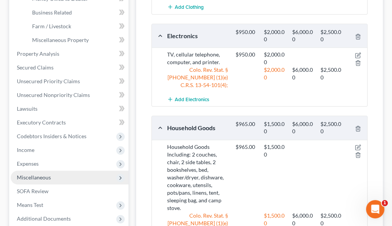
scroll to position [268, 0]
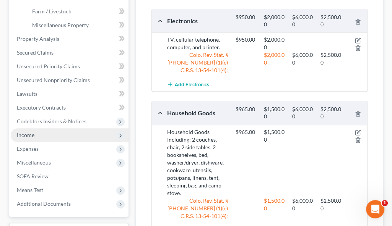
click at [31, 136] on span "Income" at bounding box center [26, 135] width 18 height 6
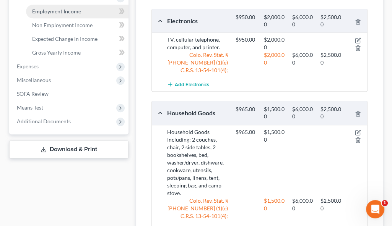
click at [44, 10] on span "Employment Income" at bounding box center [56, 11] width 49 height 6
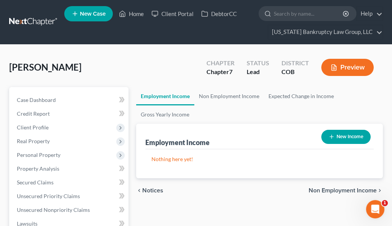
click at [349, 136] on button "New Income" at bounding box center [345, 137] width 49 height 14
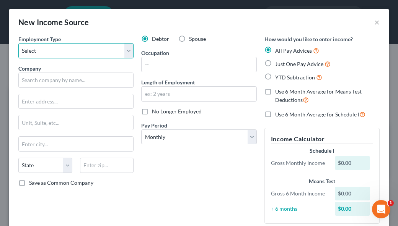
click at [90, 49] on select "Select Full or Part Time Employment Self Employment" at bounding box center [75, 50] width 115 height 15
click at [18, 43] on select "Select Full or Part Time Employment Self Employment" at bounding box center [75, 50] width 115 height 15
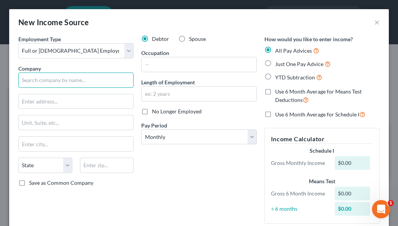
click at [95, 79] on input "text" at bounding box center [75, 80] width 115 height 15
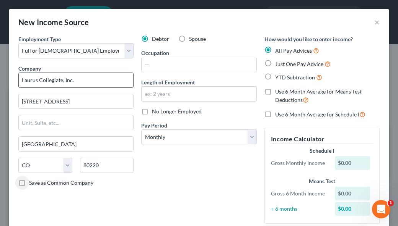
click at [32, 179] on input "Save as Common Company" at bounding box center [34, 181] width 5 height 5
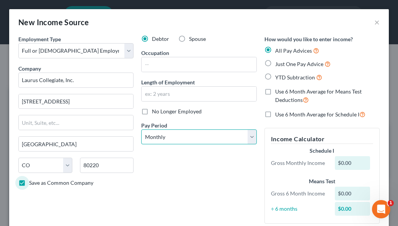
click at [197, 135] on select "Select Monthly Twice Monthly Every Other Week Weekly" at bounding box center [198, 137] width 115 height 15
click at [141, 130] on select "Select Monthly Twice Monthly Every Other Week Weekly" at bounding box center [198, 137] width 115 height 15
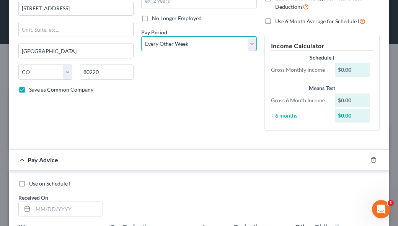
scroll to position [115, 0]
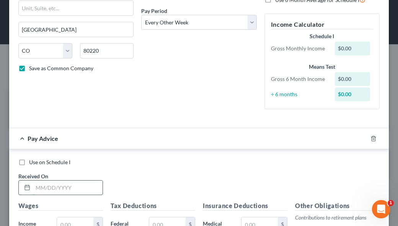
click at [92, 185] on input "text" at bounding box center [68, 188] width 70 height 15
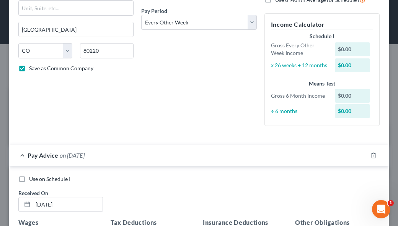
drag, startPoint x: 224, startPoint y: 193, endPoint x: 215, endPoint y: 192, distance: 9.2
click at [224, 193] on div "Use on Schedule I Received On * 09/30/2025" at bounding box center [199, 196] width 369 height 43
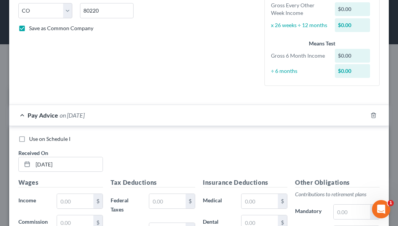
scroll to position [191, 0]
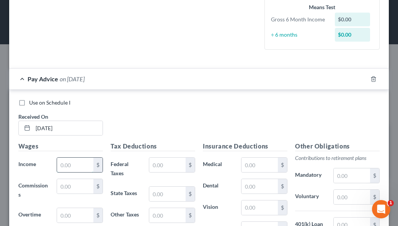
drag, startPoint x: 76, startPoint y: 163, endPoint x: 77, endPoint y: 169, distance: 6.2
click at [76, 163] on input "text" at bounding box center [75, 165] width 36 height 15
click at [173, 171] on input "text" at bounding box center [167, 165] width 36 height 15
click at [216, 127] on div "Use on Schedule I Received On * 09/30/2025" at bounding box center [199, 120] width 369 height 43
click at [245, 126] on div "Use on Schedule I Received On * 09/30/2025" at bounding box center [199, 120] width 369 height 43
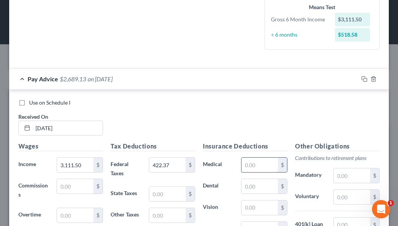
click at [245, 165] on input "text" at bounding box center [259, 165] width 36 height 15
click at [253, 211] on input "text" at bounding box center [259, 208] width 36 height 15
click at [352, 197] on input "text" at bounding box center [351, 197] width 36 height 15
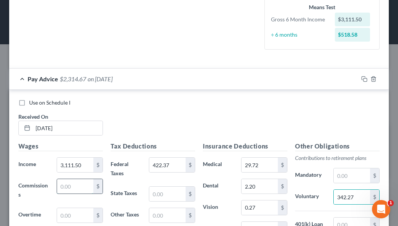
click at [73, 187] on input "text" at bounding box center [75, 186] width 36 height 15
click at [202, 121] on div "Use on Schedule I Received On * 09/30/2025" at bounding box center [199, 120] width 369 height 43
click at [171, 165] on input "422.37" at bounding box center [167, 165] width 36 height 15
click at [173, 165] on input "422.37" at bounding box center [167, 165] width 36 height 15
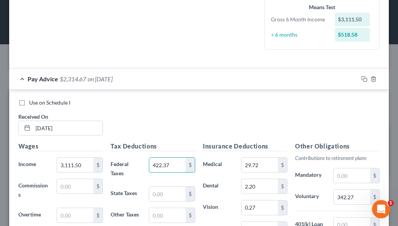
drag, startPoint x: 172, startPoint y: 164, endPoint x: 146, endPoint y: 162, distance: 25.7
click at [149, 163] on input "422.37" at bounding box center [167, 165] width 36 height 15
click at [195, 112] on div "Use on Schedule I Received On * 09/30/2025" at bounding box center [199, 120] width 369 height 43
click at [286, 110] on div "Use on Schedule I Received On * 09/30/2025" at bounding box center [199, 120] width 369 height 43
click at [221, 108] on div "Use on Schedule I Received On * 09/30/2025" at bounding box center [199, 120] width 369 height 43
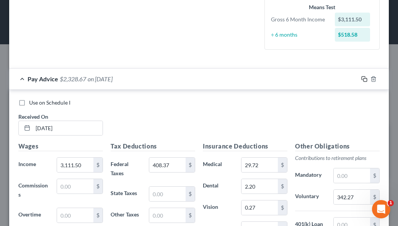
click at [361, 81] on icon "button" at bounding box center [364, 79] width 6 height 6
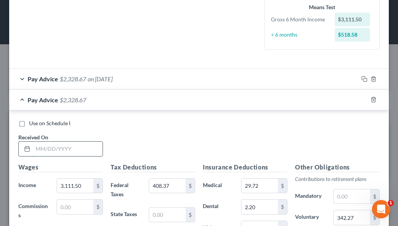
click at [78, 147] on input "text" at bounding box center [68, 149] width 70 height 15
click at [219, 129] on div "Use on Schedule I Received On * 09/15/2025" at bounding box center [199, 141] width 369 height 43
drag, startPoint x: 359, startPoint y: 79, endPoint x: 346, endPoint y: 92, distance: 18.9
click at [361, 79] on icon "button" at bounding box center [364, 79] width 6 height 6
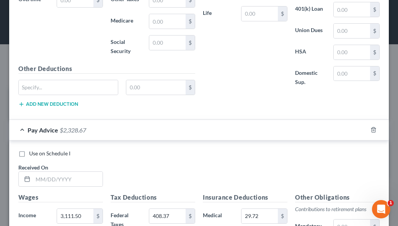
scroll to position [535, 0]
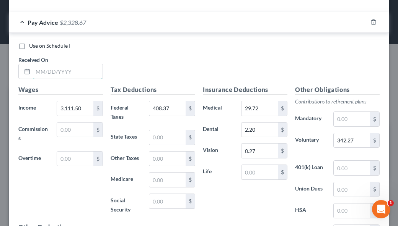
drag, startPoint x: 56, startPoint y: 74, endPoint x: 56, endPoint y: 79, distance: 5.0
click at [56, 74] on input "text" at bounding box center [68, 71] width 70 height 15
click at [361, 23] on icon "button" at bounding box center [364, 22] width 6 height 6
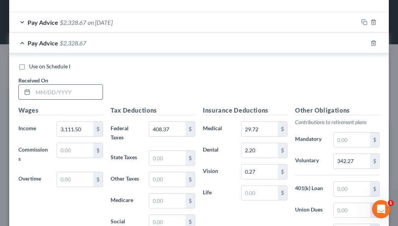
click at [73, 94] on input "text" at bounding box center [68, 92] width 70 height 15
click at [361, 43] on icon "button" at bounding box center [364, 43] width 6 height 6
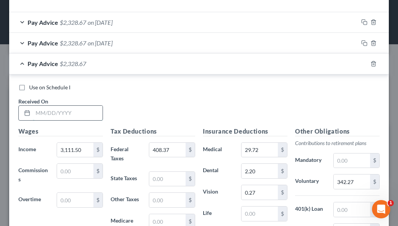
click at [83, 113] on input "text" at bounding box center [68, 113] width 70 height 15
click at [363, 63] on rect "button" at bounding box center [364, 64] width 3 height 3
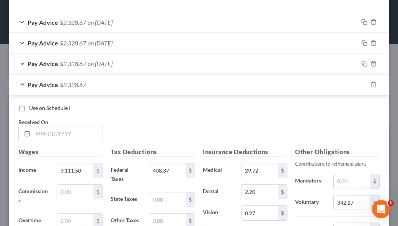
drag, startPoint x: 86, startPoint y: 133, endPoint x: 85, endPoint y: 143, distance: 10.3
click at [86, 133] on input "text" at bounding box center [68, 134] width 70 height 15
click at [361, 61] on icon "button" at bounding box center [362, 62] width 3 height 3
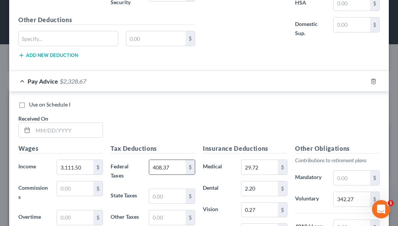
scroll to position [841, 0]
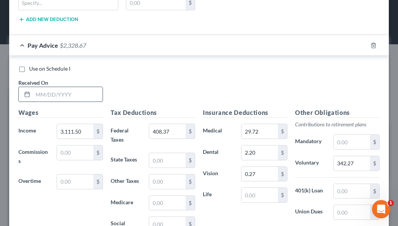
drag, startPoint x: 68, startPoint y: 94, endPoint x: 70, endPoint y: 99, distance: 4.7
click at [68, 94] on input "text" at bounding box center [68, 94] width 70 height 15
drag, startPoint x: 197, startPoint y: 79, endPoint x: 185, endPoint y: 103, distance: 27.0
click at [197, 79] on div "Use on Schedule I Received On * 06/30/2025" at bounding box center [199, 86] width 369 height 43
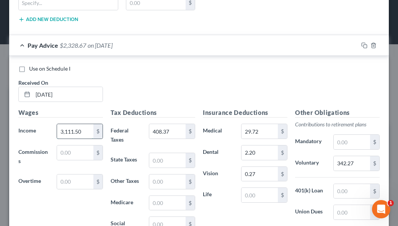
click at [81, 130] on input "3,111.50" at bounding box center [75, 131] width 36 height 15
click at [175, 124] on input "408.37" at bounding box center [167, 131] width 36 height 15
click at [176, 131] on input "809.04" at bounding box center [167, 131] width 36 height 15
click at [358, 166] on input "342.27" at bounding box center [351, 163] width 36 height 15
click at [354, 158] on input "342.27" at bounding box center [351, 163] width 36 height 15
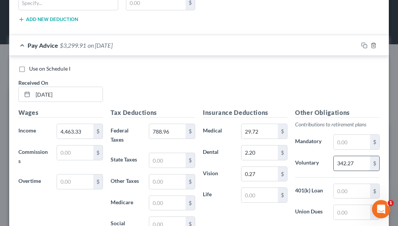
click at [351, 159] on input "342.27" at bounding box center [351, 163] width 36 height 15
drag, startPoint x: 351, startPoint y: 159, endPoint x: 325, endPoint y: 162, distance: 26.9
click at [333, 166] on input "342.27" at bounding box center [351, 163] width 36 height 15
click at [232, 85] on div "Use on Schedule I Received On * 06/30/2025" at bounding box center [199, 86] width 369 height 43
click at [310, 88] on div "Use on Schedule I Received On * 06/30/2025" at bounding box center [199, 86] width 369 height 43
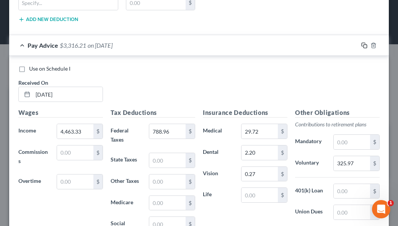
click at [361, 44] on icon "button" at bounding box center [364, 45] width 6 height 6
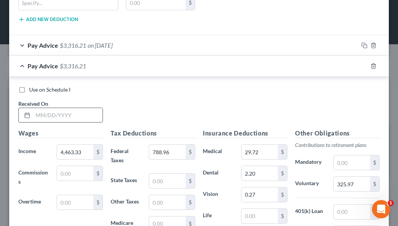
click at [74, 111] on input "text" at bounding box center [68, 115] width 70 height 15
click at [84, 149] on input "4,463.33" at bounding box center [75, 152] width 36 height 15
click at [166, 149] on input "788.96" at bounding box center [167, 152] width 36 height 15
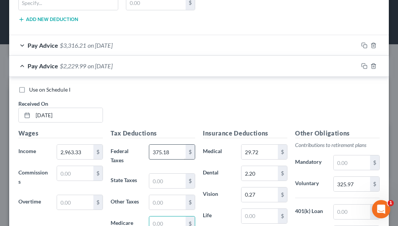
scroll to position [844, 0]
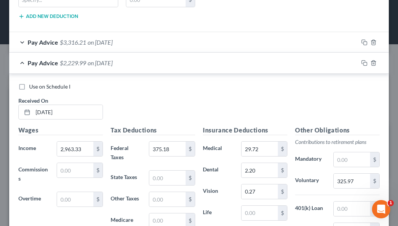
click at [191, 91] on div "Use on Schedule I Received On * 06/13/2025" at bounding box center [199, 104] width 369 height 43
click at [222, 91] on div "Use on Schedule I Received On * 06/13/2025" at bounding box center [199, 104] width 369 height 43
click at [361, 61] on icon "button" at bounding box center [364, 63] width 6 height 6
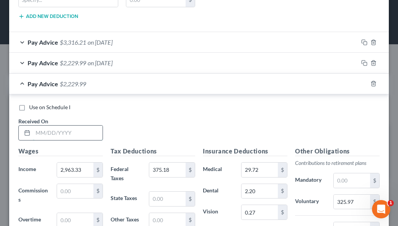
click at [96, 130] on input "text" at bounding box center [68, 133] width 70 height 15
drag, startPoint x: 231, startPoint y: 125, endPoint x: 211, endPoint y: 143, distance: 27.1
click at [231, 125] on div "Use on Schedule I Received On * 05/30/2025" at bounding box center [199, 125] width 369 height 43
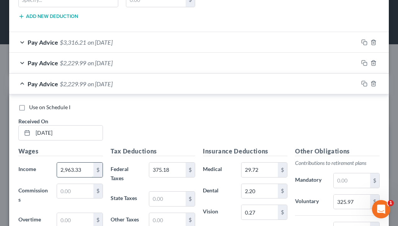
click at [83, 169] on input "2,963.33" at bounding box center [75, 170] width 36 height 15
click at [166, 169] on input "375.18" at bounding box center [167, 170] width 36 height 15
click at [355, 199] on input "325.97" at bounding box center [351, 202] width 36 height 15
click at [182, 117] on div "Use on Schedule I Received On * 05/30/2025" at bounding box center [199, 125] width 369 height 43
click at [226, 121] on div "Use on Schedule I Received On * 05/30/2025" at bounding box center [199, 125] width 369 height 43
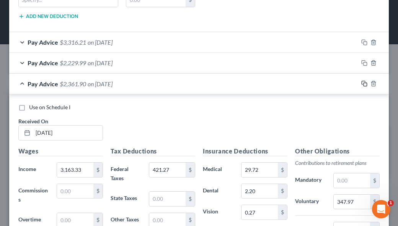
click at [363, 83] on rect "button" at bounding box center [364, 84] width 3 height 3
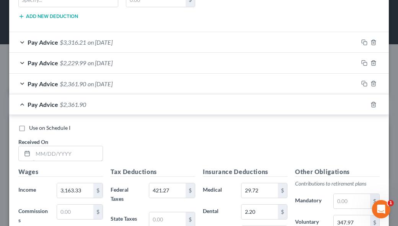
drag, startPoint x: 71, startPoint y: 152, endPoint x: 14, endPoint y: 120, distance: 65.6
click at [71, 152] on input "text" at bounding box center [68, 153] width 70 height 15
click at [199, 137] on div "Use on Schedule I Received On *" at bounding box center [199, 145] width 369 height 43
click at [62, 151] on input "text" at bounding box center [68, 153] width 70 height 15
click at [213, 131] on div "Use on Schedule I Received On * 05/15/2025" at bounding box center [199, 145] width 369 height 43
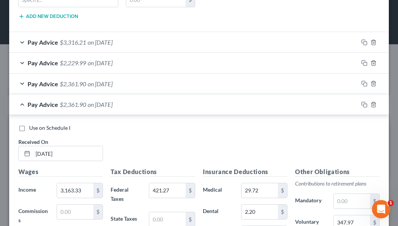
click at [247, 137] on div "Use on Schedule I Received On * 05/15/2025" at bounding box center [199, 145] width 369 height 43
drag, startPoint x: 358, startPoint y: 104, endPoint x: 343, endPoint y: 112, distance: 16.8
click at [361, 104] on icon "button" at bounding box center [364, 105] width 6 height 6
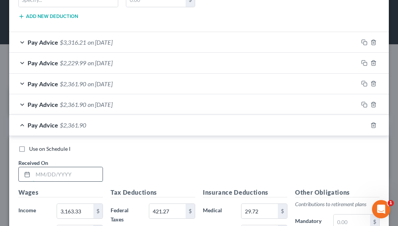
click at [87, 175] on input "text" at bounding box center [68, 174] width 70 height 15
click at [201, 157] on div "Use on Schedule I Received On * 04/30/2025" at bounding box center [199, 166] width 369 height 43
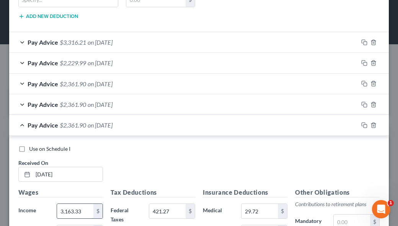
click at [90, 209] on input "3,163.33" at bounding box center [75, 211] width 36 height 15
click at [204, 167] on div "Use on Schedule I Received On * 04/30/2025" at bounding box center [199, 166] width 369 height 43
click at [175, 209] on input "421.27" at bounding box center [167, 211] width 36 height 15
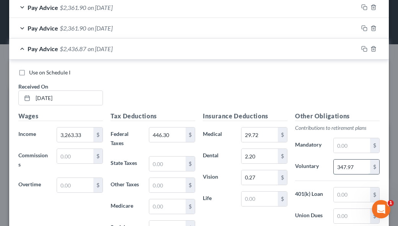
click at [350, 163] on input "347.97" at bounding box center [351, 167] width 36 height 15
click at [209, 96] on div "Use on Schedule I Received On * 04/30/2025" at bounding box center [199, 90] width 369 height 43
click at [361, 46] on icon "button" at bounding box center [364, 49] width 6 height 6
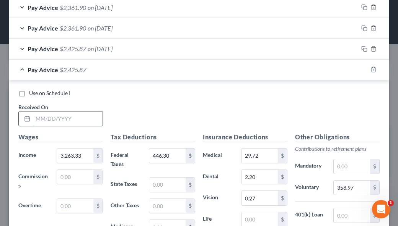
click at [60, 114] on input "text" at bounding box center [68, 119] width 70 height 15
click at [239, 107] on div "Use on Schedule I Received On * 04/15/2025" at bounding box center [199, 110] width 369 height 43
drag, startPoint x: 352, startPoint y: 185, endPoint x: 325, endPoint y: 208, distance: 36.1
click at [352, 185] on input "358.97" at bounding box center [351, 188] width 36 height 15
click at [358, 184] on input "358.97" at bounding box center [351, 188] width 36 height 15
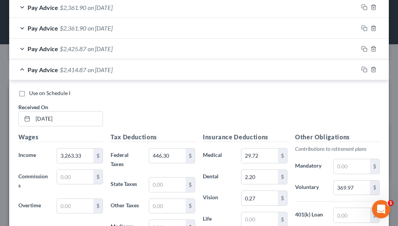
click at [172, 105] on div "Use on Schedule I Received On * 04/15/2025" at bounding box center [199, 110] width 369 height 43
click at [177, 151] on input "446.30" at bounding box center [167, 156] width 36 height 15
click at [251, 101] on div "Use on Schedule I Received On * 04/15/2025" at bounding box center [199, 110] width 369 height 43
click at [225, 97] on div "Use on Schedule I Received On * 04/15/2025" at bounding box center [199, 110] width 369 height 43
click at [64, 150] on input "3,263.33" at bounding box center [75, 156] width 36 height 15
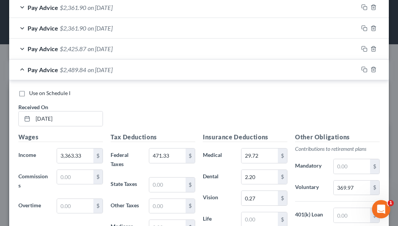
click at [199, 114] on div "Use on Schedule I Received On * 04/15/2025" at bounding box center [199, 110] width 369 height 43
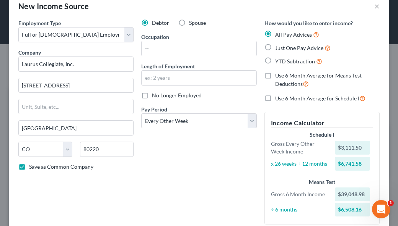
scroll to position [0, 0]
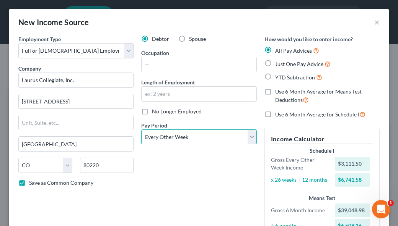
click at [202, 134] on select "Select Monthly Twice Monthly Every Other Week Weekly" at bounding box center [198, 137] width 115 height 15
click at [141, 130] on select "Select Monthly Twice Monthly Every Other Week Weekly" at bounding box center [198, 137] width 115 height 15
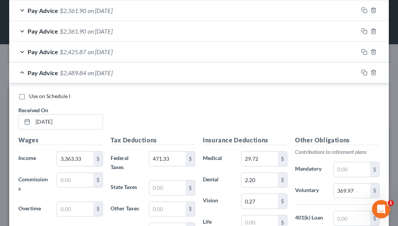
scroll to position [1059, 0]
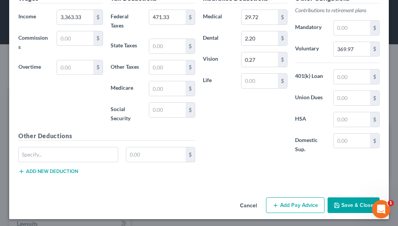
click at [359, 198] on button "Save & Close" at bounding box center [353, 206] width 52 height 16
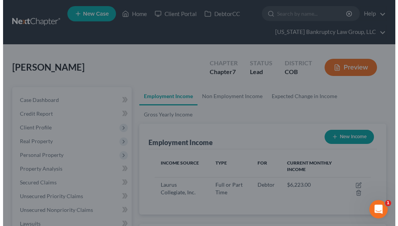
scroll to position [382186, 382063]
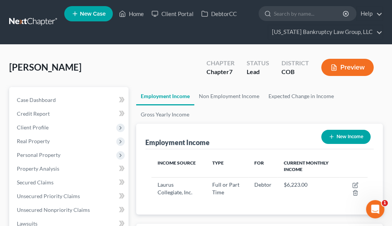
click at [318, 113] on ul "Employment Income Non Employment Income Expected Change in Income Gross Yearly …" at bounding box center [259, 105] width 247 height 37
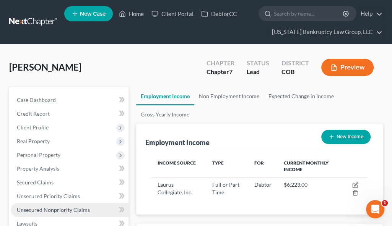
click at [77, 211] on span "Unsecured Nonpriority Claims" at bounding box center [53, 210] width 73 height 6
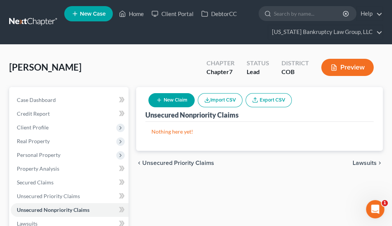
click at [178, 102] on button "New Claim" at bounding box center [171, 100] width 46 height 14
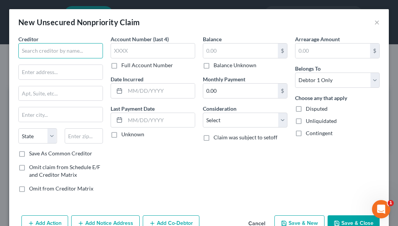
click at [57, 52] on input "text" at bounding box center [60, 50] width 84 height 15
click at [32, 150] on input "Save As Common Creditor" at bounding box center [34, 152] width 5 height 5
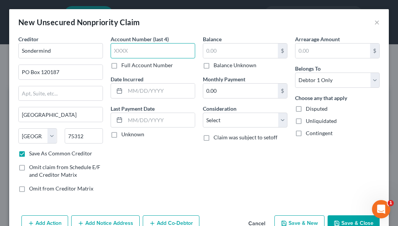
click at [172, 50] on input "text" at bounding box center [152, 50] width 84 height 15
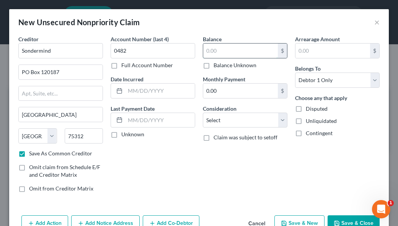
click at [239, 52] on input "text" at bounding box center [240, 51] width 75 height 15
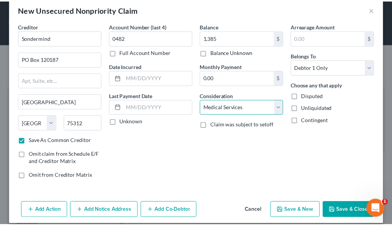
scroll to position [20, 0]
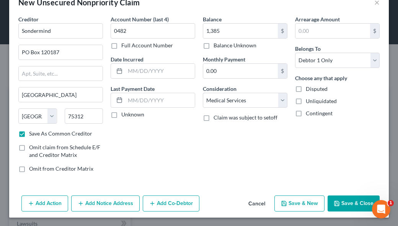
click at [343, 209] on button "Save & Close" at bounding box center [353, 204] width 52 height 16
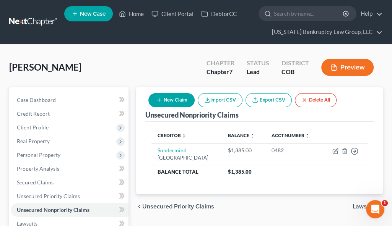
click at [260, 219] on div "chevron_left Unsecured Priority Claims Lawsuits chevron_right" at bounding box center [259, 207] width 247 height 24
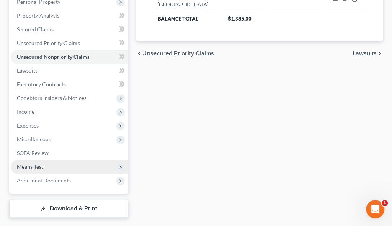
scroll to position [173, 0]
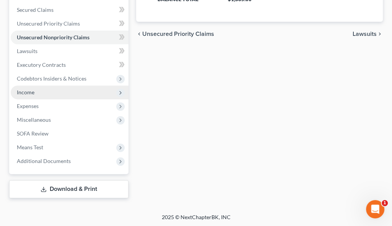
click at [29, 93] on span "Income" at bounding box center [26, 92] width 18 height 6
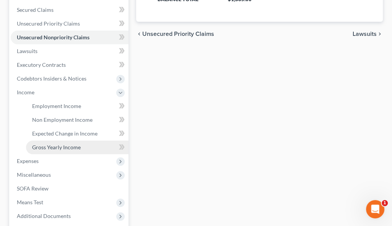
click at [62, 148] on span "Gross Yearly Income" at bounding box center [56, 147] width 49 height 6
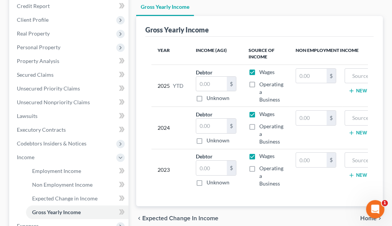
scroll to position [115, 0]
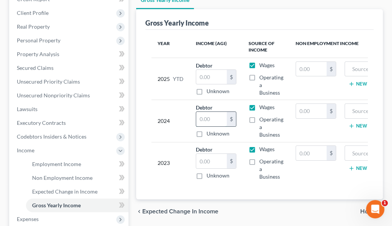
click at [211, 118] on input "text" at bounding box center [211, 119] width 31 height 15
click at [209, 161] on input "text" at bounding box center [211, 161] width 31 height 15
click at [216, 117] on input "67,072" at bounding box center [211, 119] width 31 height 15
click at [306, 107] on input "text" at bounding box center [311, 111] width 31 height 15
click at [309, 110] on input "text" at bounding box center [311, 111] width 31 height 15
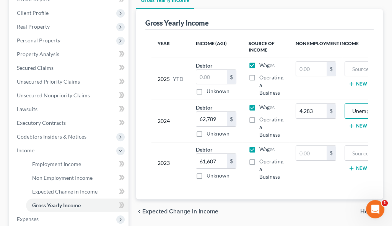
scroll to position [0, 0]
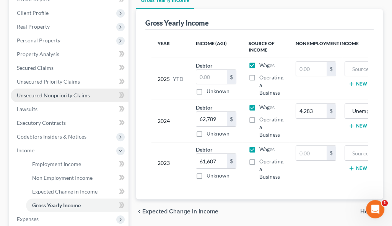
click at [59, 96] on span "Unsecured Nonpriority Claims" at bounding box center [53, 95] width 73 height 6
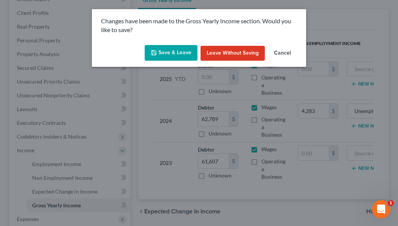
click at [151, 56] on button "Save & Leave" at bounding box center [171, 53] width 53 height 16
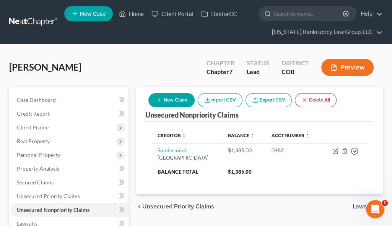
click at [172, 100] on button "New Claim" at bounding box center [171, 100] width 46 height 14
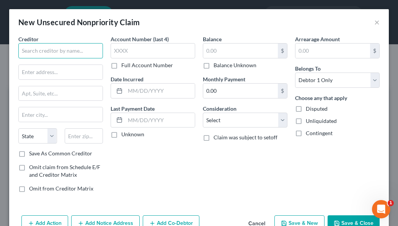
click at [59, 50] on input "text" at bounding box center [60, 50] width 84 height 15
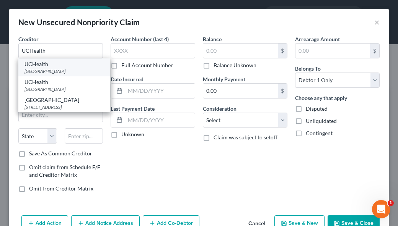
click at [55, 67] on div "UCHealth" at bounding box center [64, 64] width 80 height 8
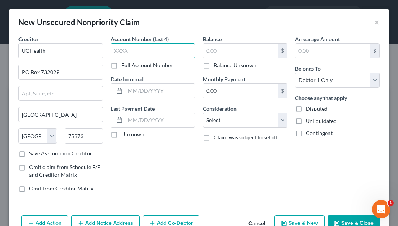
click at [138, 49] on input "text" at bounding box center [152, 50] width 84 height 15
click at [175, 41] on div "Account Number (last 4) Full Account Number" at bounding box center [152, 52] width 84 height 34
click at [172, 51] on input "text" at bounding box center [152, 50] width 84 height 15
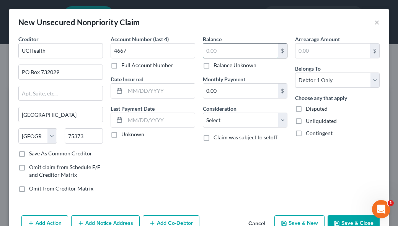
click at [223, 48] on input "text" at bounding box center [240, 51] width 75 height 15
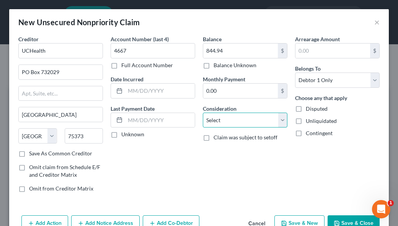
click at [239, 122] on select "Select Cable / Satellite Services Collection Agency Credit Card Debt Debt Couns…" at bounding box center [245, 120] width 84 height 15
click at [203, 113] on select "Select Cable / Satellite Services Collection Agency Credit Card Debt Debt Couns…" at bounding box center [245, 120] width 84 height 15
click at [350, 218] on button "Save & Close" at bounding box center [353, 224] width 52 height 16
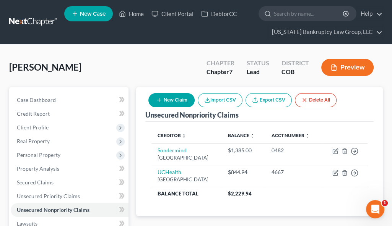
click at [156, 73] on div "Mendenhall, Deanna Upgraded Chapter Chapter 7 Status Lead District COB Preview" at bounding box center [196, 70] width 374 height 33
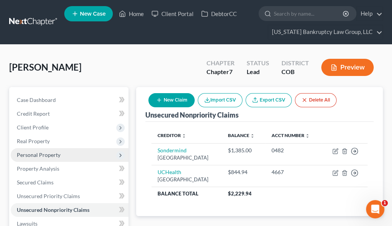
click at [43, 154] on span "Personal Property" at bounding box center [39, 155] width 44 height 6
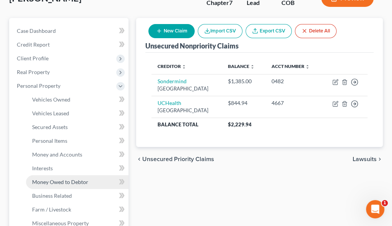
scroll to position [76, 0]
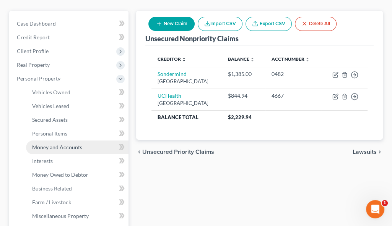
click at [54, 148] on span "Money and Accounts" at bounding box center [57, 147] width 50 height 6
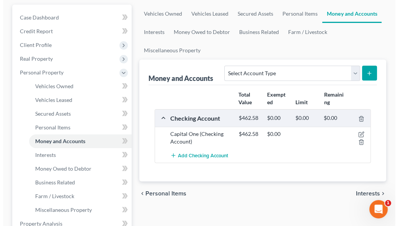
scroll to position [115, 0]
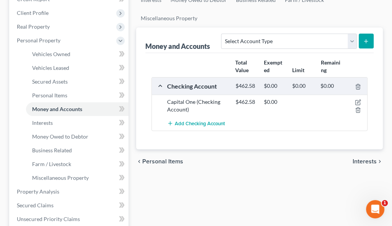
click at [273, 174] on div "Vehicles Owned Vehicles Leased Secured Assets Personal Items Money and Accounts…" at bounding box center [259, 183] width 254 height 422
click at [357, 102] on icon "button" at bounding box center [358, 102] width 6 height 6
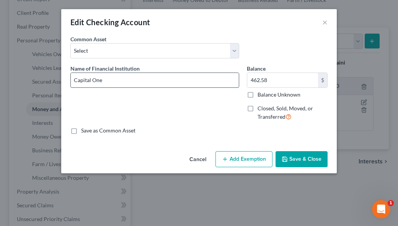
click at [119, 80] on input "Capital One" at bounding box center [155, 80] width 168 height 15
click at [257, 94] on label "Balance Unknown" at bounding box center [278, 95] width 43 height 8
click at [260, 94] on input "Balance Unknown" at bounding box center [262, 93] width 5 height 5
click at [249, 159] on button "Add Exemption" at bounding box center [243, 159] width 57 height 16
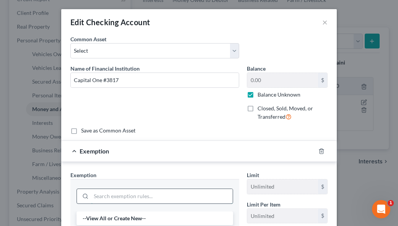
click at [197, 196] on input "search" at bounding box center [161, 196] width 141 height 15
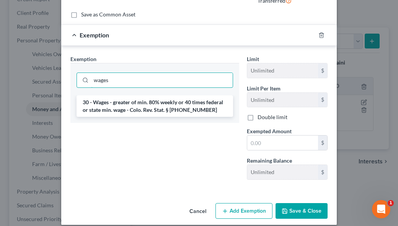
scroll to position [123, 0]
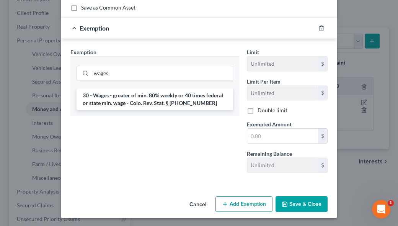
drag, startPoint x: 157, startPoint y: 97, endPoint x: 242, endPoint y: 134, distance: 92.5
click at [157, 97] on li "30 - Wages - greater of min. 80% weekly or 40 times federal or state min. wage …" at bounding box center [154, 99] width 156 height 21
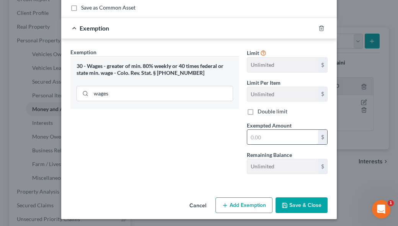
click at [275, 140] on input "text" at bounding box center [282, 137] width 71 height 15
click at [210, 164] on div "Exemption Set must be selected for CA. Exemption * 30 - Wages - greater of min.…" at bounding box center [155, 114] width 176 height 132
click at [297, 200] on button "Save & Close" at bounding box center [301, 206] width 52 height 16
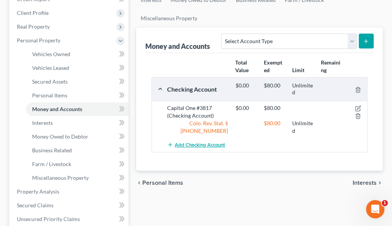
click at [205, 143] on span "Add Checking Account" at bounding box center [200, 145] width 50 height 6
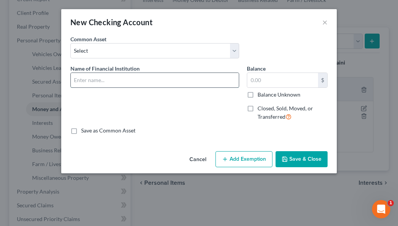
drag, startPoint x: 121, startPoint y: 76, endPoint x: 121, endPoint y: 85, distance: 8.8
click at [121, 76] on input "text" at bounding box center [155, 80] width 168 height 15
drag, startPoint x: 250, startPoint y: 94, endPoint x: 257, endPoint y: 142, distance: 47.8
click at [257, 94] on label "Balance Unknown" at bounding box center [278, 95] width 43 height 8
click at [260, 94] on input "Balance Unknown" at bounding box center [262, 93] width 5 height 5
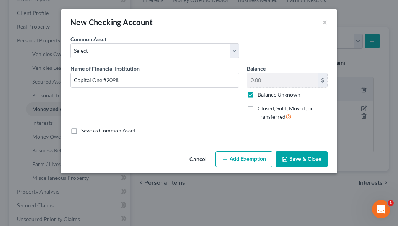
click at [254, 159] on button "Add Exemption" at bounding box center [243, 159] width 57 height 16
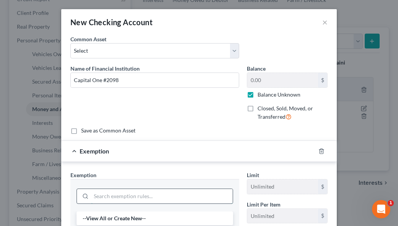
click at [196, 195] on input "search" at bounding box center [161, 196] width 141 height 15
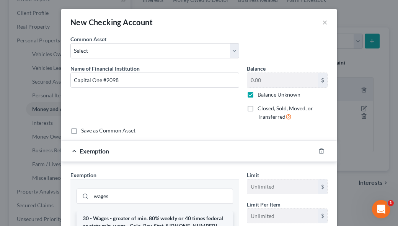
click at [176, 220] on li "30 - Wages - greater of min. 80% weekly or 40 times federal or state min. wage …" at bounding box center [154, 222] width 156 height 21
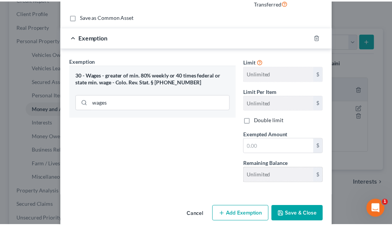
scroll to position [115, 0]
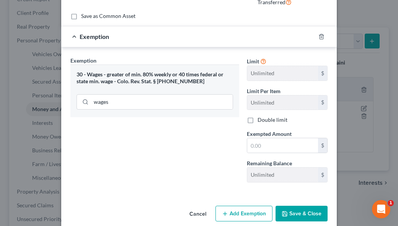
click at [292, 134] on div "Exempted Amount * $" at bounding box center [287, 141] width 88 height 23
click at [289, 145] on input "text" at bounding box center [282, 145] width 71 height 15
click at [307, 212] on button "Save & Close" at bounding box center [301, 214] width 52 height 16
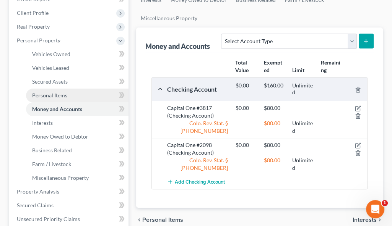
click at [55, 94] on span "Personal Items" at bounding box center [49, 95] width 35 height 6
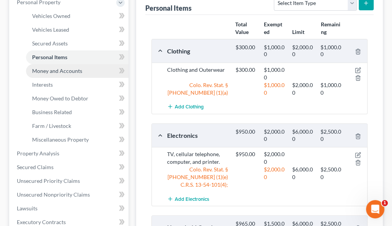
click at [67, 66] on link "Money and Accounts" at bounding box center [77, 71] width 102 height 14
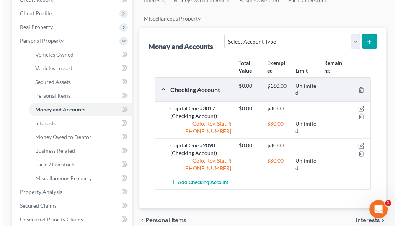
scroll to position [115, 0]
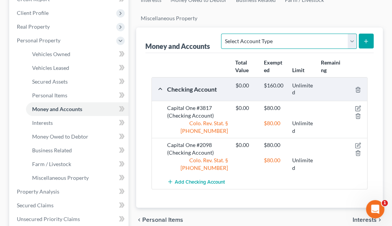
click at [265, 37] on select "Select Account Type Brokerage Cash on Hand Certificates of Deposit Checking Acc…" at bounding box center [288, 41] width 135 height 15
click at [223, 34] on select "Select Account Type Brokerage Cash on Hand Certificates of Deposit Checking Acc…" at bounding box center [288, 41] width 135 height 15
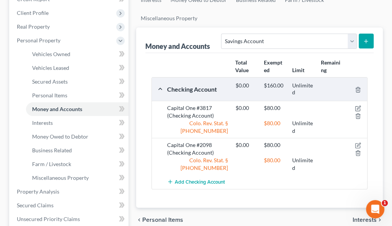
click at [364, 40] on icon "submit" at bounding box center [366, 41] width 6 height 6
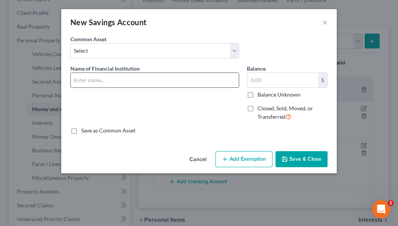
drag, startPoint x: 100, startPoint y: 79, endPoint x: 100, endPoint y: 84, distance: 4.6
click at [100, 79] on input "text" at bounding box center [155, 80] width 168 height 15
click at [257, 93] on label "Balance Unknown" at bounding box center [278, 95] width 43 height 8
click at [260, 93] on input "Balance Unknown" at bounding box center [262, 93] width 5 height 5
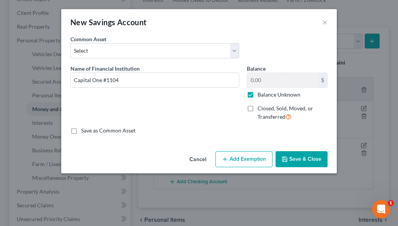
click at [262, 161] on button "Add Exemption" at bounding box center [243, 159] width 57 height 16
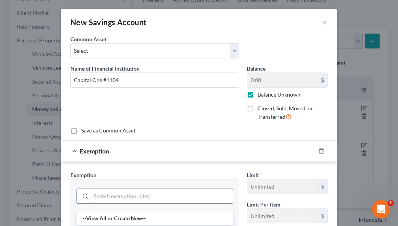
click at [153, 194] on input "search" at bounding box center [161, 196] width 141 height 15
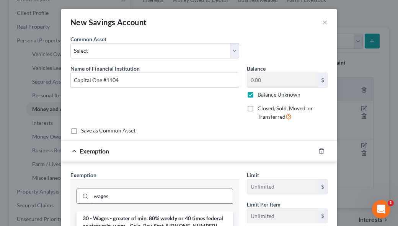
click at [161, 218] on li "30 - Wages - greater of min. 80% weekly or 40 times federal or state min. wage …" at bounding box center [154, 222] width 156 height 21
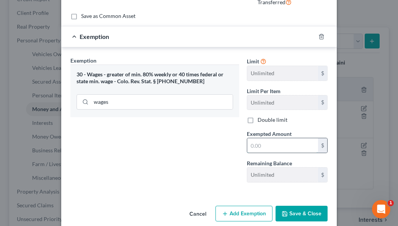
click at [276, 143] on input "text" at bounding box center [282, 145] width 71 height 15
click at [309, 214] on button "Save & Close" at bounding box center [301, 214] width 52 height 16
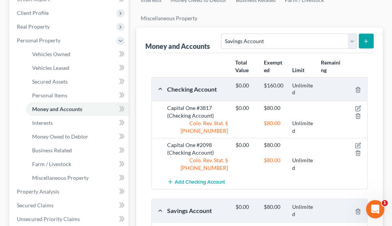
click at [207, 68] on div "Total Value Exempted Limit Remaining" at bounding box center [260, 66] width 224 height 21
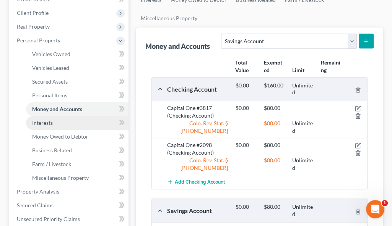
click at [42, 123] on span "Interests" at bounding box center [42, 123] width 21 height 6
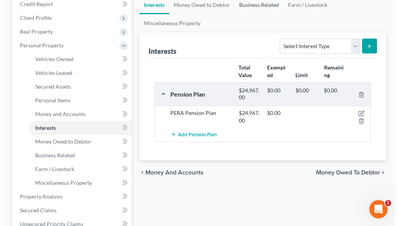
scroll to position [115, 0]
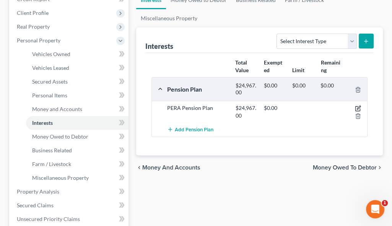
click at [357, 107] on icon "button" at bounding box center [358, 109] width 6 height 6
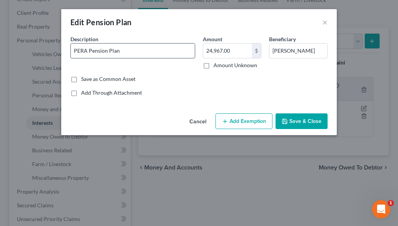
click at [136, 50] on input "PERA Pension Plan" at bounding box center [133, 51] width 124 height 15
drag, startPoint x: 133, startPoint y: 49, endPoint x: 70, endPoint y: 50, distance: 63.1
click at [68, 42] on div "Description * PERA Pension Plan" at bounding box center [133, 52] width 132 height 34
click at [247, 123] on button "Add Exemption" at bounding box center [243, 122] width 57 height 16
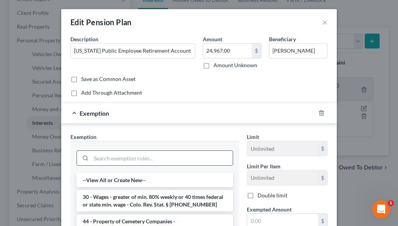
click at [164, 160] on input "search" at bounding box center [161, 158] width 141 height 15
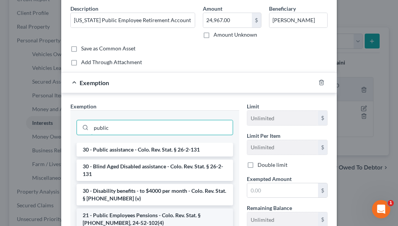
scroll to position [94, 0]
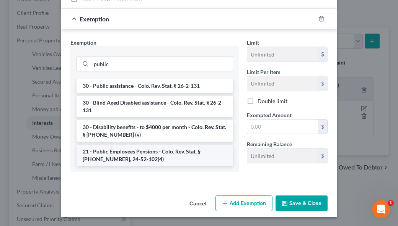
click at [146, 152] on li "21 - Public Employees Pensions - Colo. Rev. Stat. § 24-51-212, 24-52-102(4)" at bounding box center [154, 155] width 156 height 21
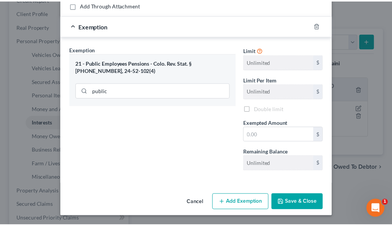
scroll to position [86, 0]
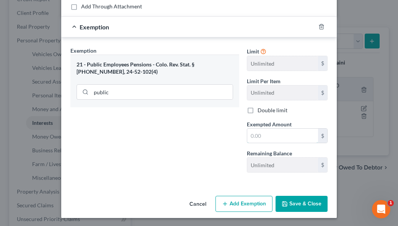
click at [283, 139] on input "text" at bounding box center [282, 136] width 71 height 15
click at [292, 206] on button "Save & Close" at bounding box center [301, 204] width 52 height 16
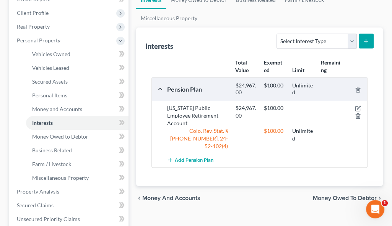
click at [254, 195] on div "chevron_left Money and Accounts Money Owed to Debtor chevron_right" at bounding box center [259, 198] width 247 height 24
click at [256, 22] on ul "Vehicles Owned Vehicles Leased Secured Assets Personal Items Money and Accounts…" at bounding box center [259, -1] width 247 height 55
click at [224, 37] on div "Interests Select Interest Type 401K Annuity Bond Education IRA Government Bond …" at bounding box center [259, 41] width 228 height 26
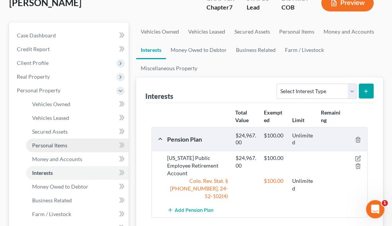
scroll to position [0, 0]
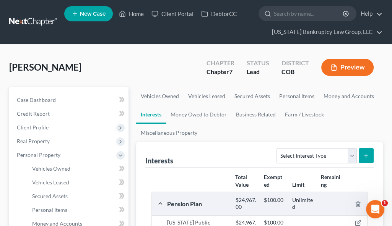
drag, startPoint x: 163, startPoint y: 61, endPoint x: 155, endPoint y: 75, distance: 16.8
click at [163, 61] on div "Mendenhall, Deanna Upgraded Chapter Chapter 7 Status Lead District COB Preview" at bounding box center [196, 70] width 374 height 33
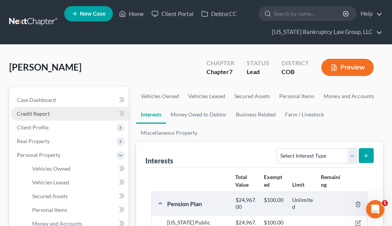
click at [41, 112] on span "Credit Report" at bounding box center [33, 113] width 33 height 6
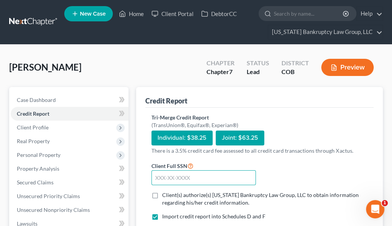
click at [193, 171] on input "text" at bounding box center [203, 178] width 104 height 15
drag, startPoint x: 156, startPoint y: 180, endPoint x: 181, endPoint y: 182, distance: 25.7
click at [162, 192] on label "Client(s) authorize(s) Colorado Bankruptcy Law Group, LLC to obtain information…" at bounding box center [264, 199] width 205 height 15
click at [165, 192] on input "Client(s) authorize(s) Colorado Bankruptcy Law Group, LLC to obtain information…" at bounding box center [167, 194] width 5 height 5
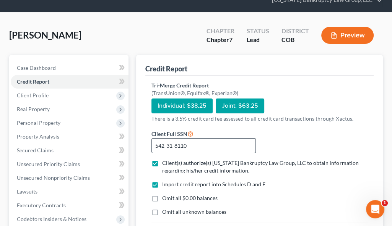
scroll to position [76, 0]
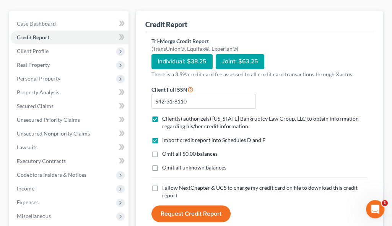
click at [162, 150] on label "Omit all $0.00 balances" at bounding box center [189, 154] width 55 height 8
click at [165, 150] on input "Omit all $0.00 balances" at bounding box center [167, 152] width 5 height 5
click at [162, 164] on label "Omit all unknown balances" at bounding box center [194, 168] width 64 height 8
click at [165, 164] on input "Omit all unknown balances" at bounding box center [167, 166] width 5 height 5
click at [162, 184] on label "I allow NextChapter & UCS to charge my credit card on file to download this cre…" at bounding box center [264, 191] width 205 height 15
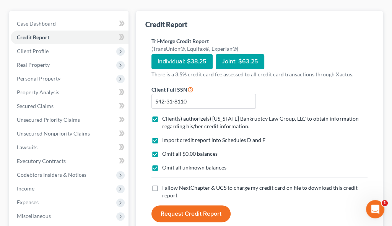
click at [165, 184] on input "I allow NextChapter & UCS to charge my credit card on file to download this cre…" at bounding box center [167, 186] width 5 height 5
click at [188, 206] on button "Request Credit Report" at bounding box center [190, 214] width 79 height 17
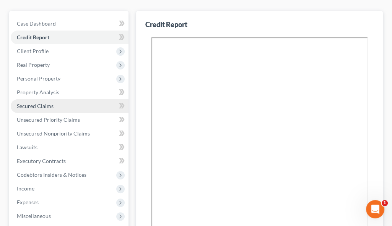
click at [39, 104] on span "Secured Claims" at bounding box center [35, 106] width 37 height 6
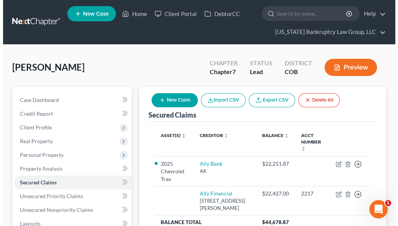
scroll to position [38, 0]
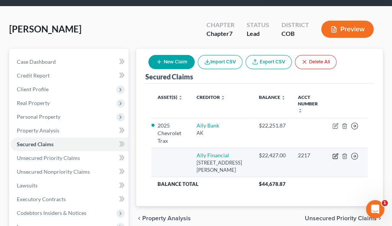
click at [336, 154] on icon "button" at bounding box center [335, 155] width 3 height 3
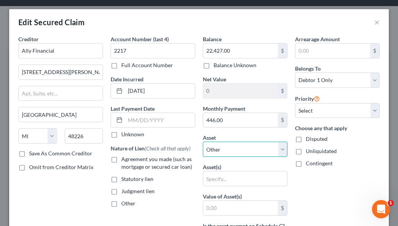
click at [232, 148] on select "Select Other Multiple Assets Capital One #1104 (Savings Account) - $0.0 Capital…" at bounding box center [245, 149] width 84 height 15
click at [203, 142] on select "Select Other Multiple Assets Capital One #1104 (Savings Account) - $0.0 Capital…" at bounding box center [245, 149] width 84 height 15
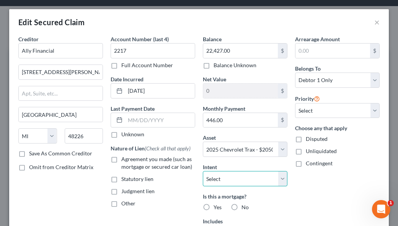
click at [250, 181] on select "Select Surrender Redeem Reaffirm Avoid Other" at bounding box center [245, 178] width 84 height 15
click at [203, 171] on select "Select Surrender Redeem Reaffirm Avoid Other" at bounding box center [245, 178] width 84 height 15
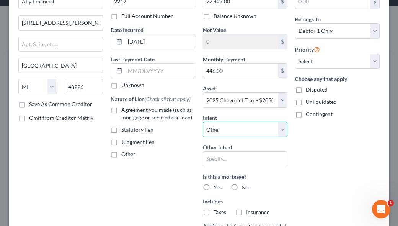
scroll to position [115, 0]
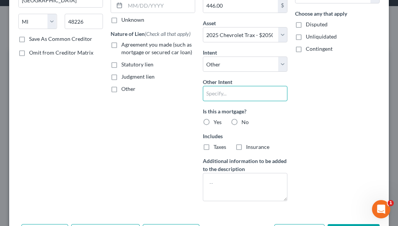
click at [226, 92] on input "text" at bounding box center [245, 93] width 84 height 15
click at [241, 121] on label "No" at bounding box center [244, 123] width 7 height 8
click at [244, 121] on input "No" at bounding box center [246, 121] width 5 height 5
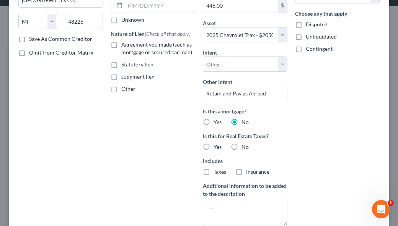
click at [241, 147] on label "No" at bounding box center [244, 147] width 7 height 8
click at [244, 147] on input "No" at bounding box center [246, 145] width 5 height 5
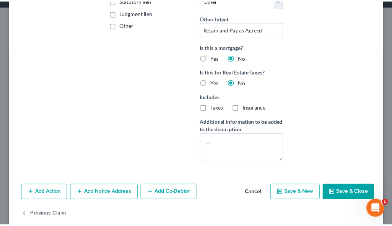
scroll to position [190, 0]
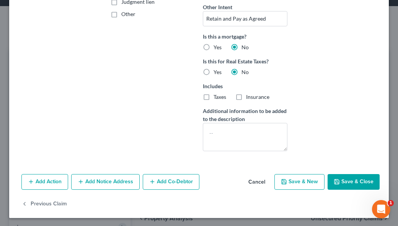
click at [340, 185] on button "Save & Close" at bounding box center [353, 182] width 52 height 16
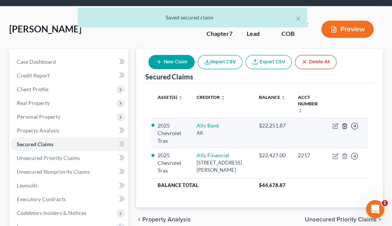
click at [343, 124] on icon "button" at bounding box center [344, 126] width 3 height 5
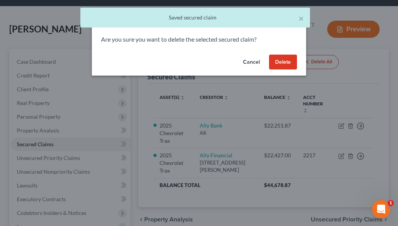
click at [280, 56] on button "Delete" at bounding box center [283, 62] width 28 height 15
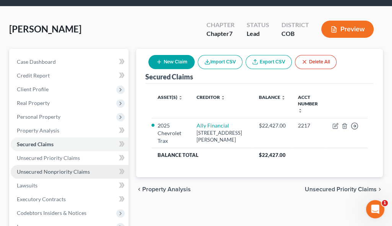
click at [61, 170] on span "Unsecured Nonpriority Claims" at bounding box center [53, 172] width 73 height 6
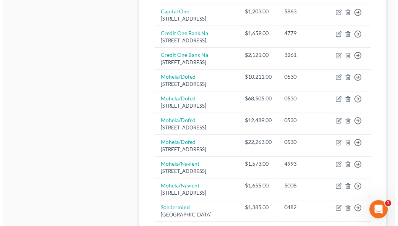
scroll to position [382, 0]
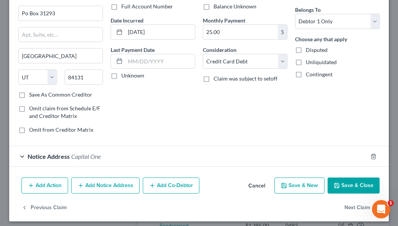
scroll to position [63, 0]
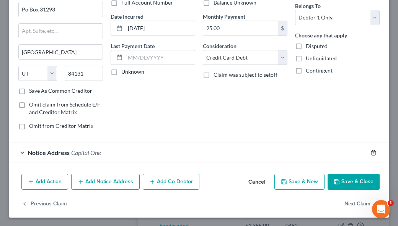
click at [370, 152] on icon "button" at bounding box center [373, 153] width 6 height 6
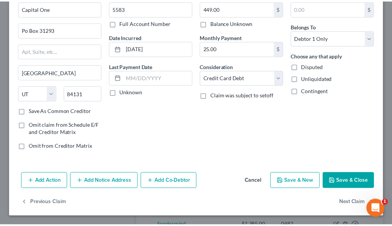
scroll to position [42, 0]
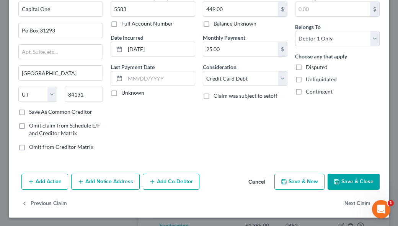
click at [349, 185] on button "Save & Close" at bounding box center [353, 182] width 52 height 16
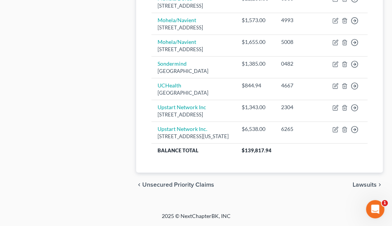
scroll to position [650, 0]
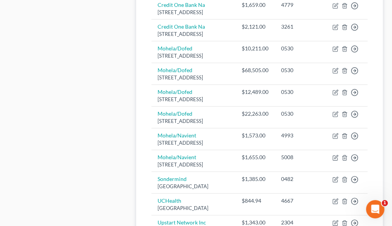
scroll to position [421, 0]
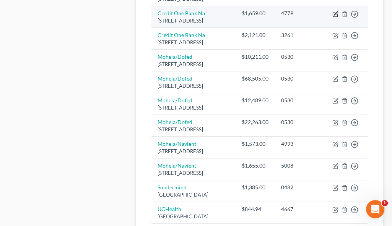
click at [335, 17] on icon "button" at bounding box center [335, 14] width 6 height 6
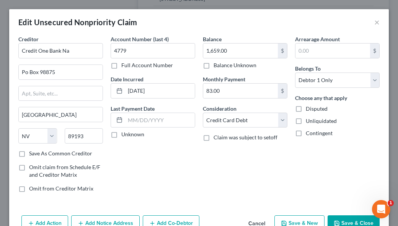
click at [347, 223] on button "Save & Close" at bounding box center [353, 224] width 52 height 16
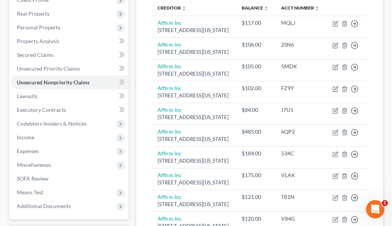
scroll to position [115, 0]
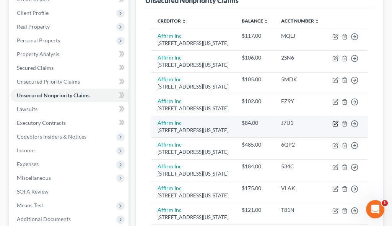
click at [333, 127] on icon "button" at bounding box center [335, 124] width 6 height 6
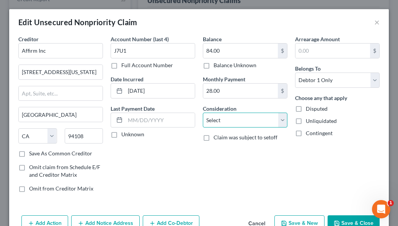
drag, startPoint x: 245, startPoint y: 114, endPoint x: 247, endPoint y: 126, distance: 12.1
click at [245, 114] on select "Select Cable / Satellite Services Collection Agency Credit Card Debt Debt Couns…" at bounding box center [245, 120] width 84 height 15
click at [203, 113] on select "Select Cable / Satellite Services Collection Agency Credit Card Debt Debt Couns…" at bounding box center [245, 120] width 84 height 15
click at [339, 220] on button "Save & Close" at bounding box center [353, 224] width 52 height 16
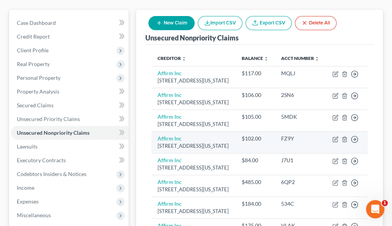
scroll to position [76, 0]
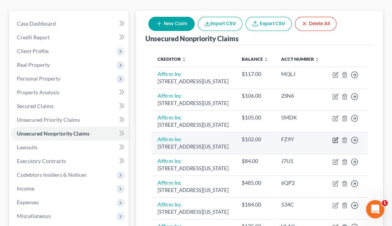
click at [334, 141] on icon "button" at bounding box center [335, 139] width 3 height 3
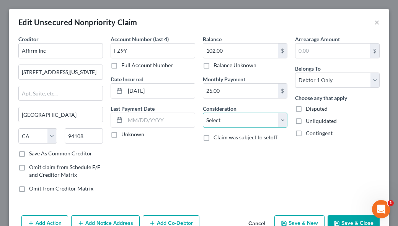
drag, startPoint x: 253, startPoint y: 120, endPoint x: 272, endPoint y: 128, distance: 20.1
click at [253, 120] on select "Select Cable / Satellite Services Collection Agency Credit Card Debt Debt Couns…" at bounding box center [245, 120] width 84 height 15
click at [203, 113] on select "Select Cable / Satellite Services Collection Agency Credit Card Debt Debt Couns…" at bounding box center [245, 120] width 84 height 15
click at [344, 218] on button "Save & Close" at bounding box center [353, 224] width 52 height 16
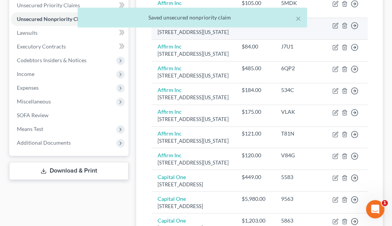
scroll to position [229, 0]
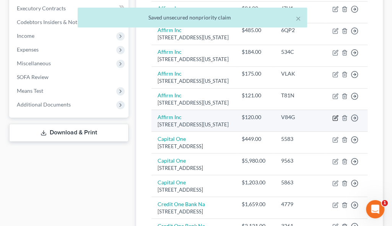
click at [333, 121] on icon "button" at bounding box center [335, 118] width 6 height 6
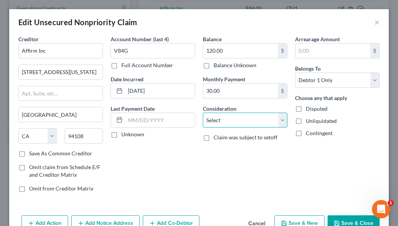
click at [245, 116] on select "Select Cable / Satellite Services Collection Agency Credit Card Debt Debt Couns…" at bounding box center [245, 120] width 84 height 15
click at [203, 113] on select "Select Cable / Satellite Services Collection Agency Credit Card Debt Debt Couns…" at bounding box center [245, 120] width 84 height 15
click at [360, 222] on button "Save & Close" at bounding box center [353, 224] width 52 height 16
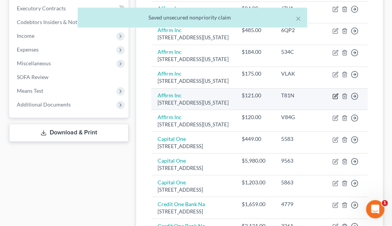
click at [333, 99] on icon "button" at bounding box center [335, 96] width 6 height 6
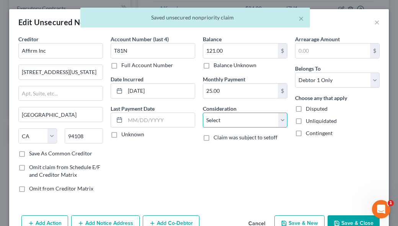
click at [247, 120] on select "Select Cable / Satellite Services Collection Agency Credit Card Debt Debt Couns…" at bounding box center [245, 120] width 84 height 15
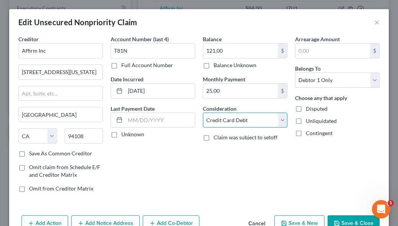
click at [203, 113] on select "Select Cable / Satellite Services Collection Agency Credit Card Debt Debt Couns…" at bounding box center [245, 120] width 84 height 15
click at [360, 222] on button "Save & Close" at bounding box center [353, 224] width 52 height 16
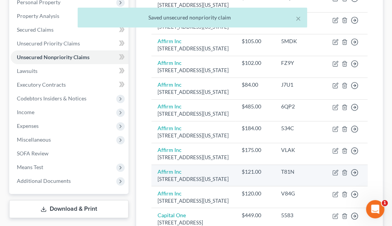
scroll to position [115, 0]
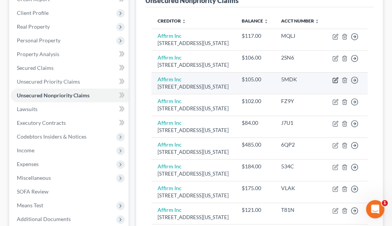
click at [334, 83] on icon "button" at bounding box center [335, 80] width 6 height 6
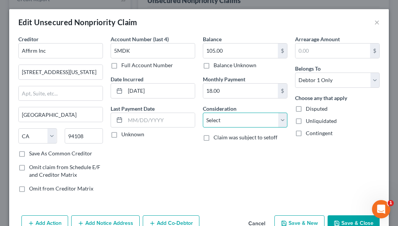
click at [246, 120] on select "Select Cable / Satellite Services Collection Agency Credit Card Debt Debt Couns…" at bounding box center [245, 120] width 84 height 15
click at [203, 113] on select "Select Cable / Satellite Services Collection Agency Credit Card Debt Debt Couns…" at bounding box center [245, 120] width 84 height 15
click at [346, 221] on button "Save & Close" at bounding box center [353, 224] width 52 height 16
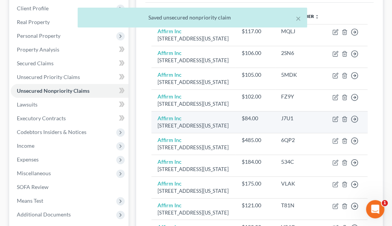
scroll to position [191, 0]
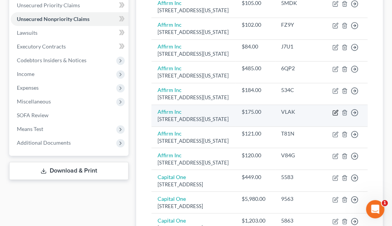
click at [334, 116] on icon "button" at bounding box center [335, 113] width 6 height 6
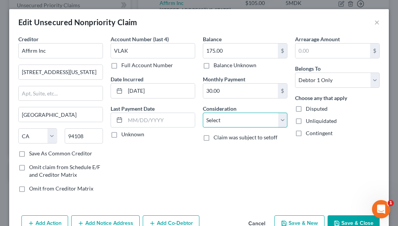
click at [239, 113] on select "Select Cable / Satellite Services Collection Agency Credit Card Debt Debt Couns…" at bounding box center [245, 120] width 84 height 15
click at [203, 113] on select "Select Cable / Satellite Services Collection Agency Credit Card Debt Debt Couns…" at bounding box center [245, 120] width 84 height 15
click at [350, 219] on button "Save & Close" at bounding box center [353, 224] width 52 height 16
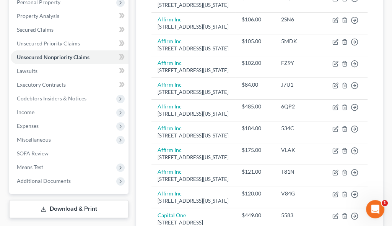
scroll to position [76, 0]
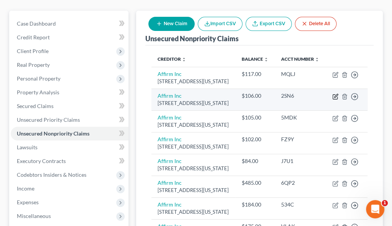
click at [336, 100] on icon "button" at bounding box center [335, 97] width 6 height 6
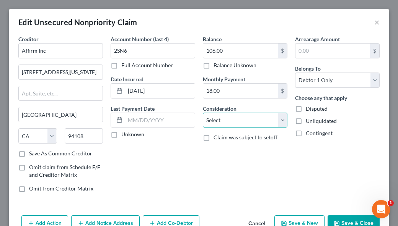
click at [235, 119] on select "Select Cable / Satellite Services Collection Agency Credit Card Debt Debt Couns…" at bounding box center [245, 120] width 84 height 15
click at [203, 113] on select "Select Cable / Satellite Services Collection Agency Credit Card Debt Debt Couns…" at bounding box center [245, 120] width 84 height 15
click at [341, 218] on button "Save & Close" at bounding box center [353, 224] width 52 height 16
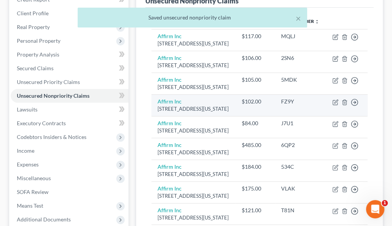
scroll to position [115, 0]
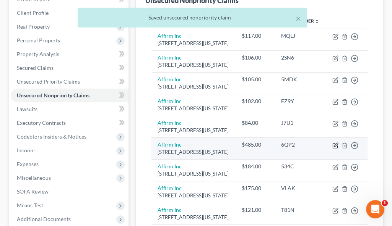
click at [335, 149] on icon "button" at bounding box center [335, 146] width 6 height 6
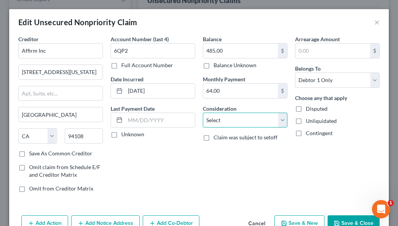
click at [225, 117] on select "Select Cable / Satellite Services Collection Agency Credit Card Debt Debt Couns…" at bounding box center [245, 120] width 84 height 15
click at [203, 113] on select "Select Cable / Satellite Services Collection Agency Credit Card Debt Debt Couns…" at bounding box center [245, 120] width 84 height 15
click at [247, 123] on select "Select Cable / Satellite Services Collection Agency Credit Card Debt Debt Couns…" at bounding box center [245, 120] width 84 height 15
click at [203, 113] on select "Select Cable / Satellite Services Collection Agency Credit Card Debt Debt Couns…" at bounding box center [245, 120] width 84 height 15
click at [341, 220] on button "Save & Close" at bounding box center [353, 224] width 52 height 16
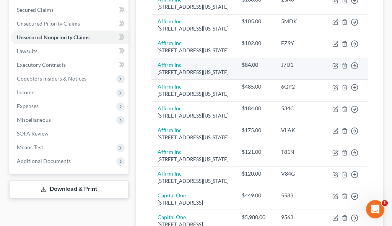
scroll to position [191, 0]
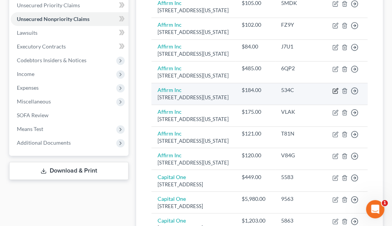
click at [334, 94] on icon "button" at bounding box center [335, 91] width 6 height 6
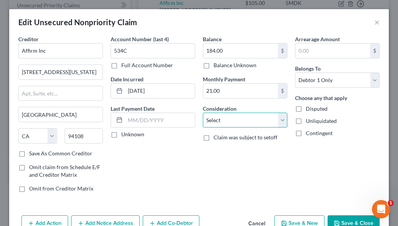
click at [218, 120] on select "Select Cable / Satellite Services Collection Agency Credit Card Debt Debt Couns…" at bounding box center [245, 120] width 84 height 15
click at [203, 113] on select "Select Cable / Satellite Services Collection Agency Credit Card Debt Debt Couns…" at bounding box center [245, 120] width 84 height 15
click at [354, 216] on button "Save & Close" at bounding box center [353, 224] width 52 height 16
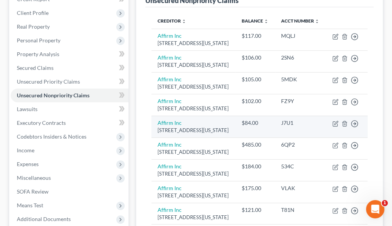
scroll to position [0, 0]
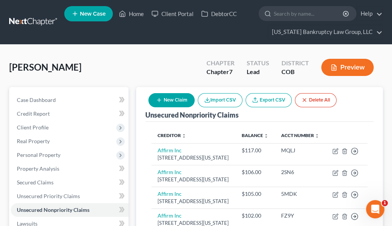
click at [170, 101] on button "New Claim" at bounding box center [171, 100] width 46 height 14
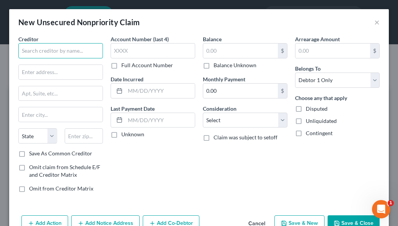
click at [57, 48] on input "text" at bounding box center [60, 50] width 84 height 15
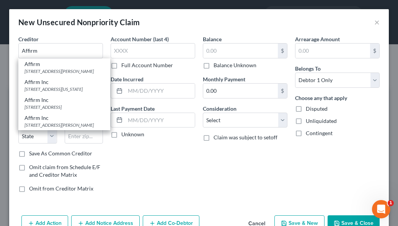
click at [59, 67] on div "Affirm" at bounding box center [64, 64] width 80 height 8
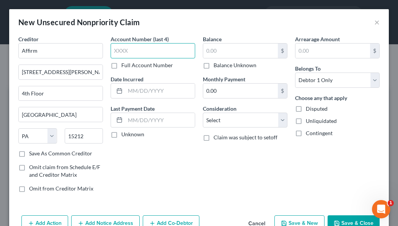
click at [148, 50] on input "text" at bounding box center [152, 50] width 84 height 15
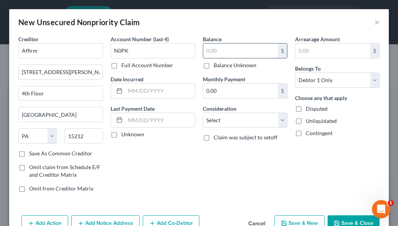
click at [237, 52] on input "text" at bounding box center [240, 51] width 75 height 15
click at [347, 220] on button "Save & Close" at bounding box center [353, 224] width 52 height 16
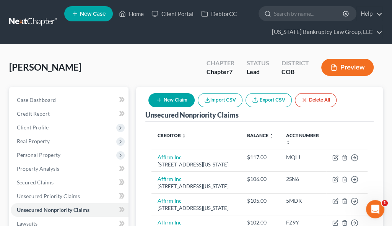
click at [185, 101] on button "New Claim" at bounding box center [171, 100] width 46 height 14
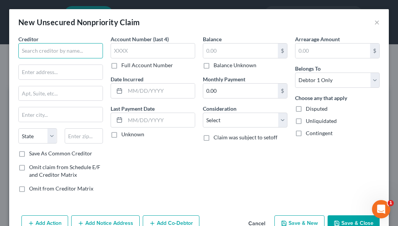
click at [49, 53] on input "text" at bounding box center [60, 50] width 84 height 15
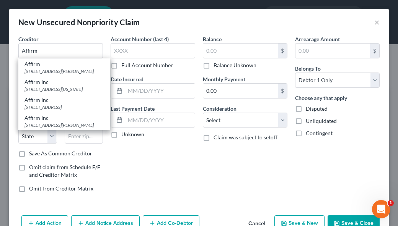
click at [44, 75] on div "30 Isabella St. 4th Floor, Pittsburgh, PA 15212" at bounding box center [64, 71] width 80 height 6
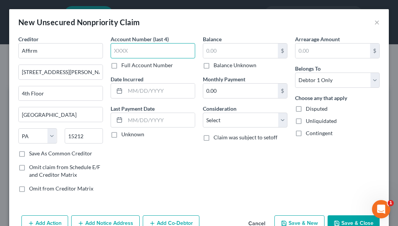
click at [133, 53] on input "text" at bounding box center [152, 50] width 84 height 15
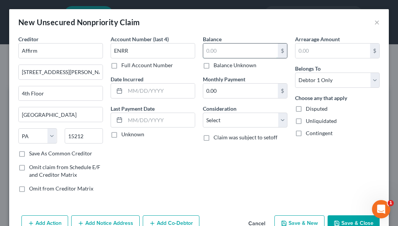
click at [235, 44] on input "text" at bounding box center [240, 51] width 75 height 15
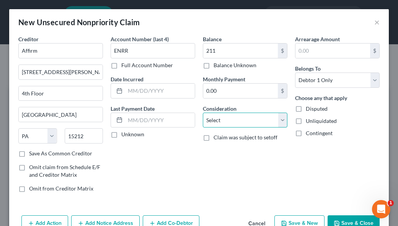
click at [228, 120] on select "Select Cable / Satellite Services Collection Agency Credit Card Debt Debt Couns…" at bounding box center [245, 120] width 84 height 15
click at [203, 113] on select "Select Cable / Satellite Services Collection Agency Credit Card Debt Debt Couns…" at bounding box center [245, 120] width 84 height 15
click at [351, 220] on button "Save & Close" at bounding box center [353, 224] width 52 height 16
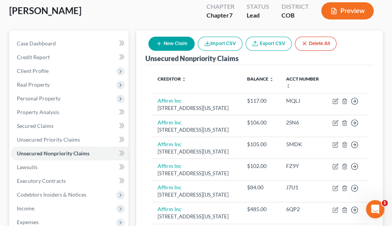
scroll to position [38, 0]
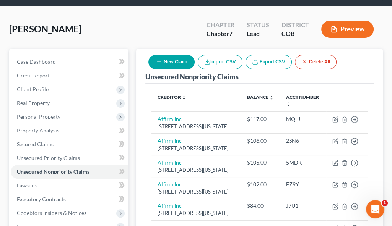
click at [184, 64] on button "New Claim" at bounding box center [171, 62] width 46 height 14
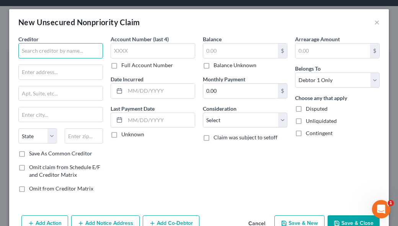
click at [50, 50] on input "text" at bounding box center [60, 50] width 84 height 15
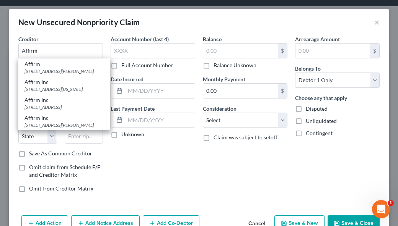
click at [57, 74] on div "30 Isabella St. 4th Floor, Pittsburgh, PA 15212" at bounding box center [64, 71] width 80 height 6
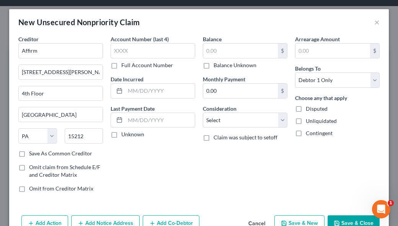
click at [144, 43] on label "Account Number (last 4)" at bounding box center [139, 39] width 58 height 8
click at [142, 49] on input "text" at bounding box center [152, 50] width 84 height 15
click at [217, 53] on input "text" at bounding box center [240, 51] width 75 height 15
click at [343, 218] on button "Save & Close" at bounding box center [353, 224] width 52 height 16
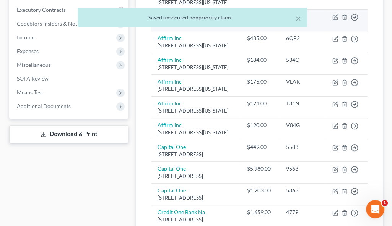
scroll to position [229, 0]
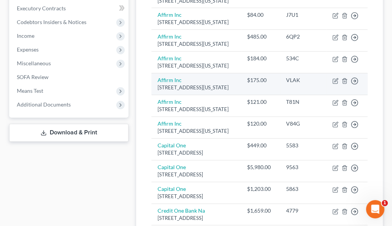
drag, startPoint x: 390, startPoint y: 82, endPoint x: 318, endPoint y: 130, distance: 85.8
click at [390, 82] on div "Mendenhall, Deanna Upgraded Chapter Chapter 7 Status Lead District COB Preview …" at bounding box center [196, 217] width 392 height 805
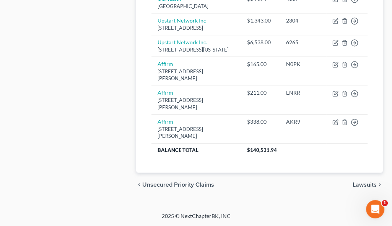
scroll to position [777, 0]
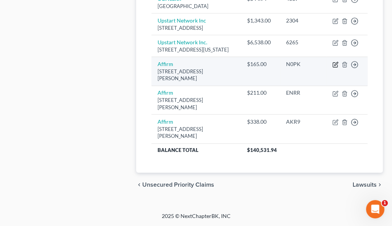
click at [336, 64] on icon "button" at bounding box center [335, 63] width 3 height 3
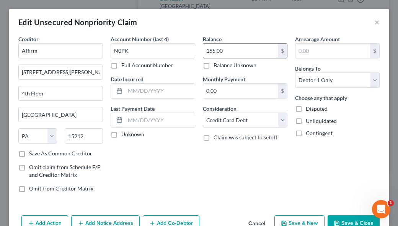
click at [235, 51] on input "165.00" at bounding box center [240, 51] width 75 height 15
click at [355, 220] on button "Save & Close" at bounding box center [353, 224] width 52 height 16
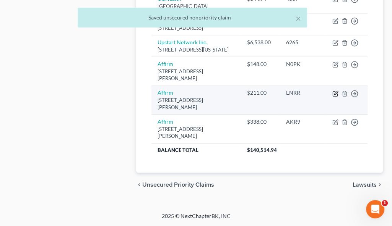
click at [335, 94] on icon "button" at bounding box center [335, 92] width 3 height 3
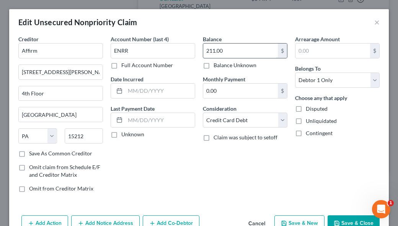
click at [218, 52] on input "211.00" at bounding box center [240, 51] width 75 height 15
click at [372, 221] on button "Save & Close" at bounding box center [353, 224] width 52 height 16
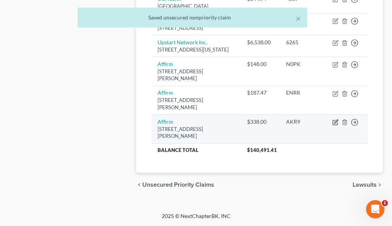
click at [334, 122] on icon "button" at bounding box center [335, 122] width 6 height 6
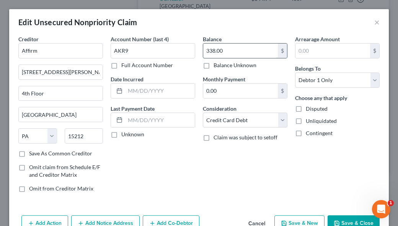
click at [236, 44] on input "338.00" at bounding box center [240, 51] width 75 height 15
click at [361, 222] on button "Save & Close" at bounding box center [353, 224] width 52 height 16
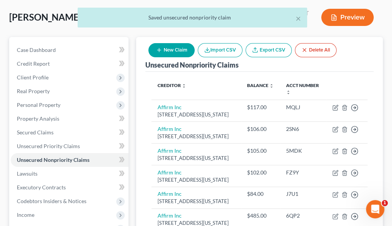
scroll to position [12, 0]
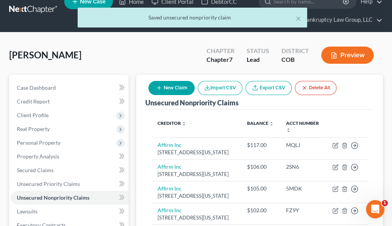
click at [157, 88] on icon "button" at bounding box center [159, 88] width 6 height 6
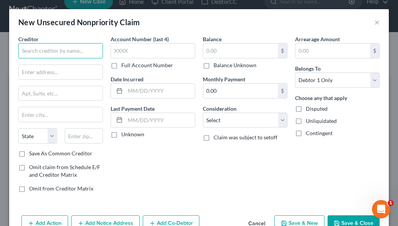
click at [84, 50] on input "text" at bounding box center [60, 50] width 84 height 15
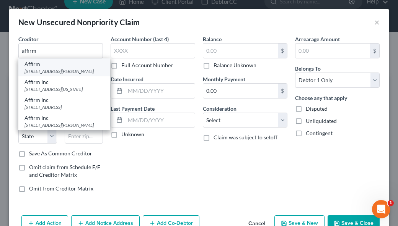
click at [80, 75] on div "30 Isabella St. 4th Floor, Pittsburgh, PA 15212" at bounding box center [64, 71] width 80 height 6
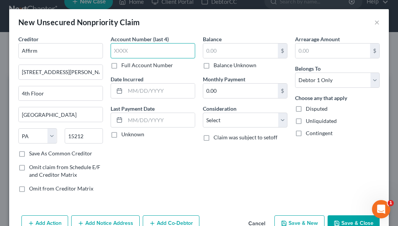
click at [145, 50] on input "text" at bounding box center [152, 50] width 84 height 15
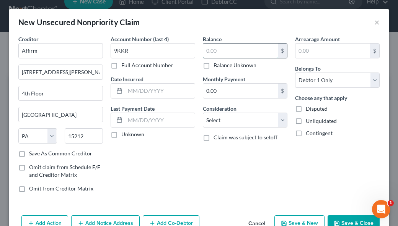
drag, startPoint x: 247, startPoint y: 51, endPoint x: 255, endPoint y: 56, distance: 8.8
click at [247, 51] on input "text" at bounding box center [240, 51] width 75 height 15
drag, startPoint x: 218, startPoint y: 119, endPoint x: 219, endPoint y: 123, distance: 4.3
click at [218, 119] on select "Select Cable / Satellite Services Collection Agency Credit Card Debt Debt Couns…" at bounding box center [245, 120] width 84 height 15
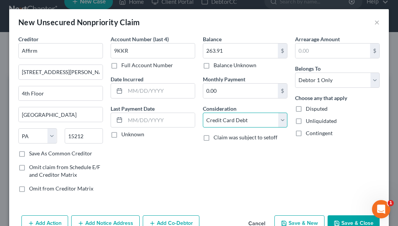
click at [203, 113] on select "Select Cable / Satellite Services Collection Agency Credit Card Debt Debt Couns…" at bounding box center [245, 120] width 84 height 15
click at [351, 220] on button "Save & Close" at bounding box center [353, 224] width 52 height 16
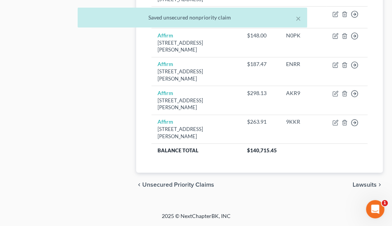
scroll to position [806, 0]
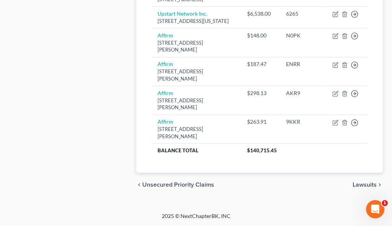
click at [299, 181] on div "chevron_left Unsecured Priority Claims Lawsuits chevron_right" at bounding box center [259, 185] width 247 height 24
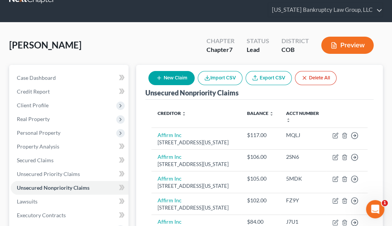
scroll to position [3, 0]
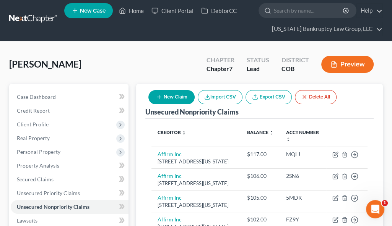
click at [184, 101] on button "New Claim" at bounding box center [171, 97] width 46 height 14
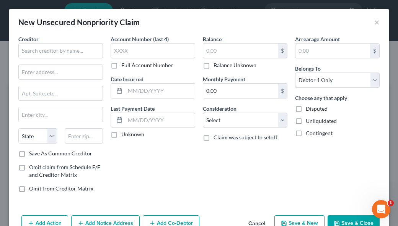
click at [65, 41] on div "Creditor *" at bounding box center [60, 46] width 84 height 23
click at [67, 50] on input "text" at bounding box center [60, 50] width 84 height 15
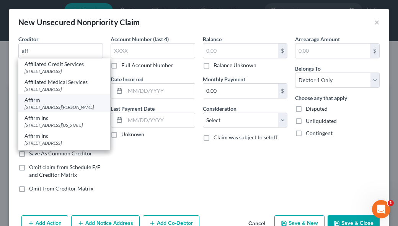
click at [70, 109] on div "30 Isabella St. 4th Floor, Pittsburgh, PA 15212" at bounding box center [64, 107] width 80 height 6
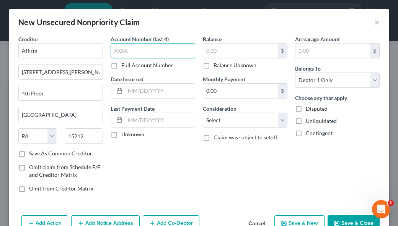
click at [126, 52] on input "text" at bounding box center [152, 50] width 84 height 15
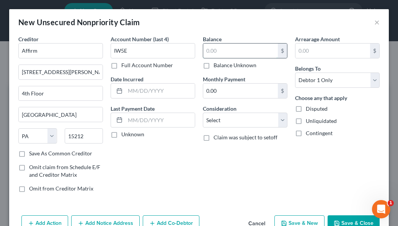
click at [243, 52] on input "text" at bounding box center [240, 51] width 75 height 15
drag, startPoint x: 217, startPoint y: 48, endPoint x: 219, endPoint y: 55, distance: 7.6
click at [217, 47] on input "text" at bounding box center [240, 51] width 75 height 15
drag, startPoint x: 229, startPoint y: 122, endPoint x: 224, endPoint y: 127, distance: 7.8
click at [229, 122] on select "Select Cable / Satellite Services Collection Agency Credit Card Debt Debt Couns…" at bounding box center [245, 120] width 84 height 15
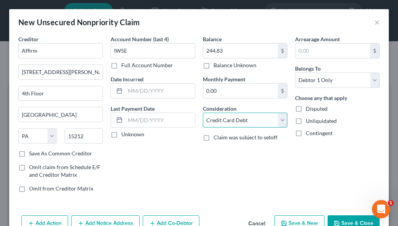
click at [203, 113] on select "Select Cable / Satellite Services Collection Agency Credit Card Debt Debt Couns…" at bounding box center [245, 120] width 84 height 15
drag, startPoint x: 349, startPoint y: 220, endPoint x: 354, endPoint y: 220, distance: 5.0
click at [349, 219] on button "Save & Close" at bounding box center [353, 224] width 52 height 16
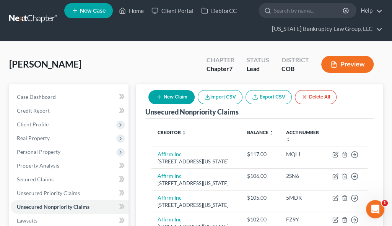
click at [181, 99] on button "New Claim" at bounding box center [171, 97] width 46 height 14
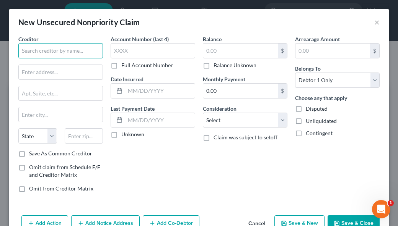
click at [64, 47] on input "text" at bounding box center [60, 50] width 84 height 15
click at [62, 54] on input "AFFIRM" at bounding box center [60, 50] width 84 height 15
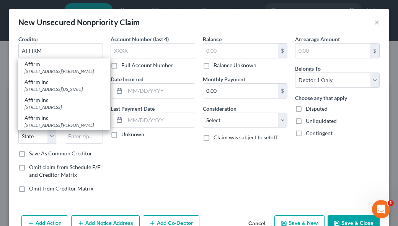
drag, startPoint x: 53, startPoint y: 72, endPoint x: 136, endPoint y: 71, distance: 83.0
click at [53, 75] on div "30 Isabella St. 4th Floor, Pittsburgh, PA 15212" at bounding box center [64, 71] width 80 height 6
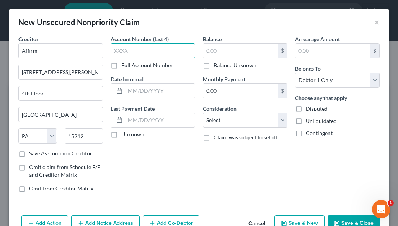
click at [161, 47] on input "text" at bounding box center [152, 50] width 84 height 15
drag, startPoint x: 226, startPoint y: 55, endPoint x: 4, endPoint y: 128, distance: 233.7
click at [226, 55] on input "text" at bounding box center [240, 51] width 75 height 15
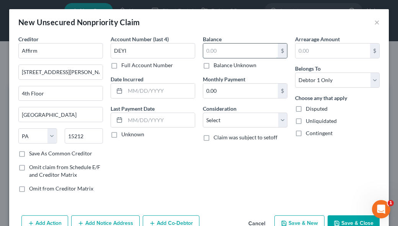
click at [246, 49] on input "text" at bounding box center [240, 51] width 75 height 15
click at [300, 222] on button "Save & New" at bounding box center [299, 224] width 50 height 16
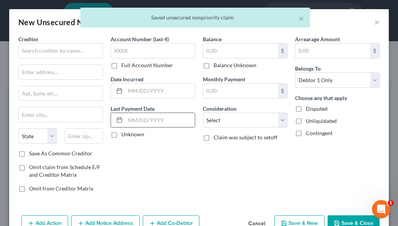
drag, startPoint x: 224, startPoint y: 172, endPoint x: 132, endPoint y: 119, distance: 106.6
click at [224, 172] on div "Balance $ Balance Unknown Balance Undetermined $ Balance Unknown Monthly Paymen…" at bounding box center [245, 117] width 92 height 164
click at [74, 49] on input "text" at bounding box center [60, 50] width 84 height 15
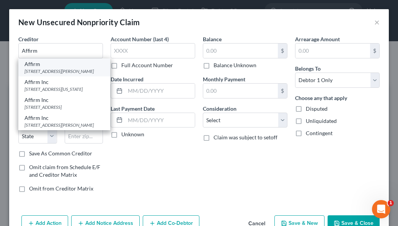
click at [77, 74] on div "30 Isabella St. 4th Floor, Pittsburgh, PA 15212" at bounding box center [64, 71] width 80 height 6
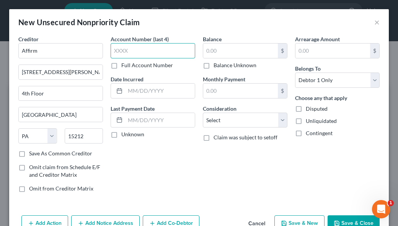
click at [160, 50] on input "text" at bounding box center [152, 50] width 84 height 15
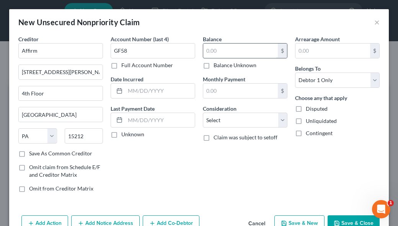
click at [236, 47] on input "text" at bounding box center [240, 51] width 75 height 15
click at [268, 164] on div "Balance 367.25 $ Balance Unknown Balance Undetermined 367.25 $ Balance Unknown …" at bounding box center [245, 117] width 92 height 164
click at [312, 219] on button "Save & New" at bounding box center [299, 224] width 50 height 16
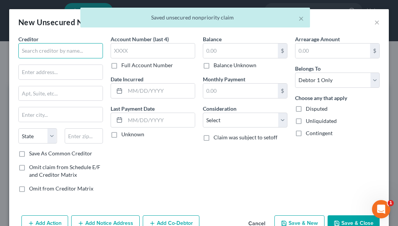
click at [62, 52] on input "text" at bounding box center [60, 50] width 84 height 15
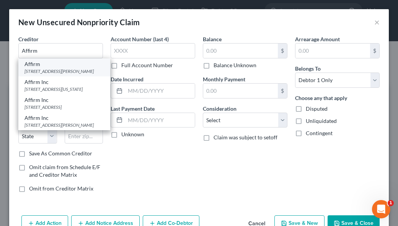
click at [55, 75] on div "30 Isabella St. 4th Floor, Pittsburgh, PA 15212" at bounding box center [64, 71] width 80 height 6
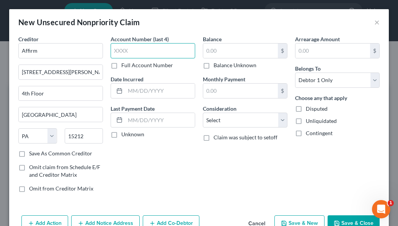
click at [139, 49] on input "text" at bounding box center [152, 50] width 84 height 15
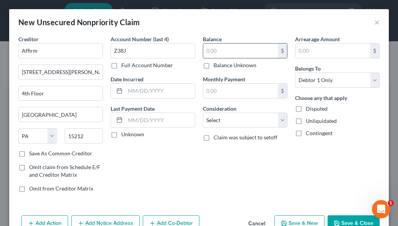
click at [243, 47] on input "text" at bounding box center [240, 51] width 75 height 15
click at [312, 223] on button "Save & New" at bounding box center [299, 224] width 50 height 16
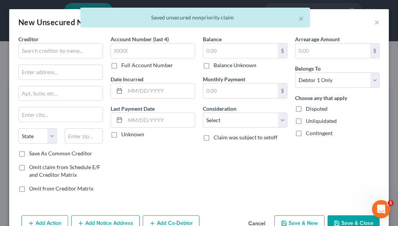
click at [199, 165] on div "Balance $ Balance Unknown Balance Undetermined $ Balance Unknown Monthly Paymen…" at bounding box center [245, 117] width 92 height 164
drag, startPoint x: 56, startPoint y: 49, endPoint x: 56, endPoint y: 54, distance: 5.0
click at [56, 49] on input "text" at bounding box center [60, 50] width 84 height 15
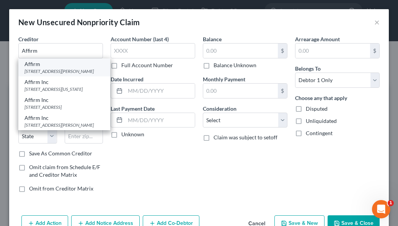
click at [56, 74] on div "30 Isabella St. 4th Floor, Pittsburgh, PA 15212" at bounding box center [64, 71] width 80 height 6
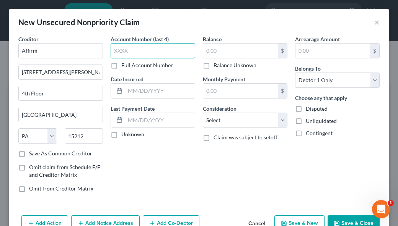
click at [152, 52] on input "text" at bounding box center [152, 50] width 84 height 15
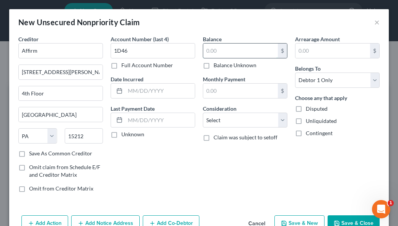
click at [216, 52] on input "text" at bounding box center [240, 51] width 75 height 15
click at [226, 50] on input "text" at bounding box center [240, 51] width 75 height 15
click at [297, 217] on button "Save & New" at bounding box center [299, 224] width 50 height 16
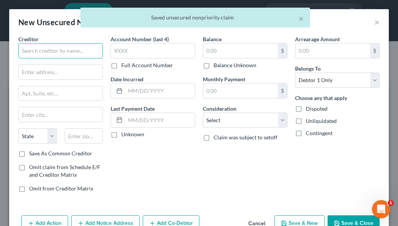
click at [82, 53] on input "text" at bounding box center [60, 50] width 84 height 15
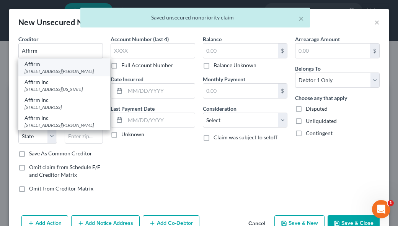
click at [75, 71] on div "30 Isabella St. 4th Floor, Pittsburgh, PA 15212" at bounding box center [64, 71] width 80 height 6
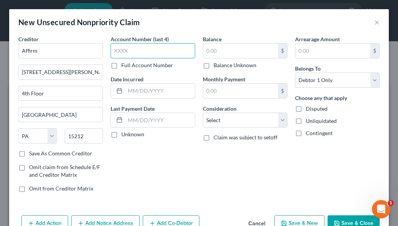
click at [160, 54] on input "text" at bounding box center [152, 50] width 84 height 15
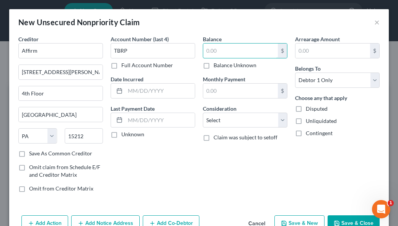
drag, startPoint x: 221, startPoint y: 49, endPoint x: 188, endPoint y: 76, distance: 43.1
click at [221, 48] on input "text" at bounding box center [240, 51] width 75 height 15
click at [257, 53] on input "text" at bounding box center [240, 51] width 75 height 15
click at [343, 214] on div "Add Action Add Notice Address Add Co-Debtor Cancel Save & New Save & Close" at bounding box center [198, 225] width 379 height 25
click at [350, 225] on button "Save & Close" at bounding box center [353, 224] width 52 height 16
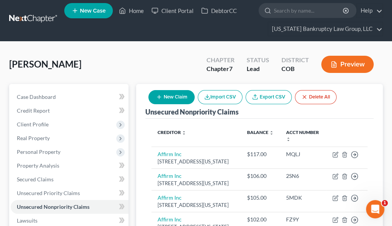
click at [235, 35] on ul "New Case Home Client Portal DebtorCC - No Result - See all results Or Press Ent…" at bounding box center [223, 19] width 318 height 37
drag, startPoint x: 387, startPoint y: 106, endPoint x: 381, endPoint y: 113, distance: 8.7
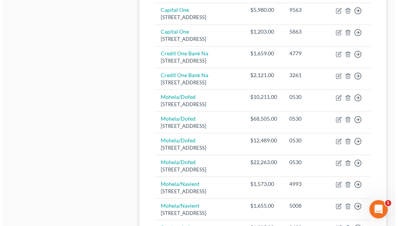
scroll to position [385, 0]
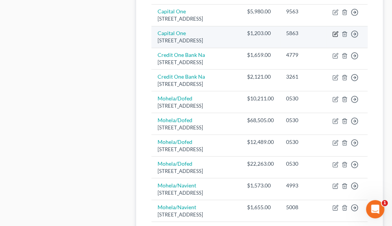
click at [336, 37] on icon "button" at bounding box center [335, 34] width 6 height 6
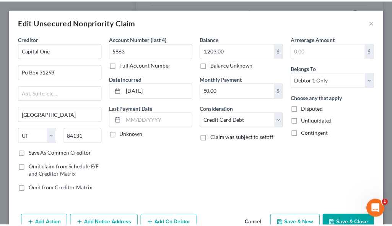
scroll to position [42, 0]
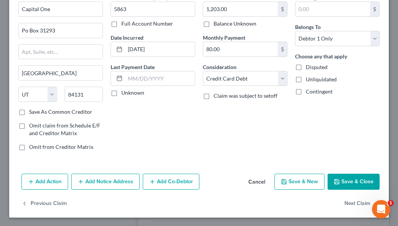
click at [346, 175] on button "Save & Close" at bounding box center [353, 182] width 52 height 16
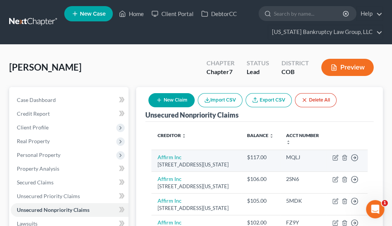
scroll to position [0, 0]
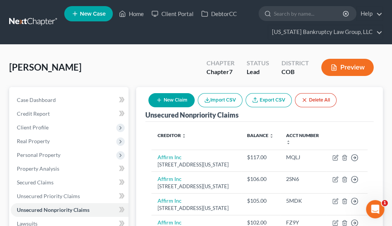
click at [177, 104] on button "New Claim" at bounding box center [171, 100] width 46 height 14
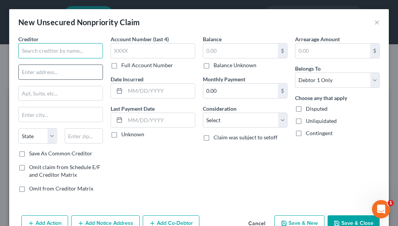
drag, startPoint x: 76, startPoint y: 52, endPoint x: 76, endPoint y: 67, distance: 15.7
click at [76, 51] on input "text" at bounding box center [60, 50] width 84 height 15
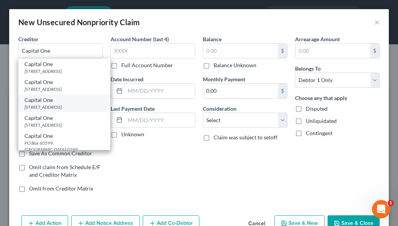
drag, startPoint x: 68, startPoint y: 90, endPoint x: 69, endPoint y: 102, distance: 12.3
click at [69, 102] on div "Capital One PO Box 60, Saint Cloud, MN 56302 Capital One PO Box 26625, Richmond…" at bounding box center [64, 104] width 92 height 92
click at [70, 106] on div "PO Box 60599, City Of Industry, CA 91716" at bounding box center [64, 107] width 80 height 6
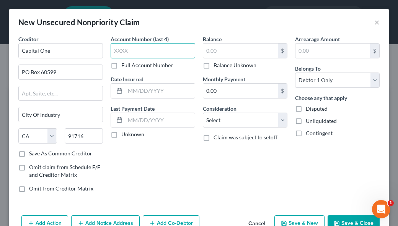
click at [139, 52] on input "text" at bounding box center [152, 50] width 84 height 15
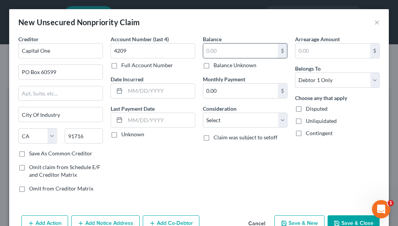
click at [240, 47] on input "text" at bounding box center [240, 51] width 75 height 15
click at [350, 223] on button "Save & Close" at bounding box center [353, 224] width 52 height 16
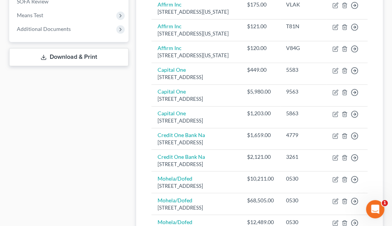
scroll to position [306, 0]
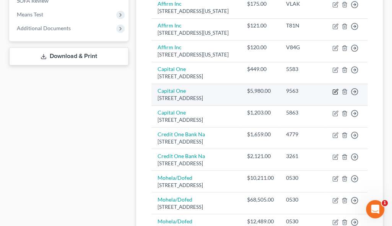
click at [335, 95] on icon "button" at bounding box center [335, 92] width 6 height 6
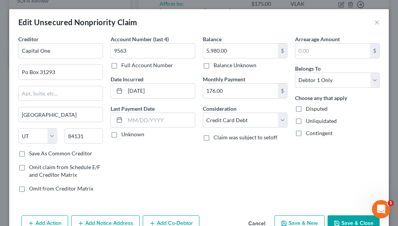
click at [346, 222] on button "Save & Close" at bounding box center [353, 224] width 52 height 16
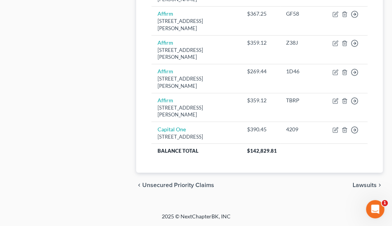
scroll to position [1007, 0]
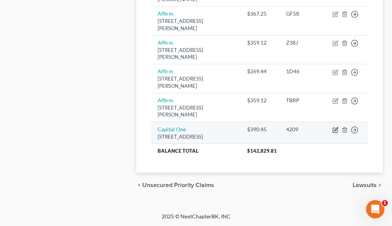
click at [335, 127] on icon "button" at bounding box center [335, 128] width 3 height 3
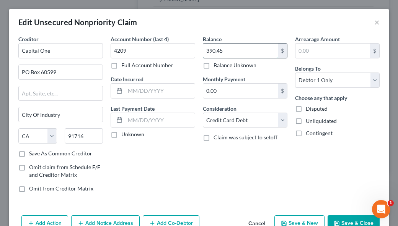
click at [234, 50] on input "390.45" at bounding box center [240, 51] width 75 height 15
click at [366, 223] on button "Save & Close" at bounding box center [353, 224] width 52 height 16
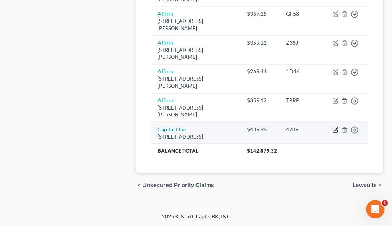
click at [335, 127] on icon "button" at bounding box center [335, 128] width 3 height 3
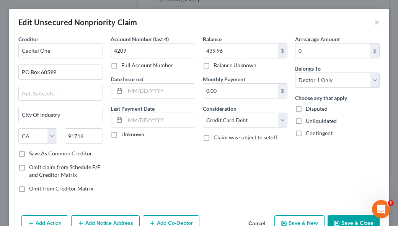
click at [222, 52] on input "439.96" at bounding box center [240, 51] width 75 height 15
click at [354, 221] on button "Save & Close" at bounding box center [353, 224] width 52 height 16
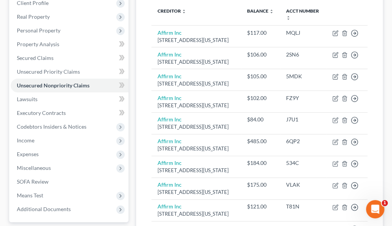
scroll to position [166, 0]
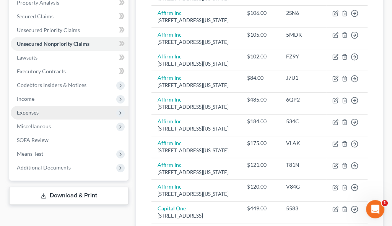
click at [28, 113] on span "Expenses" at bounding box center [28, 112] width 22 height 6
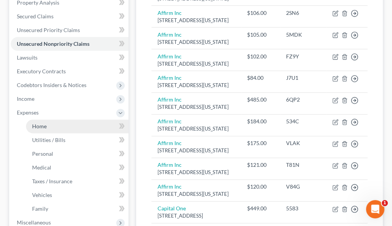
click at [41, 124] on span "Home" at bounding box center [39, 126] width 15 height 6
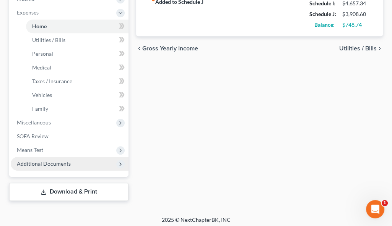
scroll to position [268, 0]
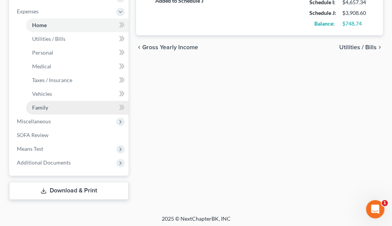
click at [39, 107] on span "Family" at bounding box center [40, 107] width 16 height 6
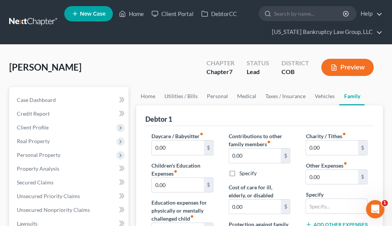
scroll to position [76, 0]
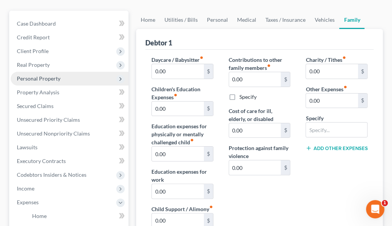
click at [46, 72] on span "Personal Property" at bounding box center [70, 79] width 118 height 14
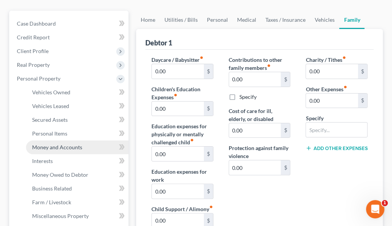
click at [59, 142] on link "Money and Accounts" at bounding box center [77, 148] width 102 height 14
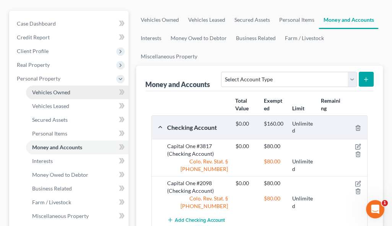
scroll to position [76, 0]
click at [348, 51] on ul "Vehicles Owned Vehicles Leased Secured Assets Personal Items Money and Accounts…" at bounding box center [259, 38] width 247 height 55
click at [56, 94] on span "Vehicles Owned" at bounding box center [51, 92] width 38 height 6
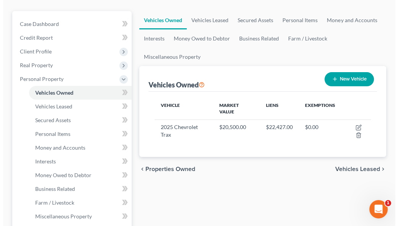
scroll to position [76, 0]
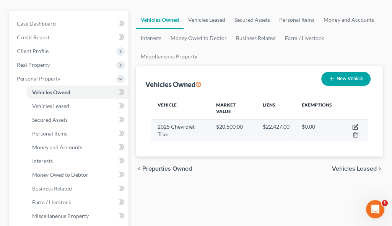
click at [355, 128] on icon "button" at bounding box center [355, 127] width 6 height 6
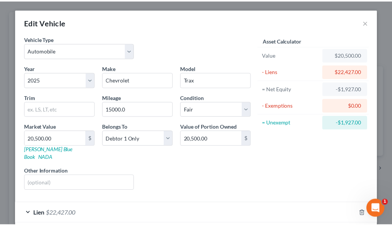
scroll to position [31, 0]
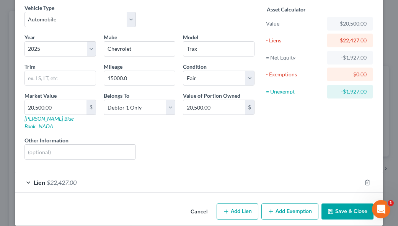
drag, startPoint x: 240, startPoint y: 136, endPoint x: 240, endPoint y: 140, distance: 4.2
click at [240, 136] on div "Liens Select" at bounding box center [199, 147] width 119 height 23
click at [356, 205] on button "Save & Close" at bounding box center [347, 212] width 52 height 16
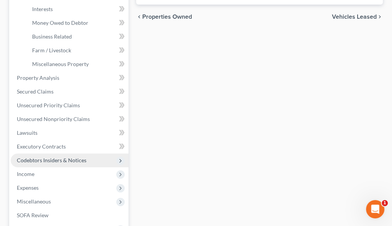
scroll to position [229, 0]
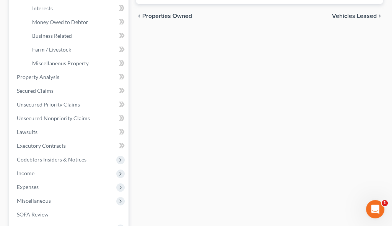
click at [246, 154] on div "Vehicles Owned Vehicles Leased Secured Assets Personal Items Money and Accounts…" at bounding box center [259, 69] width 254 height 422
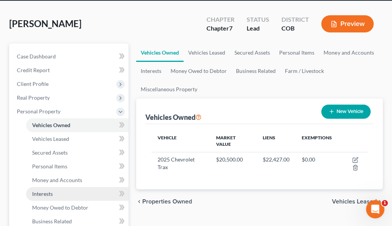
scroll to position [76, 0]
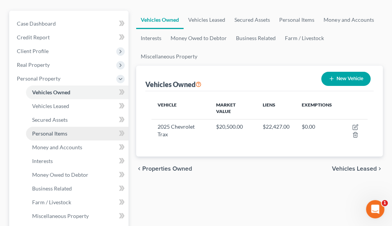
click at [58, 133] on span "Personal Items" at bounding box center [49, 133] width 35 height 6
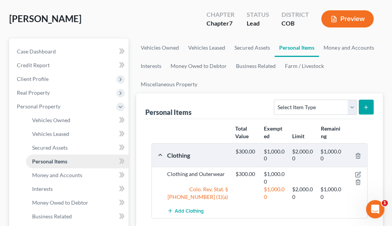
scroll to position [43, 0]
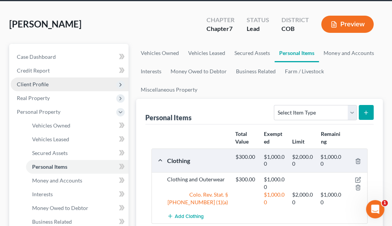
click at [45, 81] on span "Client Profile" at bounding box center [33, 84] width 32 height 6
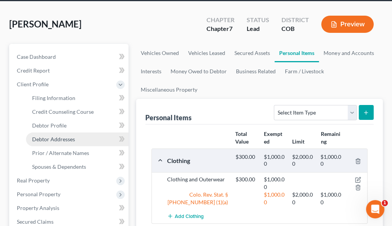
click at [67, 139] on span "Debtor Addresses" at bounding box center [53, 139] width 43 height 6
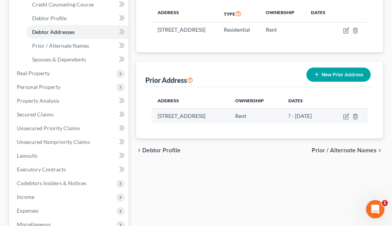
scroll to position [153, 0]
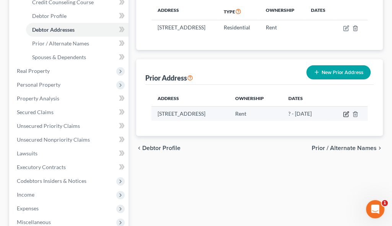
click at [349, 117] on icon "button" at bounding box center [346, 114] width 6 height 6
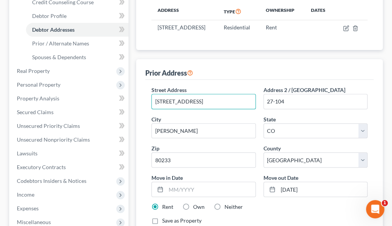
drag, startPoint x: 203, startPoint y: 110, endPoint x: 148, endPoint y: 105, distance: 55.3
click at [148, 106] on div "Street Address * 3350 E 120th Ave" at bounding box center [204, 97] width 112 height 23
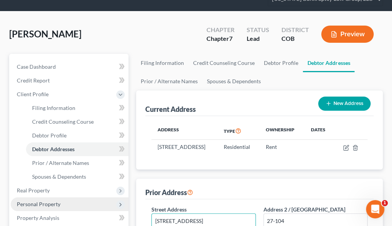
scroll to position [0, 0]
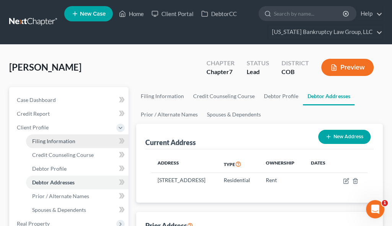
click at [59, 141] on span "Filing Information" at bounding box center [53, 141] width 43 height 6
